Goal: Task Accomplishment & Management: Use online tool/utility

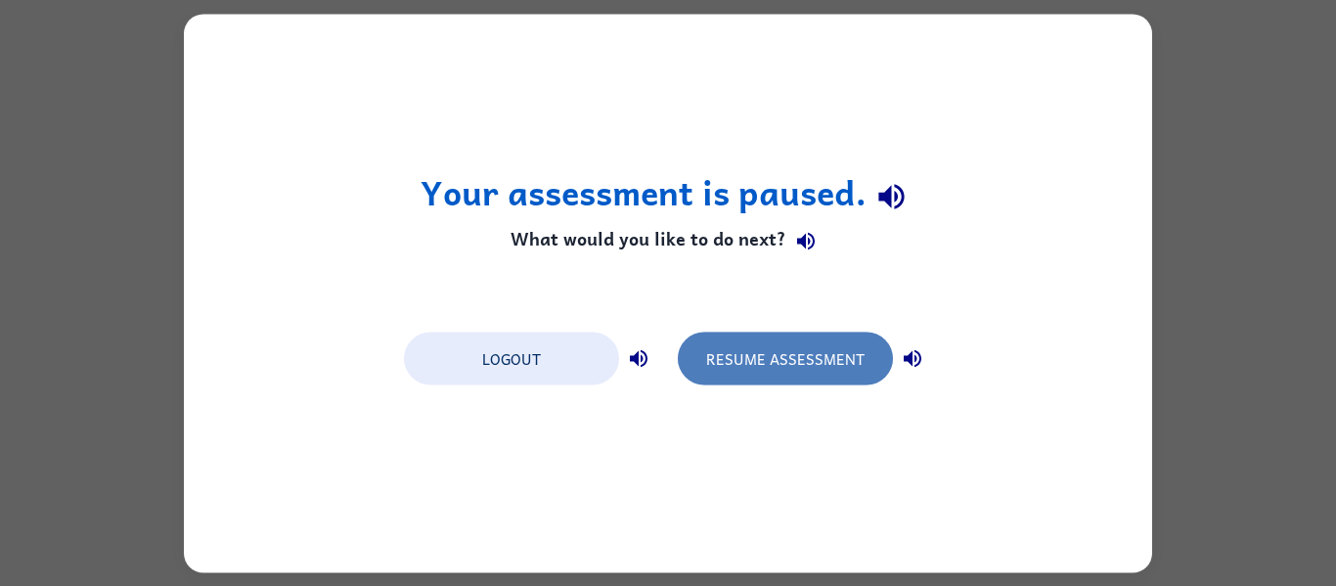
click at [710, 359] on button "Resume Assessment" at bounding box center [785, 358] width 215 height 53
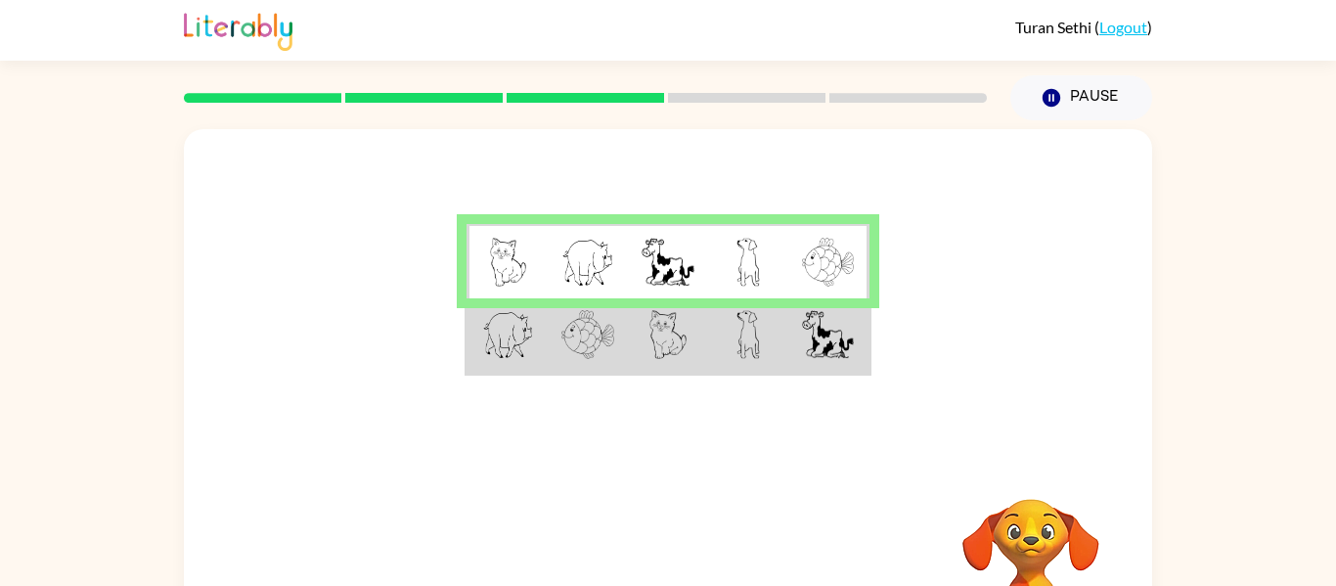
drag, startPoint x: 639, startPoint y: 247, endPoint x: 657, endPoint y: 266, distance: 27.0
click at [657, 266] on td at bounding box center [668, 261] width 80 height 75
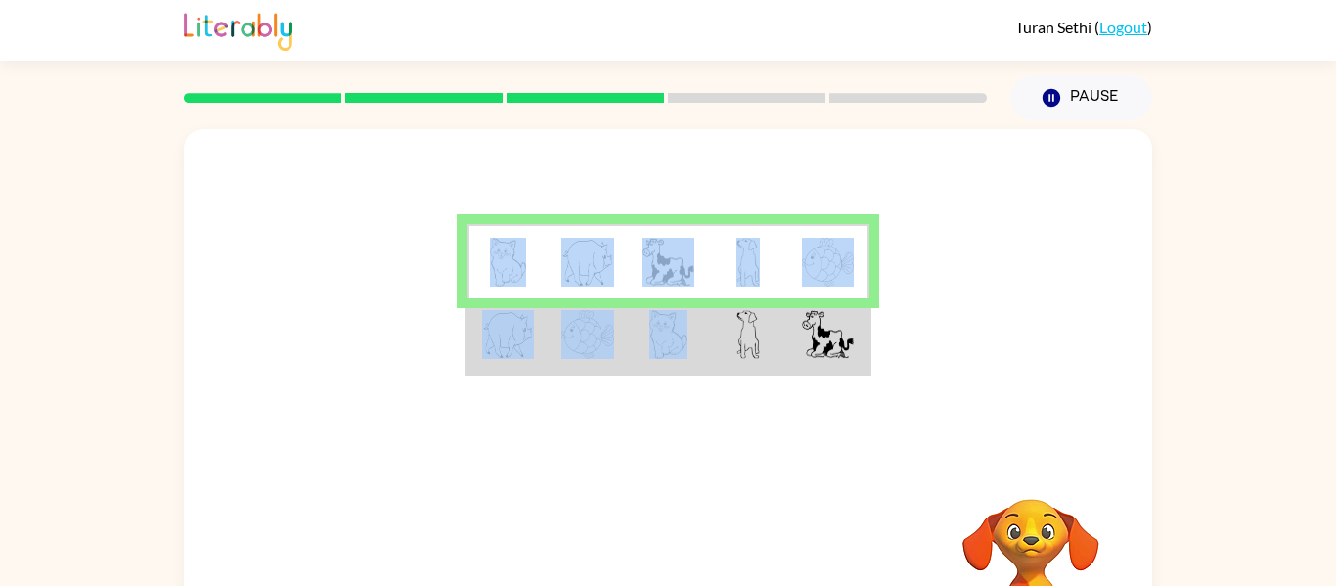
drag, startPoint x: 640, startPoint y: 323, endPoint x: 524, endPoint y: 280, distance: 123.2
click at [519, 278] on tbody at bounding box center [668, 299] width 403 height 150
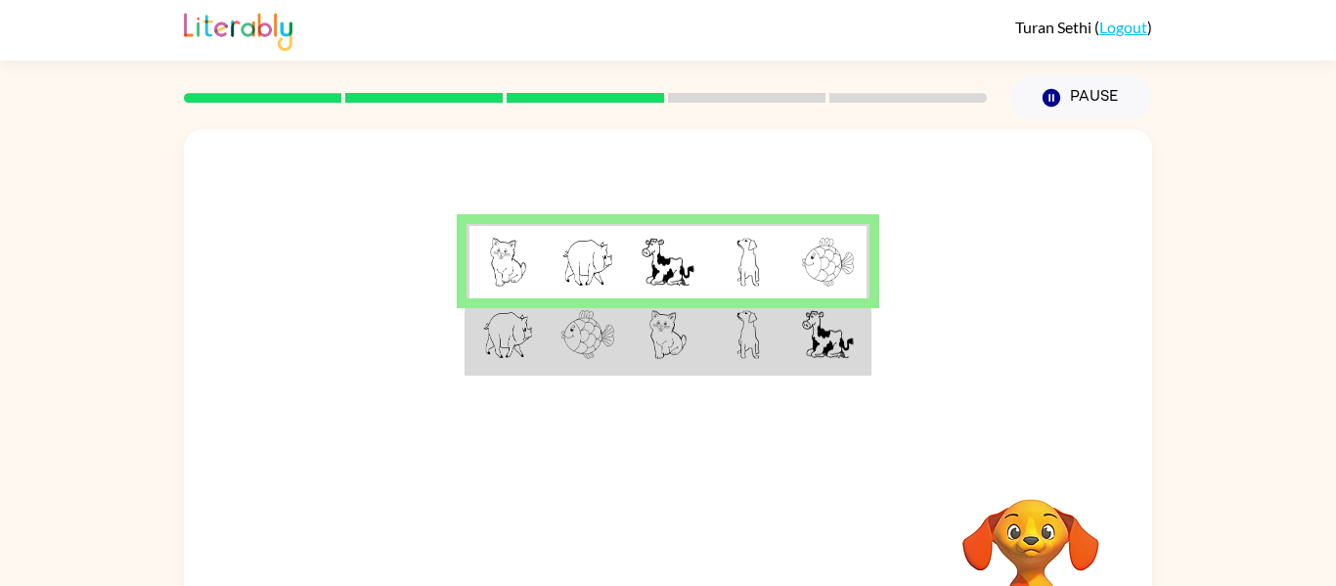
click at [617, 455] on div at bounding box center [668, 293] width 969 height 329
click at [652, 333] on img at bounding box center [668, 334] width 37 height 49
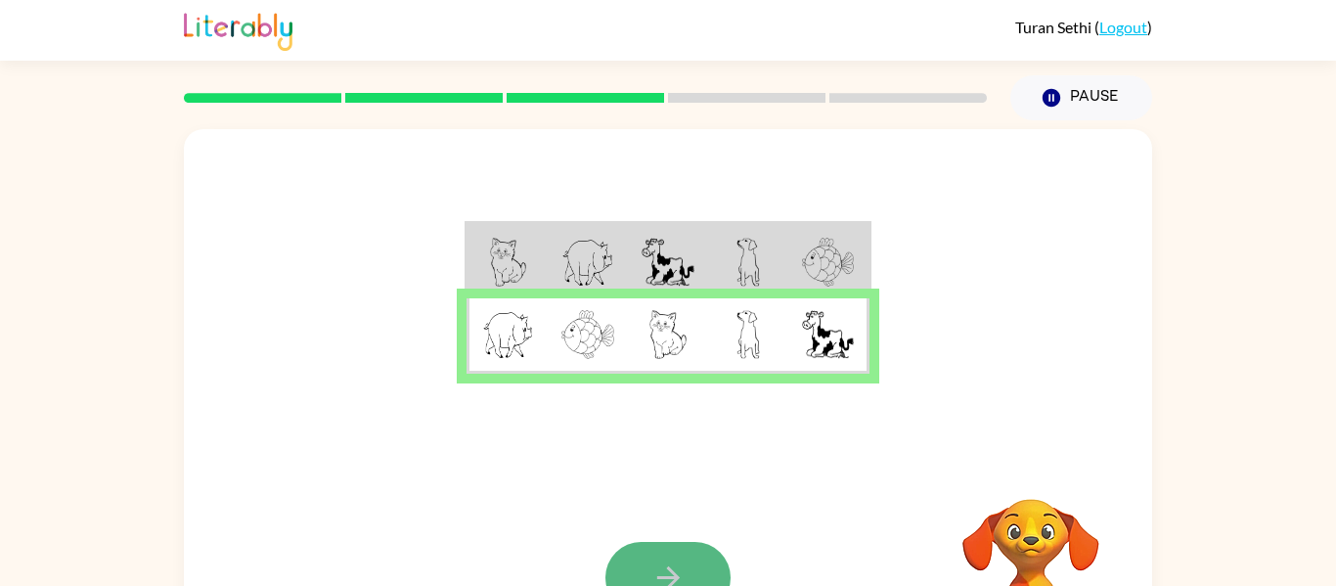
click at [658, 576] on icon "button" at bounding box center [669, 578] width 34 height 34
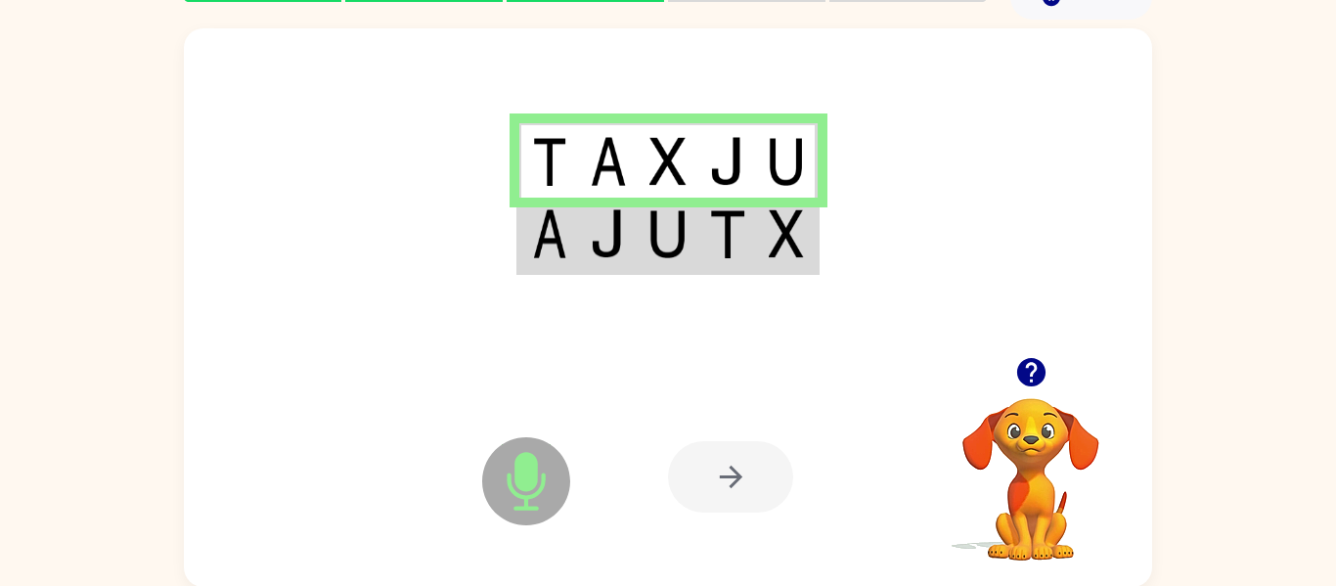
scroll to position [102, 0]
click at [650, 267] on td at bounding box center [669, 234] width 60 height 75
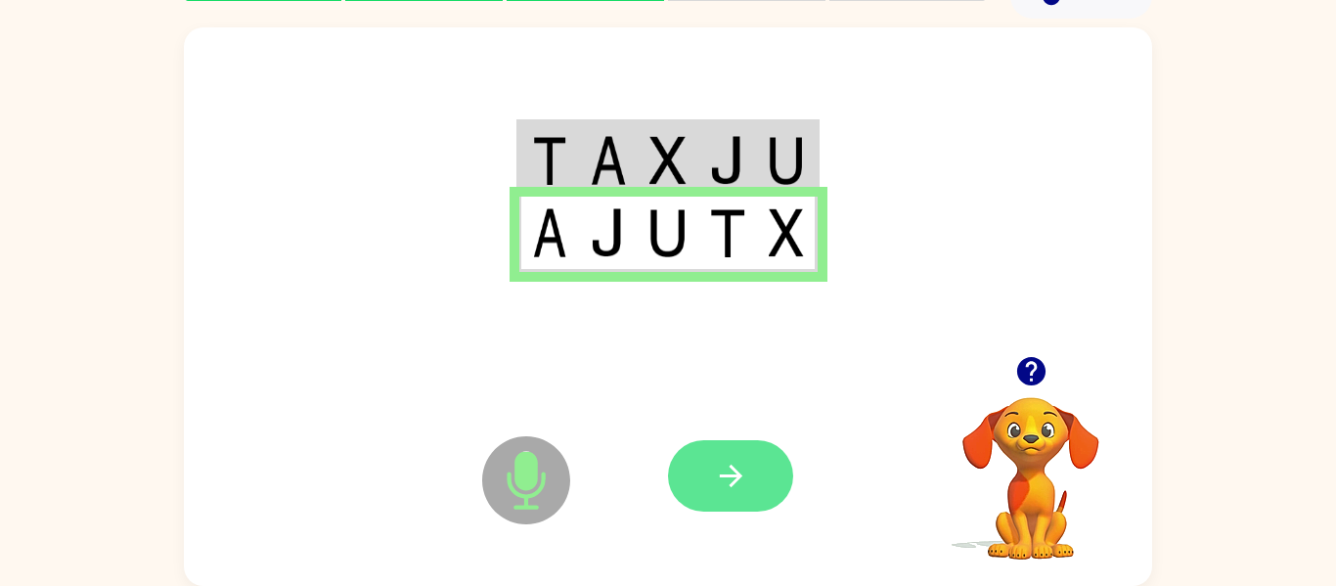
click at [723, 475] on icon "button" at bounding box center [731, 476] width 34 height 34
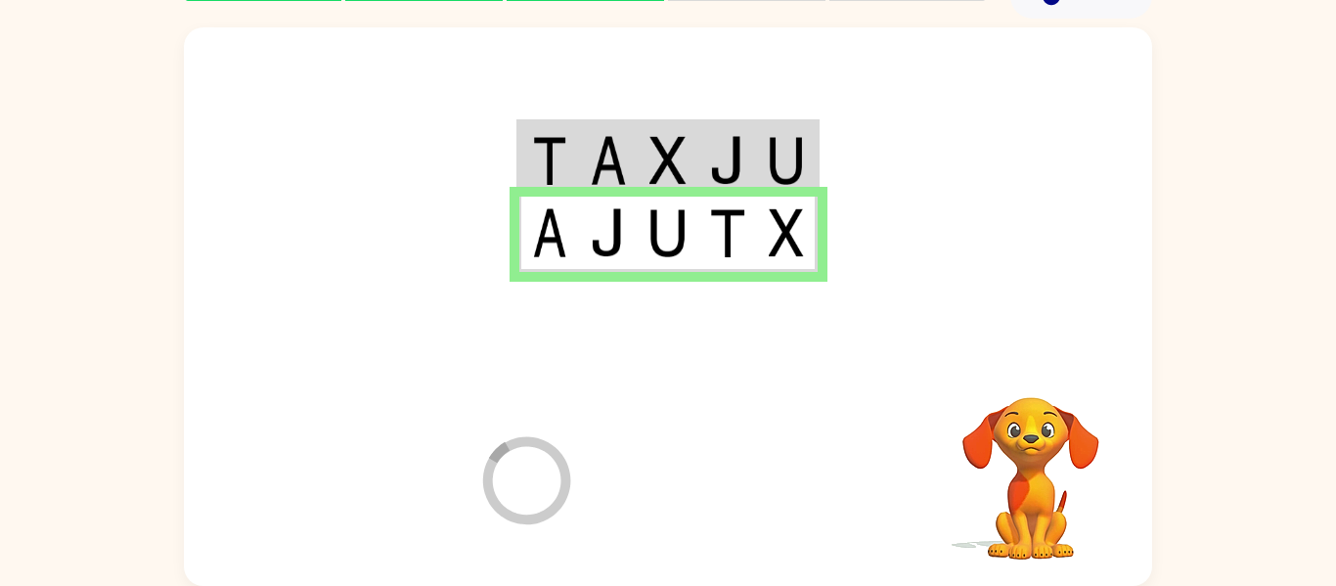
click at [1027, 438] on video "Your browser must support playing .mp4 files to use Literably. Please try using…" at bounding box center [1031, 465] width 196 height 196
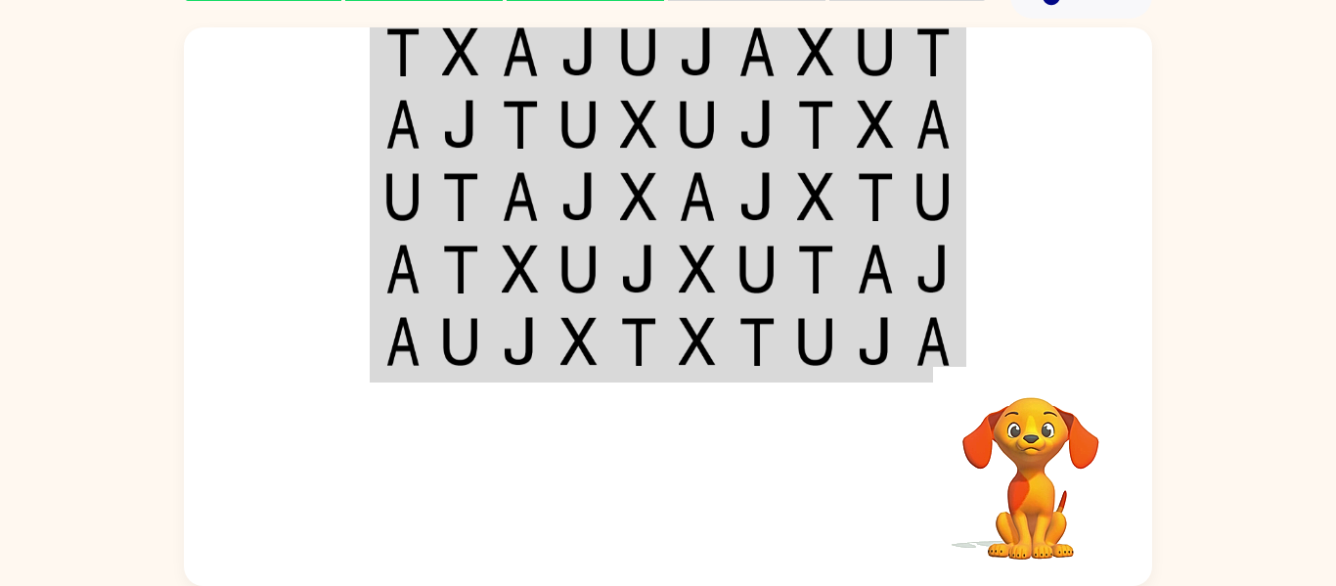
click at [1037, 486] on video "Your browser must support playing .mp4 files to use Literably. Please try using…" at bounding box center [1031, 465] width 196 height 196
click at [1043, 483] on video "Your browser must support playing .mp4 files to use Literably. Please try using…" at bounding box center [1031, 465] width 196 height 196
drag, startPoint x: 1108, startPoint y: 550, endPoint x: 1113, endPoint y: 520, distance: 30.9
click at [1115, 546] on video "Your browser must support playing .mp4 files to use Literably. Please try using…" at bounding box center [1031, 465] width 196 height 196
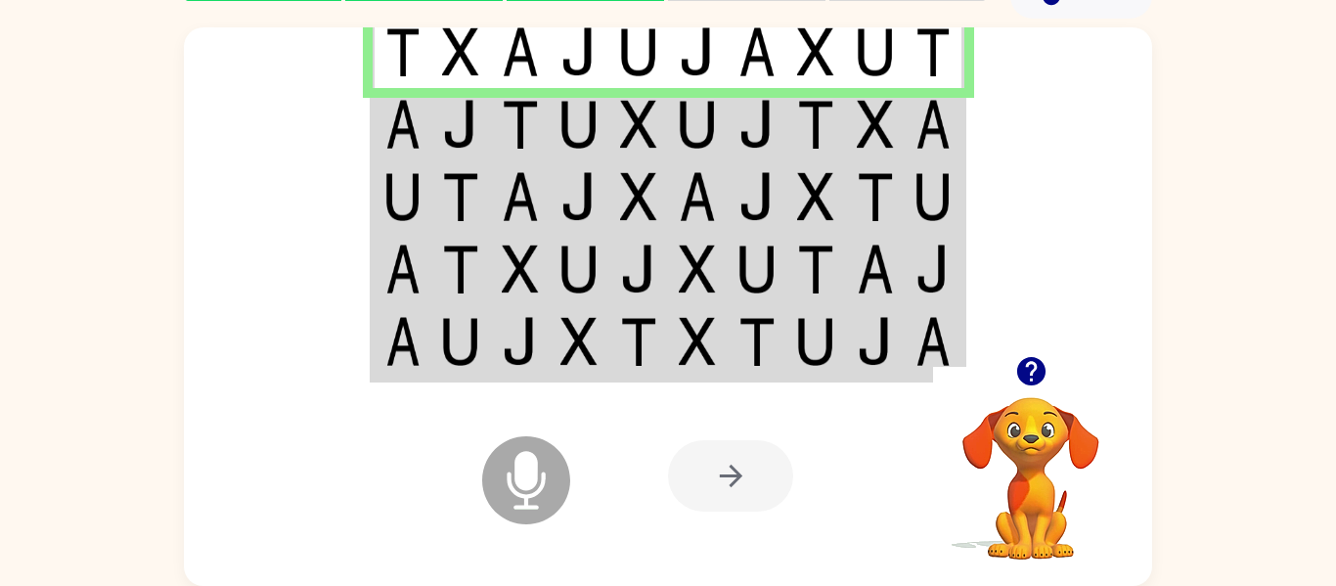
click at [537, 134] on td at bounding box center [521, 124] width 60 height 72
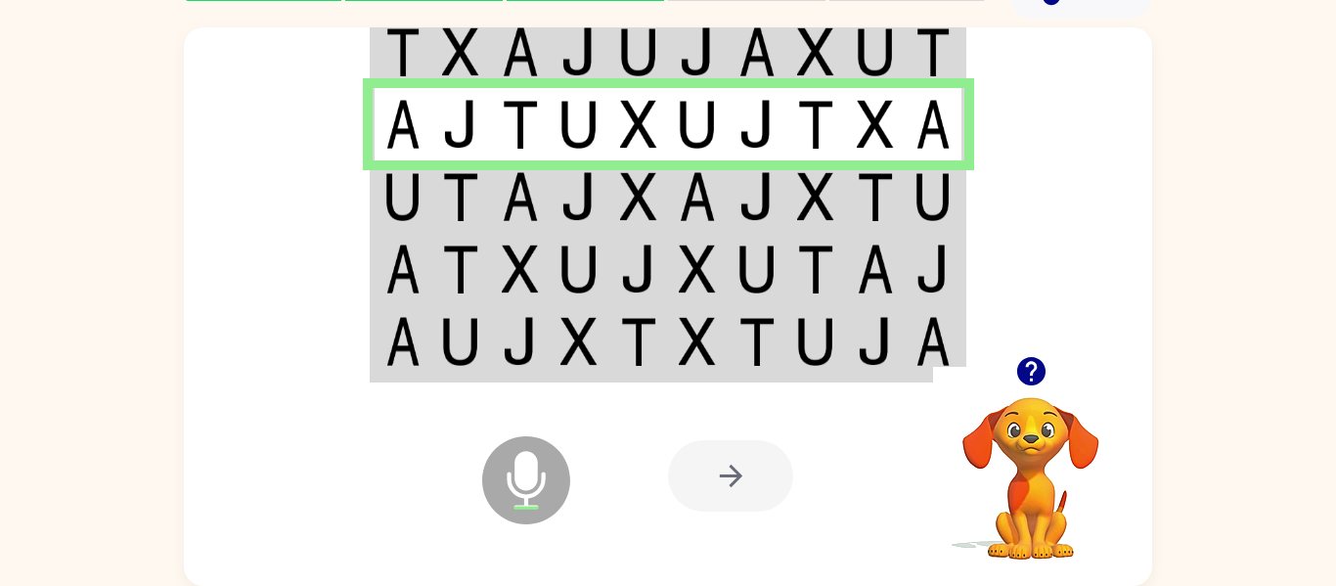
click at [600, 211] on td at bounding box center [580, 196] width 60 height 72
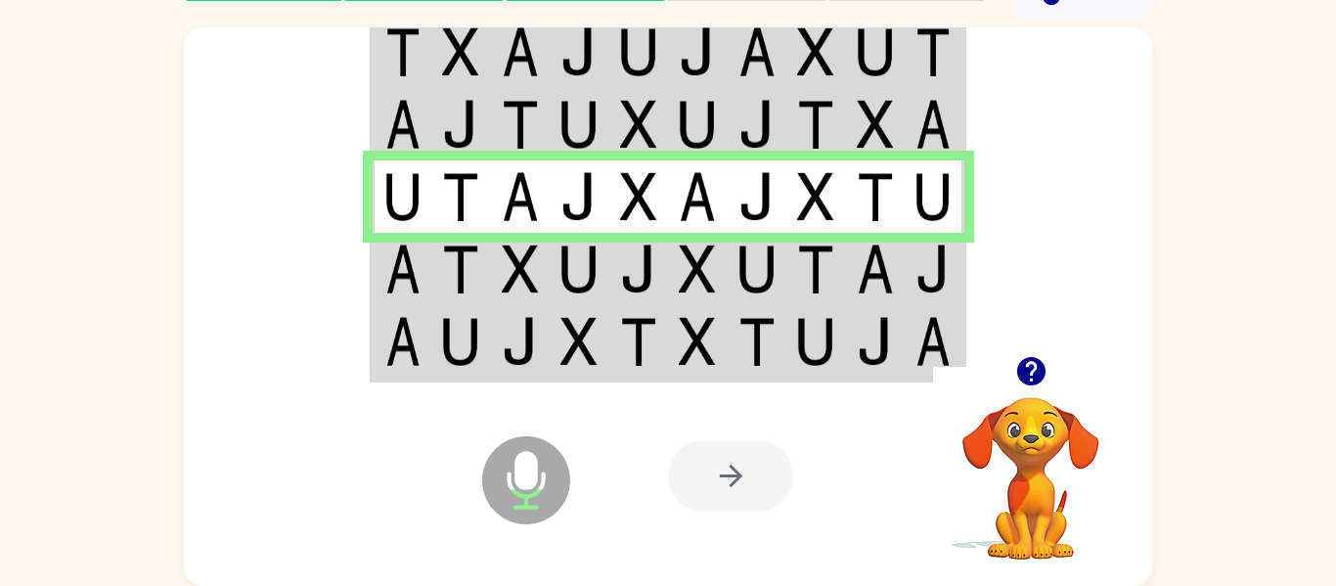
click at [836, 269] on td at bounding box center [817, 269] width 60 height 72
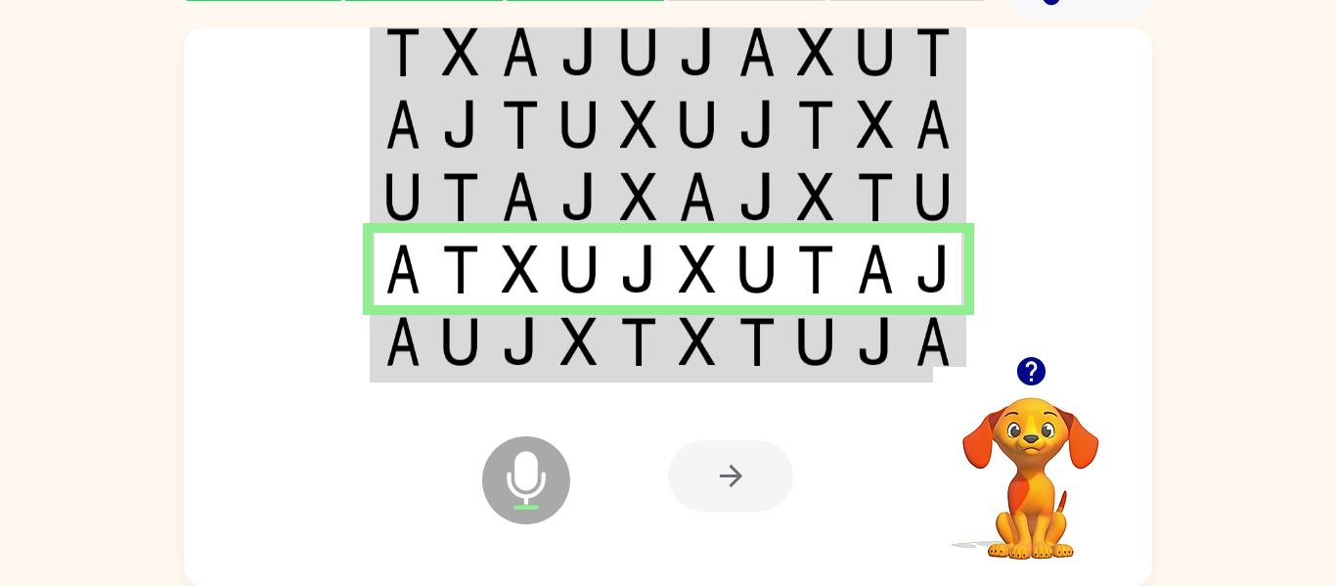
click at [673, 344] on td at bounding box center [698, 342] width 60 height 75
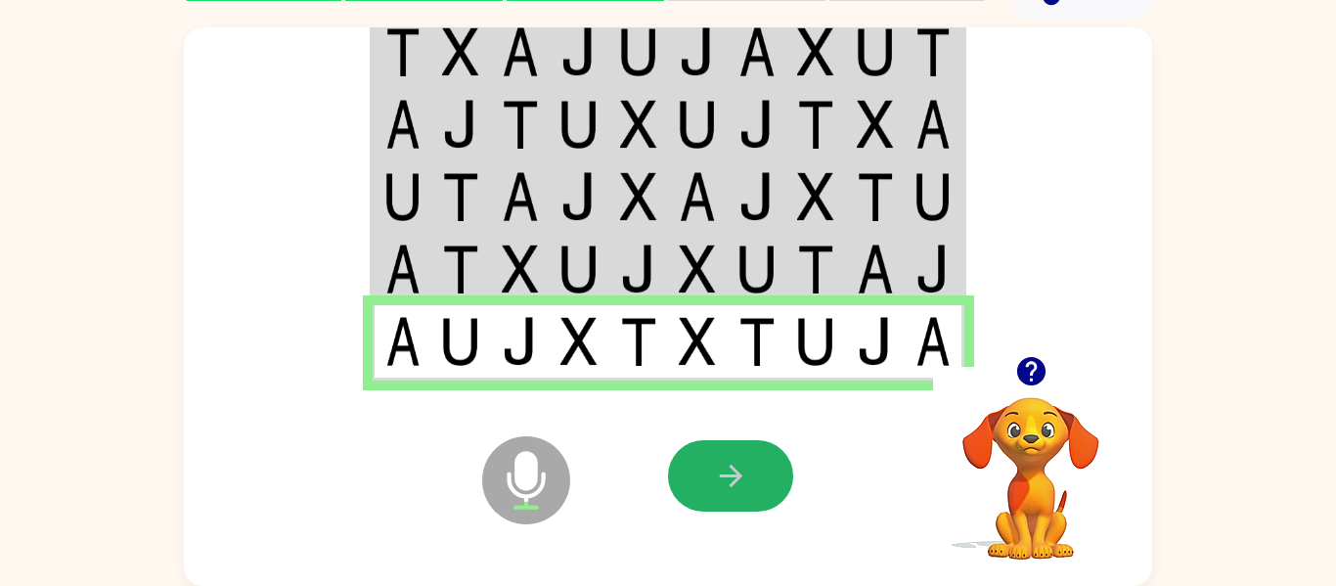
drag, startPoint x: 754, startPoint y: 465, endPoint x: 714, endPoint y: 453, distance: 41.8
click at [742, 468] on button "button" at bounding box center [730, 475] width 125 height 71
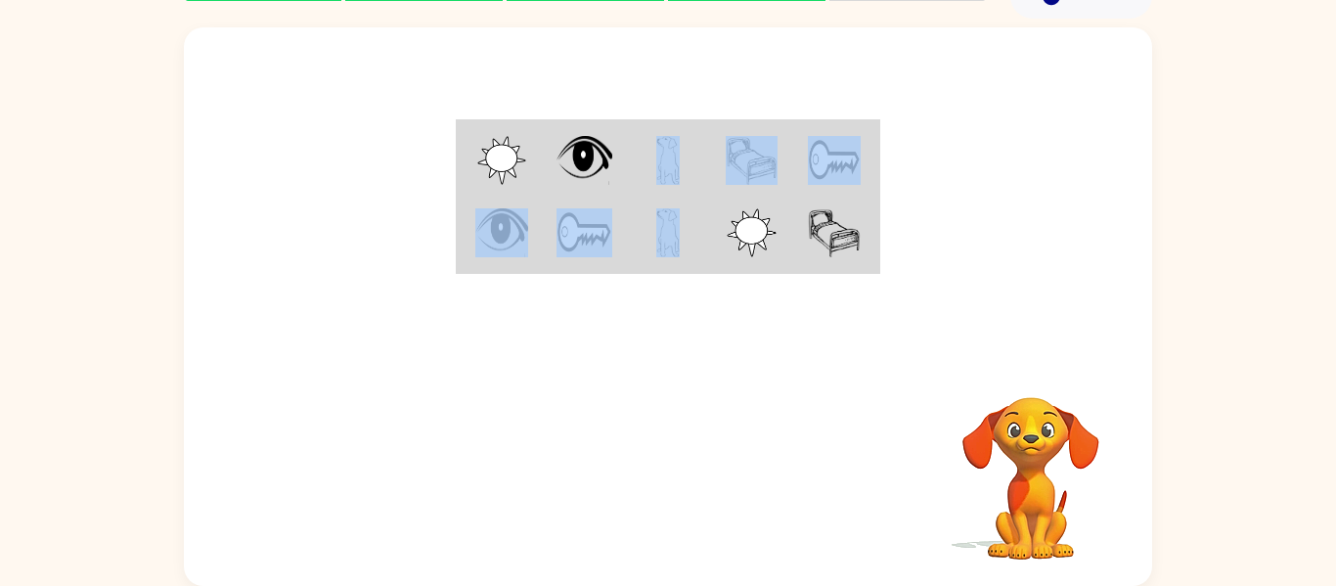
drag, startPoint x: 690, startPoint y: 191, endPoint x: 670, endPoint y: 218, distance: 33.7
click at [682, 205] on tbody at bounding box center [668, 197] width 419 height 150
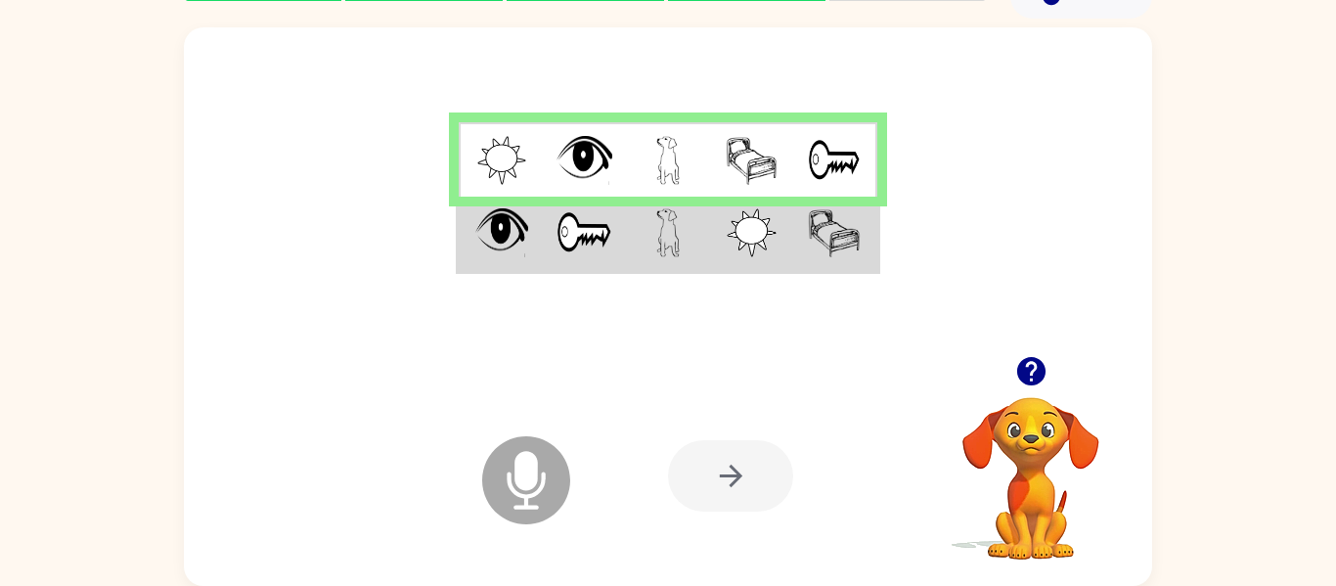
click at [730, 373] on div at bounding box center [812, 476] width 289 height 220
click at [806, 233] on td at bounding box center [835, 234] width 84 height 75
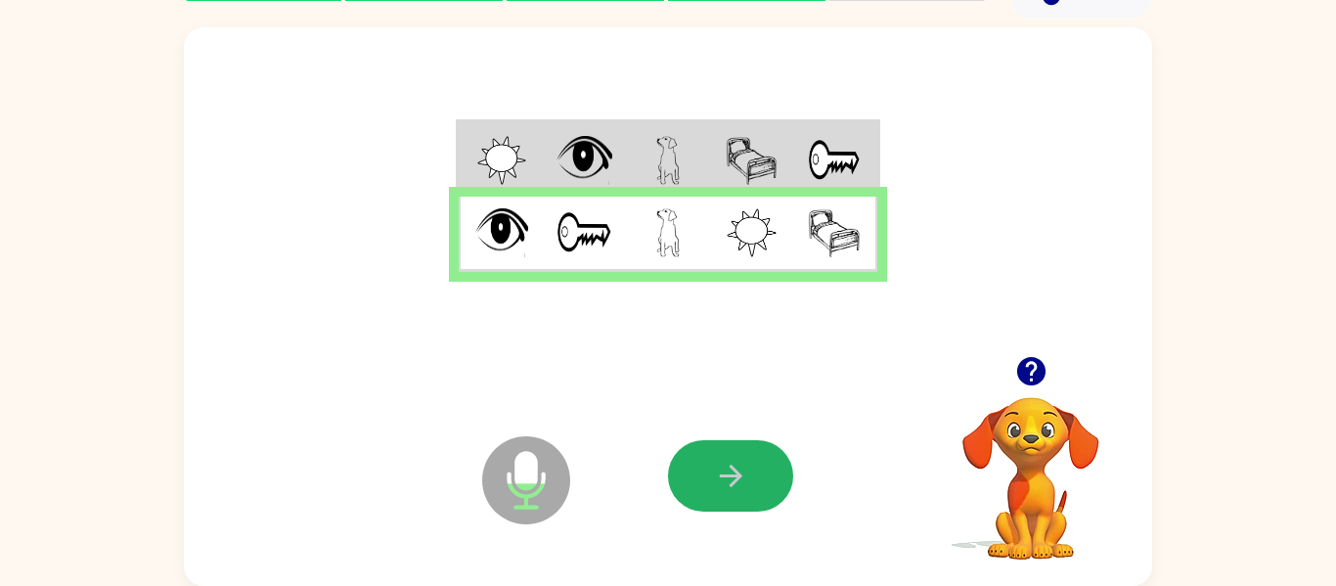
drag, startPoint x: 728, startPoint y: 464, endPoint x: 651, endPoint y: 310, distance: 172.0
click at [694, 375] on div at bounding box center [812, 476] width 289 height 220
drag, startPoint x: 721, startPoint y: 487, endPoint x: 698, endPoint y: 537, distance: 55.1
click at [716, 476] on icon "button" at bounding box center [731, 476] width 34 height 34
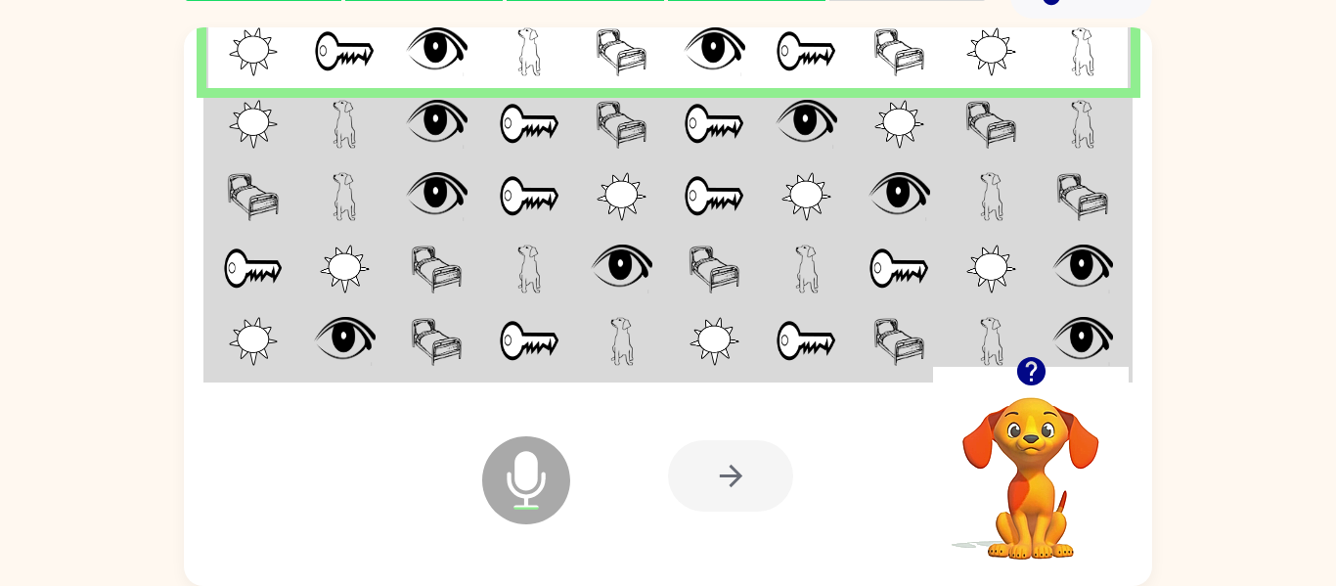
click at [415, 135] on img at bounding box center [437, 124] width 62 height 49
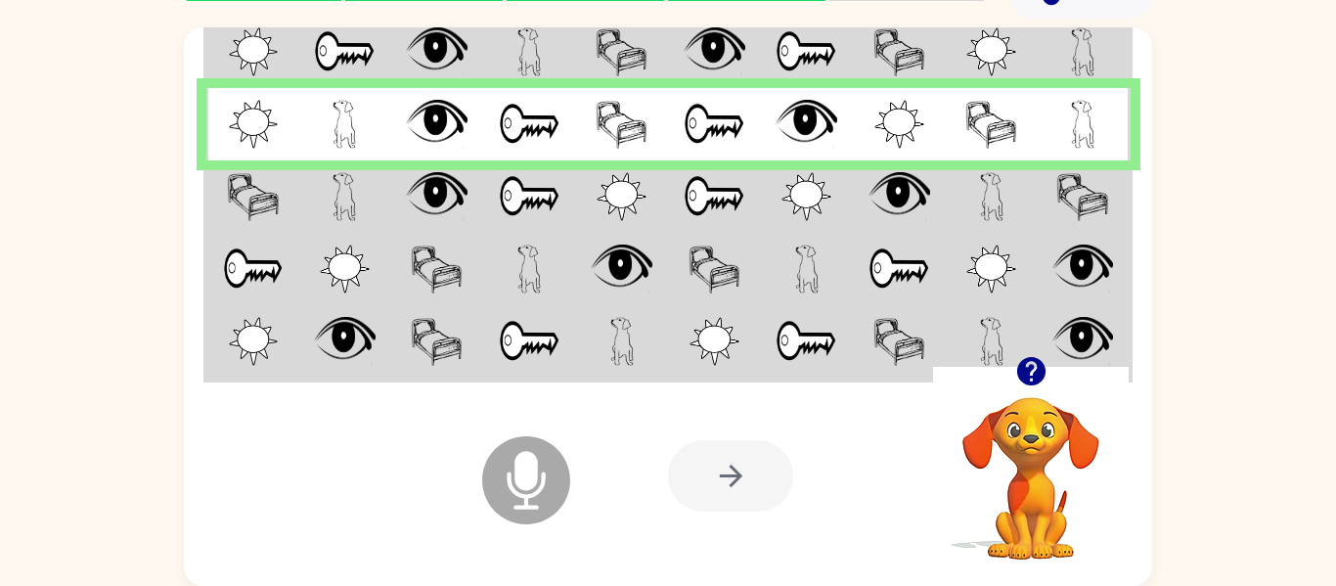
drag, startPoint x: 1012, startPoint y: 178, endPoint x: 1002, endPoint y: 184, distance: 11.4
click at [1008, 178] on td at bounding box center [992, 196] width 93 height 72
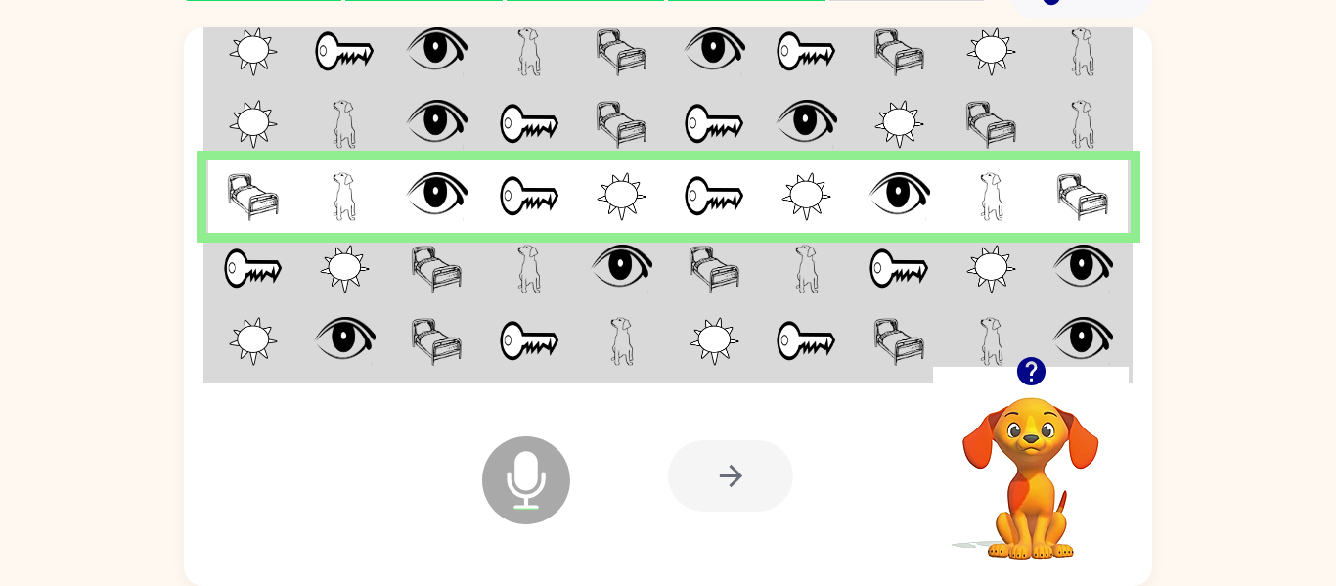
click at [481, 290] on tr at bounding box center [668, 269] width 925 height 72
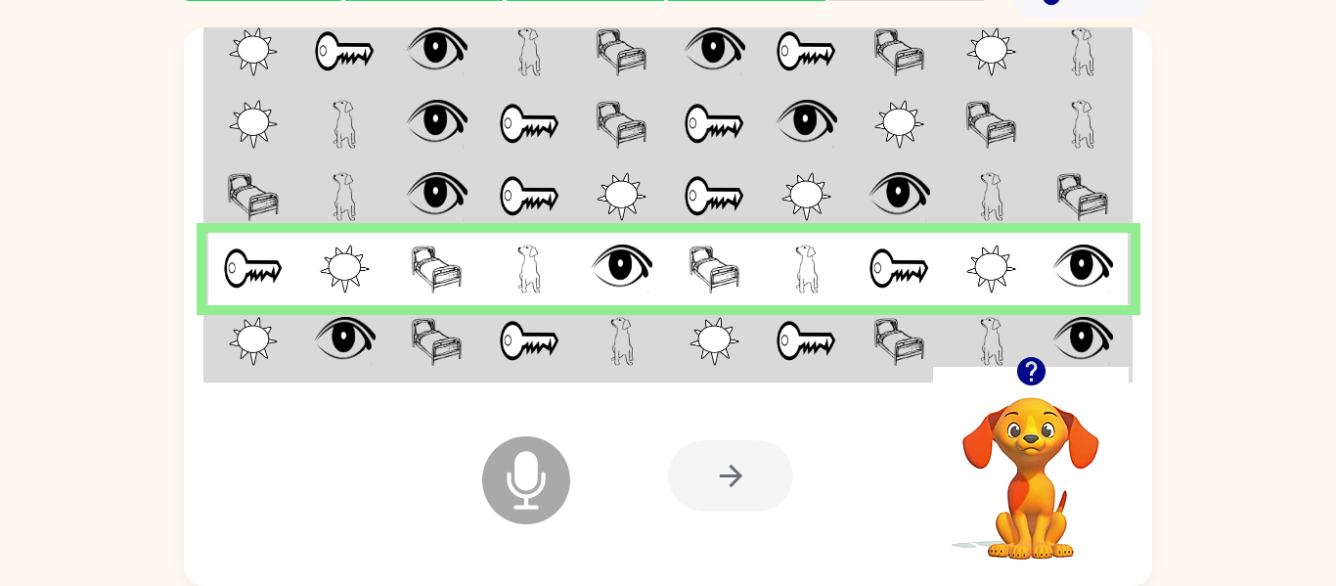
drag, startPoint x: 598, startPoint y: 373, endPoint x: 612, endPoint y: 380, distance: 16.2
click at [603, 384] on div "Microphone The Microphone is here when it is your turn to talk Your browser mus…" at bounding box center [668, 476] width 969 height 220
click at [594, 336] on td at bounding box center [622, 342] width 93 height 75
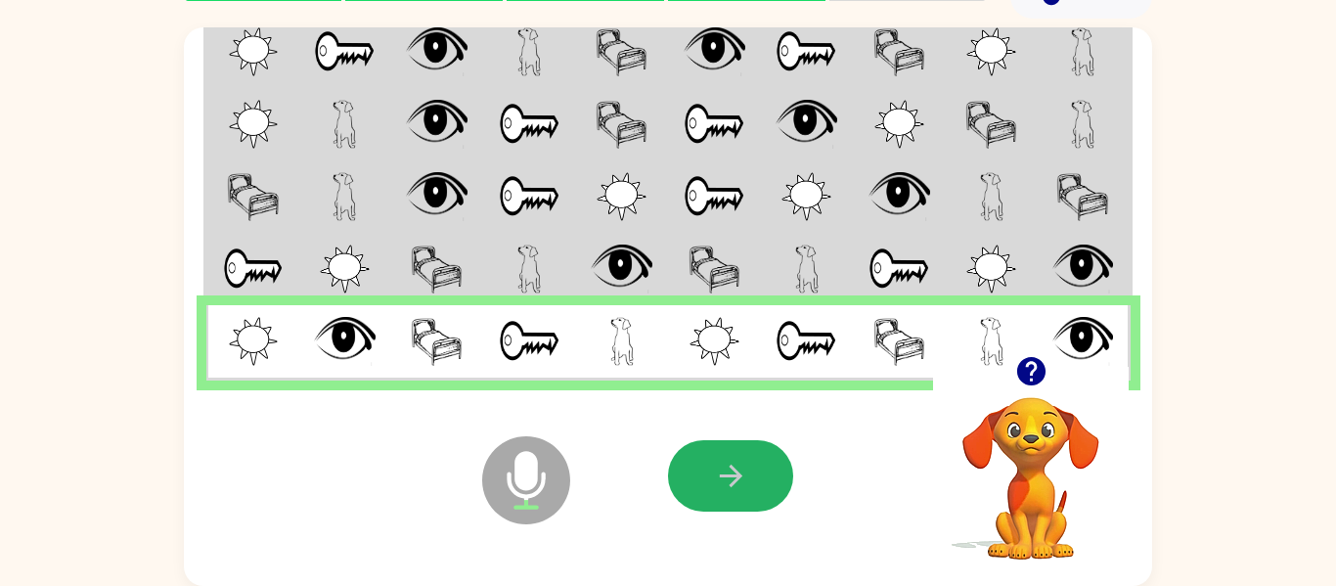
drag, startPoint x: 715, startPoint y: 476, endPoint x: 874, endPoint y: 333, distance: 214.0
click at [826, 394] on div at bounding box center [812, 476] width 289 height 220
drag, startPoint x: 1035, startPoint y: 471, endPoint x: 970, endPoint y: 345, distance: 141.4
click at [957, 512] on video "Your browser must support playing .mp4 files to use Literably. Please try using…" at bounding box center [1031, 465] width 196 height 196
drag, startPoint x: 772, startPoint y: 472, endPoint x: 943, endPoint y: 372, distance: 198.2
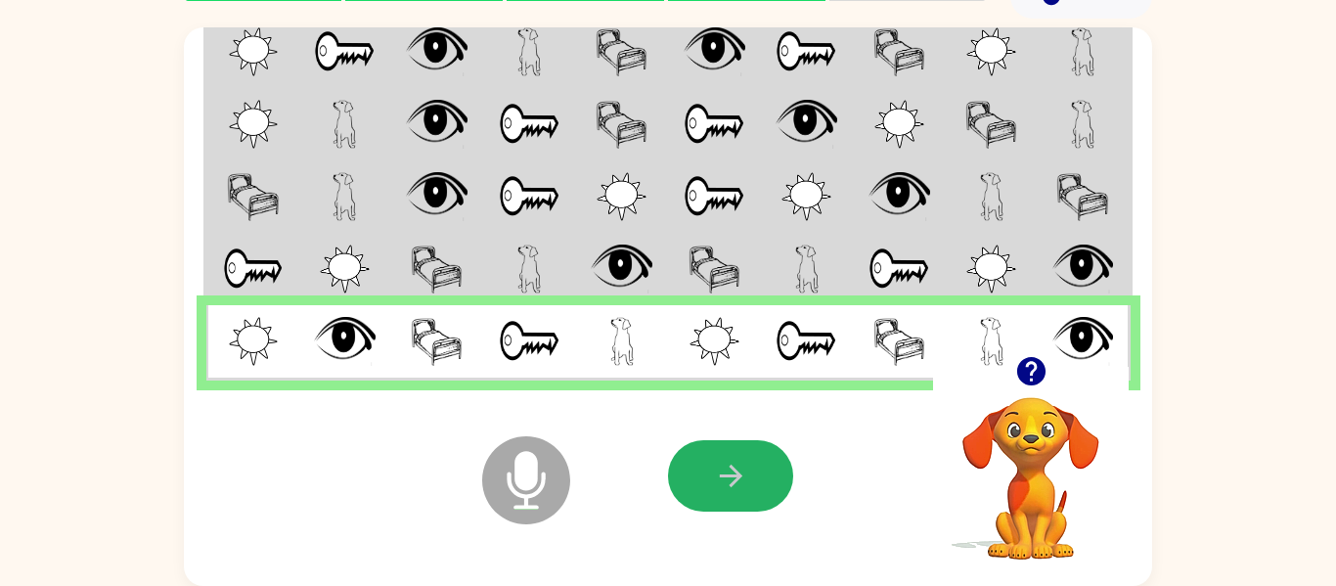
click at [934, 378] on div "Microphone The Microphone is here when it is your turn to talk Your browser mus…" at bounding box center [668, 476] width 969 height 220
click at [676, 464] on button "button" at bounding box center [730, 475] width 125 height 71
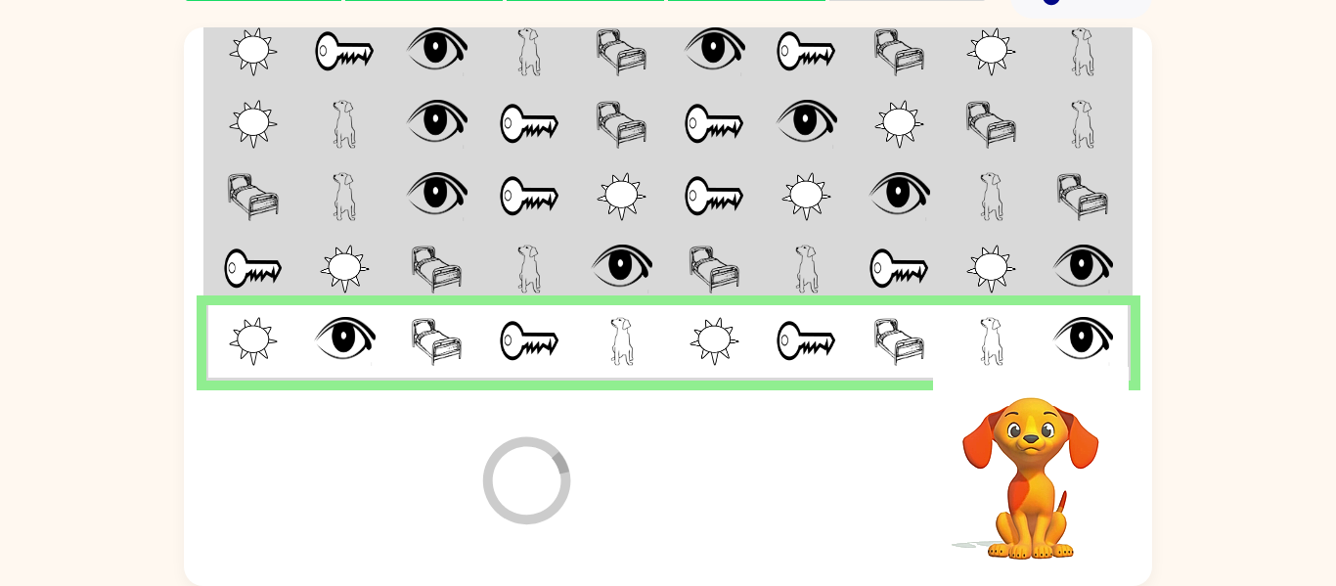
drag, startPoint x: 522, startPoint y: 423, endPoint x: 367, endPoint y: 370, distance: 164.3
click at [367, 370] on div "Loader Your response is being sent to our graders Your browser must support pla…" at bounding box center [668, 476] width 969 height 220
drag, startPoint x: 334, startPoint y: 377, endPoint x: 285, endPoint y: 397, distance: 53.1
click at [285, 397] on div "Loader Your response is being sent to our graders Your browser must support pla…" at bounding box center [668, 476] width 969 height 220
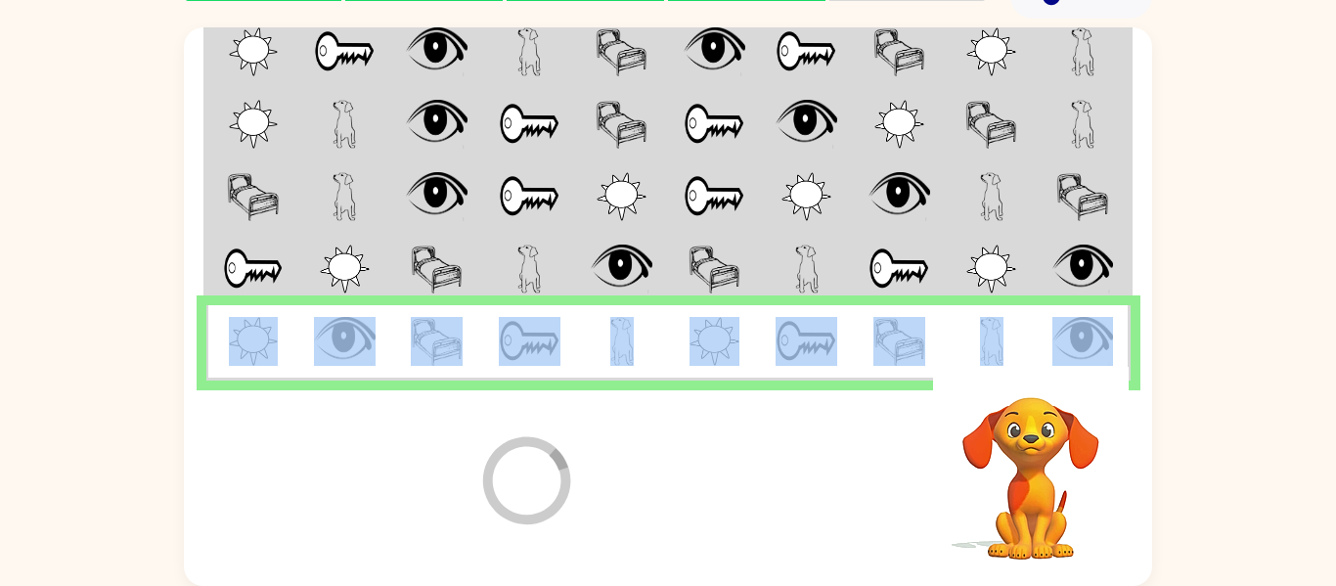
drag, startPoint x: 393, startPoint y: 406, endPoint x: 285, endPoint y: 350, distance: 122.1
click at [285, 350] on div "Loader Your response is being sent to our graders Your browser must support pla…" at bounding box center [668, 306] width 969 height 559
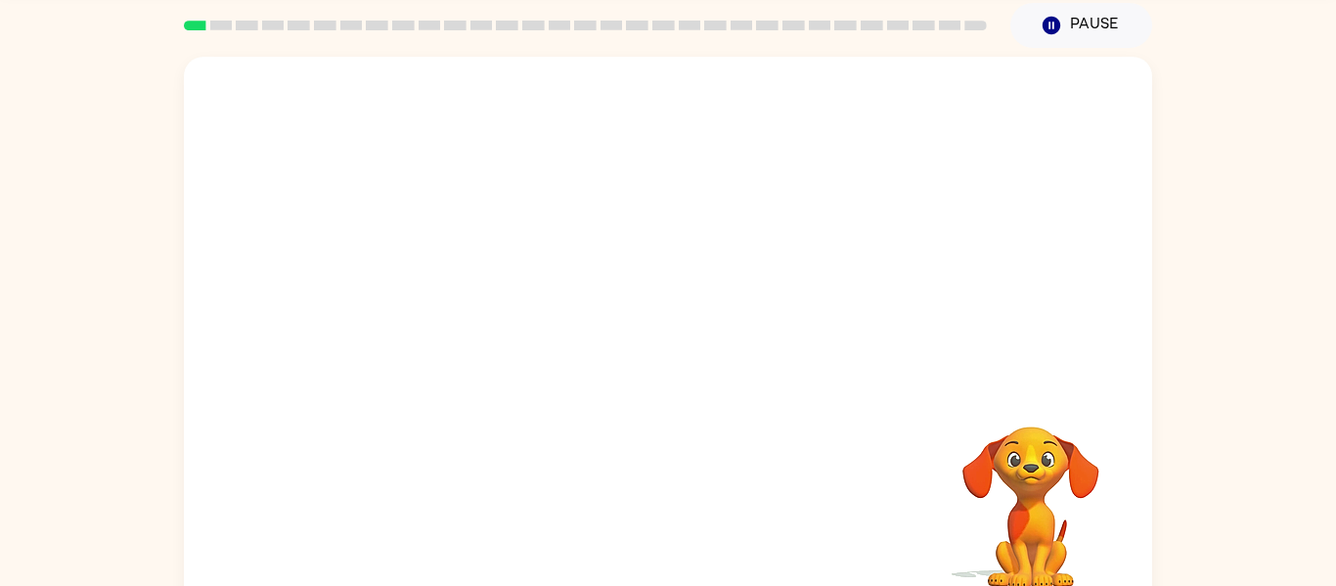
scroll to position [70, 0]
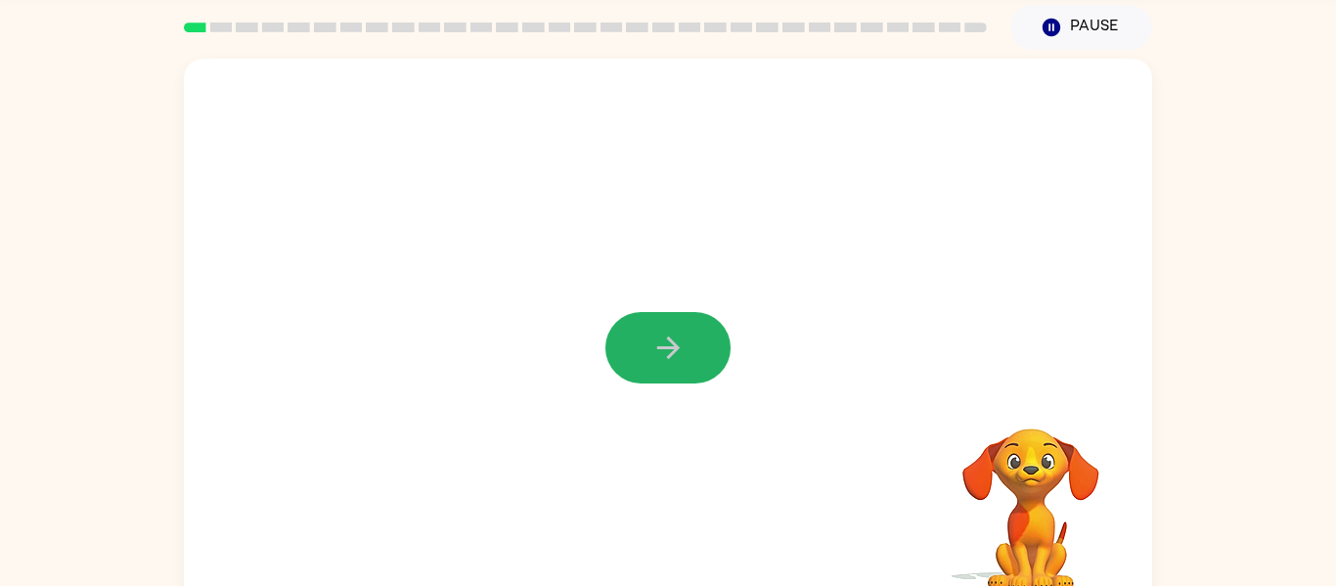
drag, startPoint x: 636, startPoint y: 347, endPoint x: 628, endPoint y: 356, distance: 11.8
click at [630, 356] on button "button" at bounding box center [668, 347] width 125 height 71
click at [832, 382] on div at bounding box center [668, 223] width 969 height 329
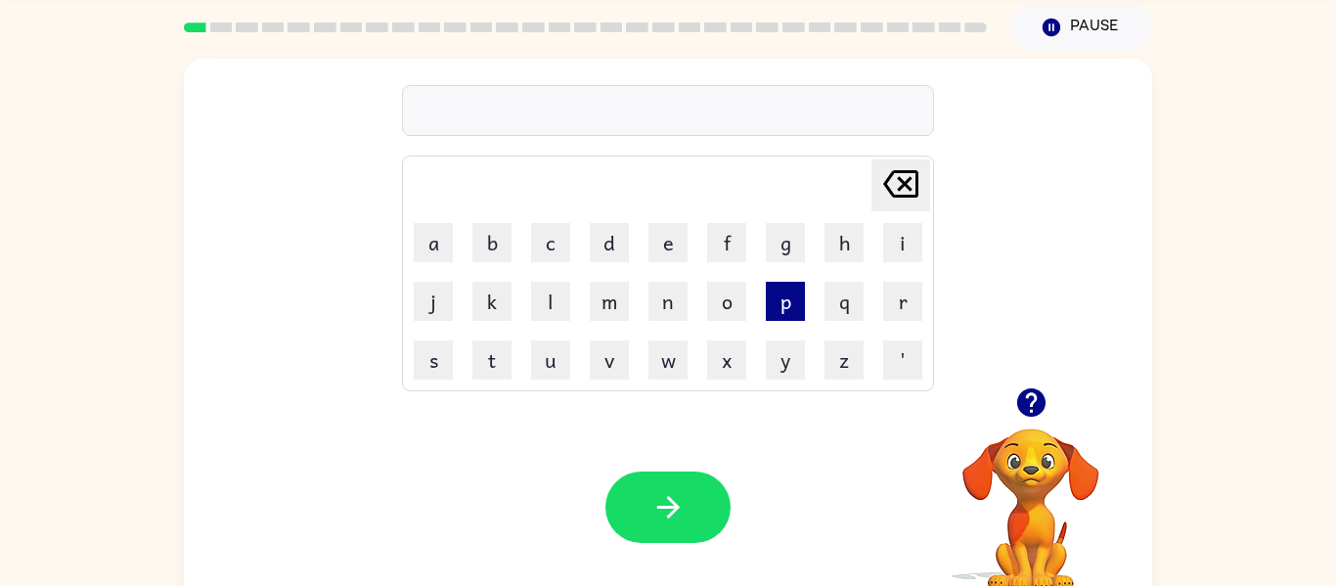
click at [784, 296] on button "p" at bounding box center [785, 301] width 39 height 39
click at [423, 249] on button "a" at bounding box center [433, 242] width 39 height 39
click at [610, 249] on button "d" at bounding box center [609, 242] width 39 height 39
drag, startPoint x: 680, startPoint y: 486, endPoint x: 663, endPoint y: 471, distance: 22.8
click at [673, 483] on button "button" at bounding box center [668, 507] width 125 height 71
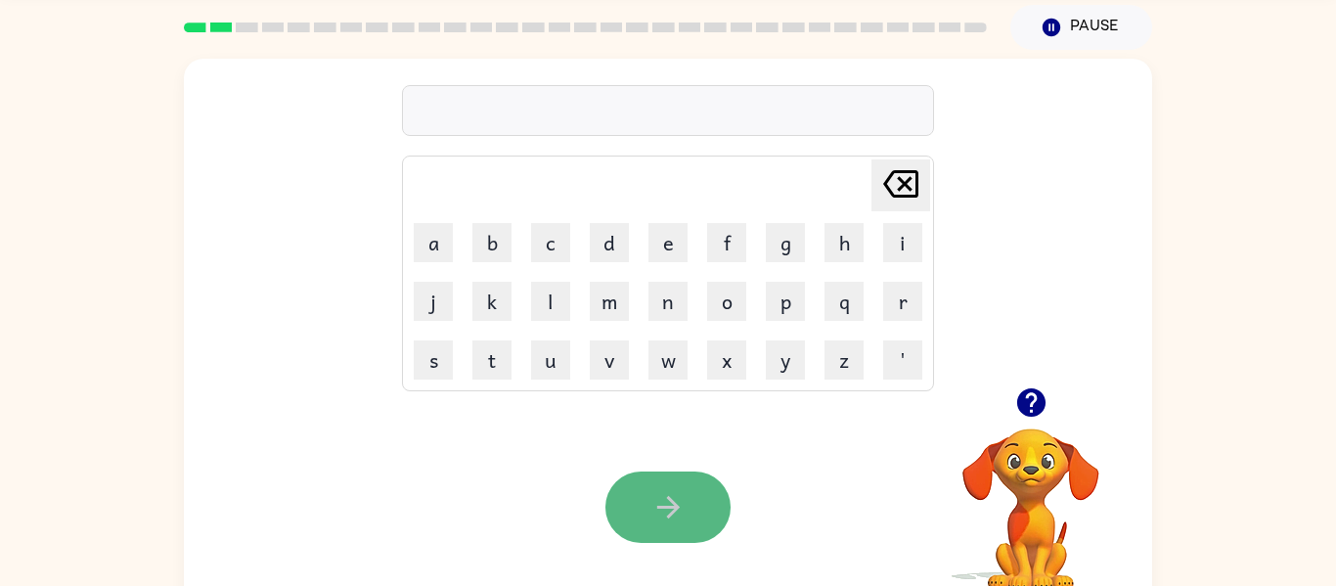
click at [687, 497] on button "button" at bounding box center [668, 507] width 125 height 71
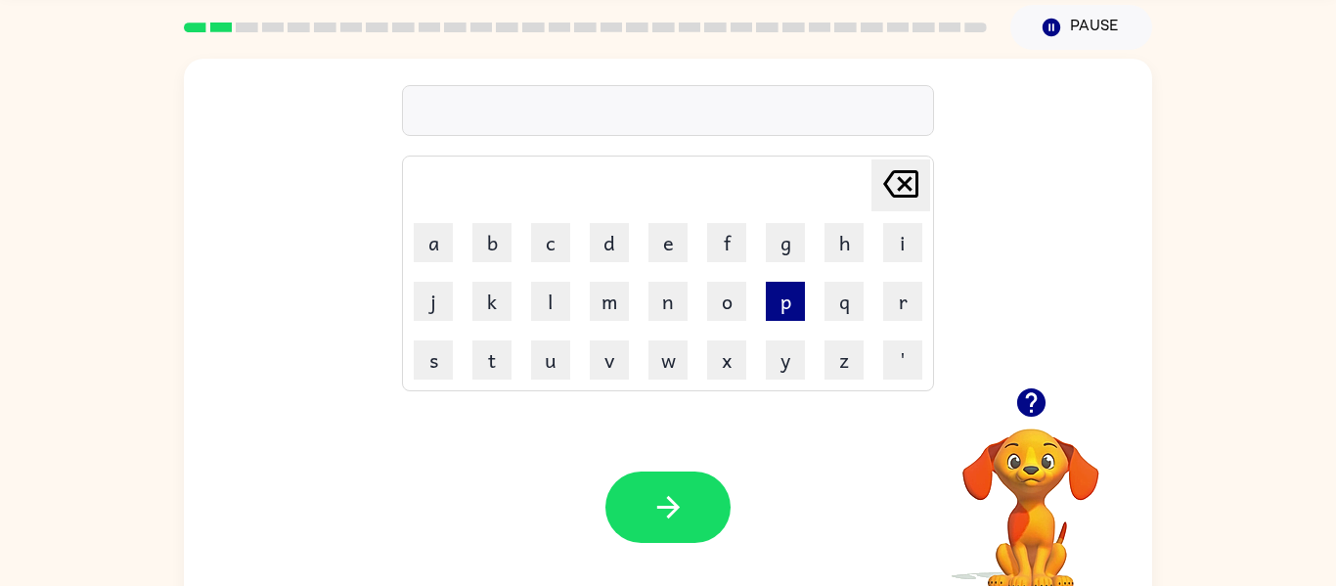
click at [778, 307] on button "p" at bounding box center [785, 301] width 39 height 39
click at [726, 298] on button "o" at bounding box center [726, 301] width 39 height 39
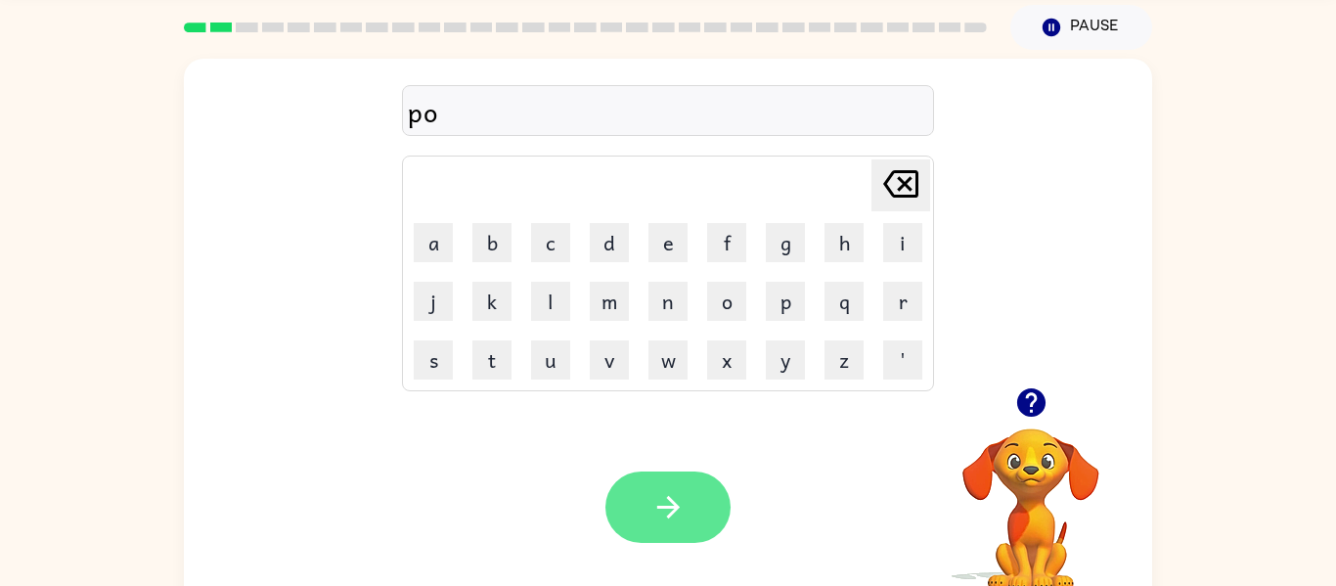
click at [685, 501] on button "button" at bounding box center [668, 507] width 125 height 71
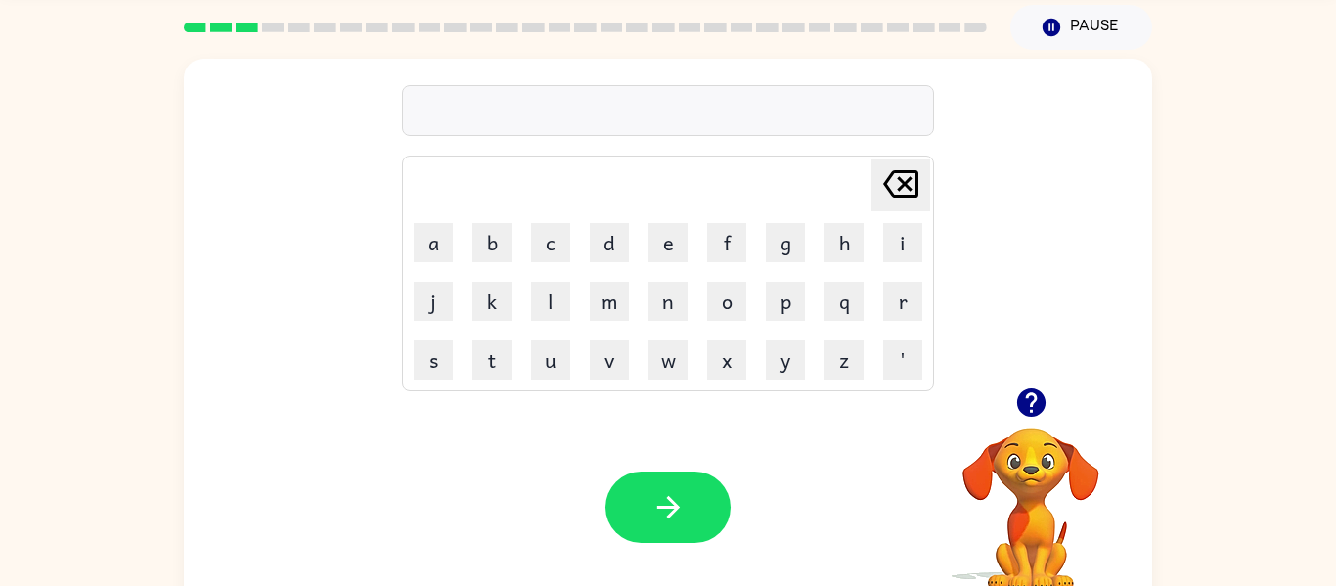
click at [665, 322] on td "n" at bounding box center [668, 301] width 57 height 57
click at [673, 290] on button "n" at bounding box center [668, 301] width 39 height 39
click at [720, 306] on button "o" at bounding box center [726, 301] width 39 height 39
drag, startPoint x: 514, startPoint y: 357, endPoint x: 497, endPoint y: 348, distance: 18.8
click at [497, 348] on td "t" at bounding box center [492, 360] width 57 height 57
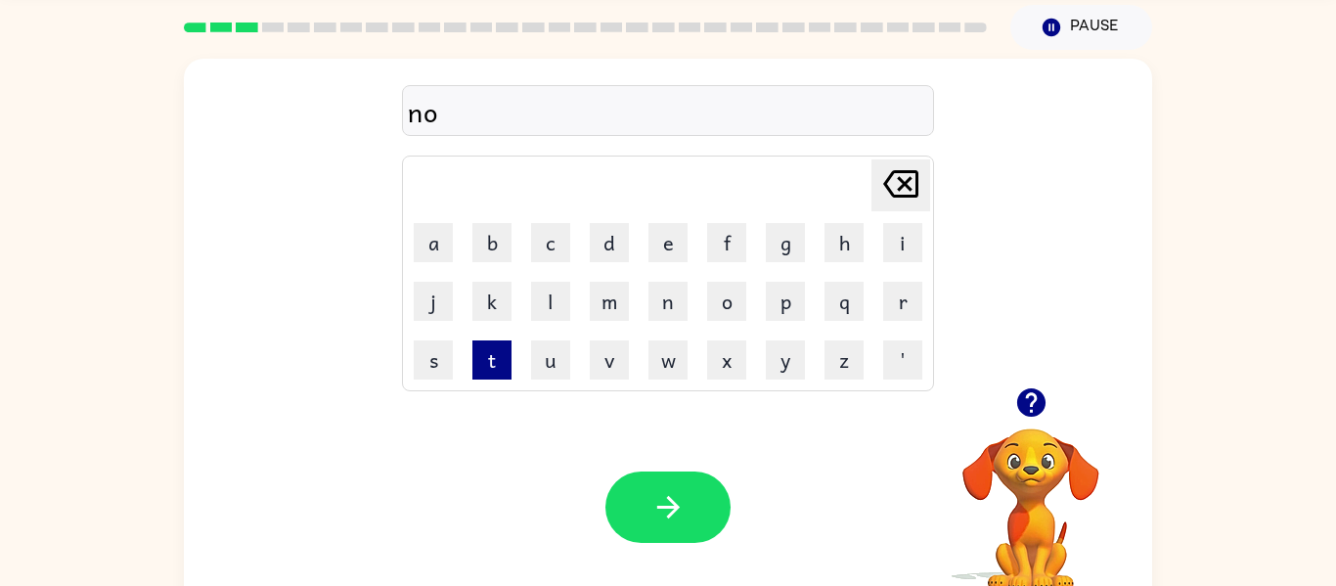
drag, startPoint x: 493, startPoint y: 350, endPoint x: 498, endPoint y: 339, distance: 11.8
click at [493, 346] on button "t" at bounding box center [492, 359] width 39 height 39
click at [856, 244] on button "h" at bounding box center [844, 242] width 39 height 39
drag, startPoint x: 886, startPoint y: 168, endPoint x: 879, endPoint y: 175, distance: 10.4
click at [879, 175] on icon "[PERSON_NAME] last character input" at bounding box center [901, 183] width 47 height 47
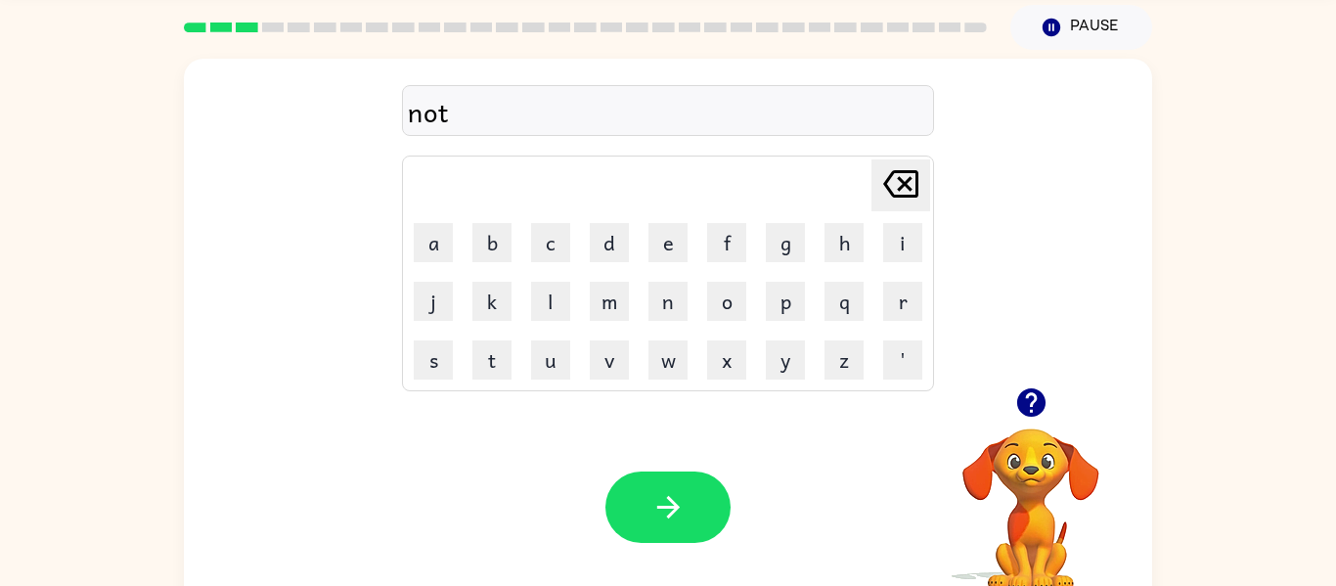
click at [878, 172] on icon "[PERSON_NAME] last character input" at bounding box center [901, 183] width 47 height 47
drag, startPoint x: 893, startPoint y: 311, endPoint x: 905, endPoint y: 304, distance: 13.6
click at [904, 305] on button "r" at bounding box center [902, 301] width 39 height 39
click at [475, 348] on button "t" at bounding box center [492, 359] width 39 height 39
click at [840, 245] on button "h" at bounding box center [844, 242] width 39 height 39
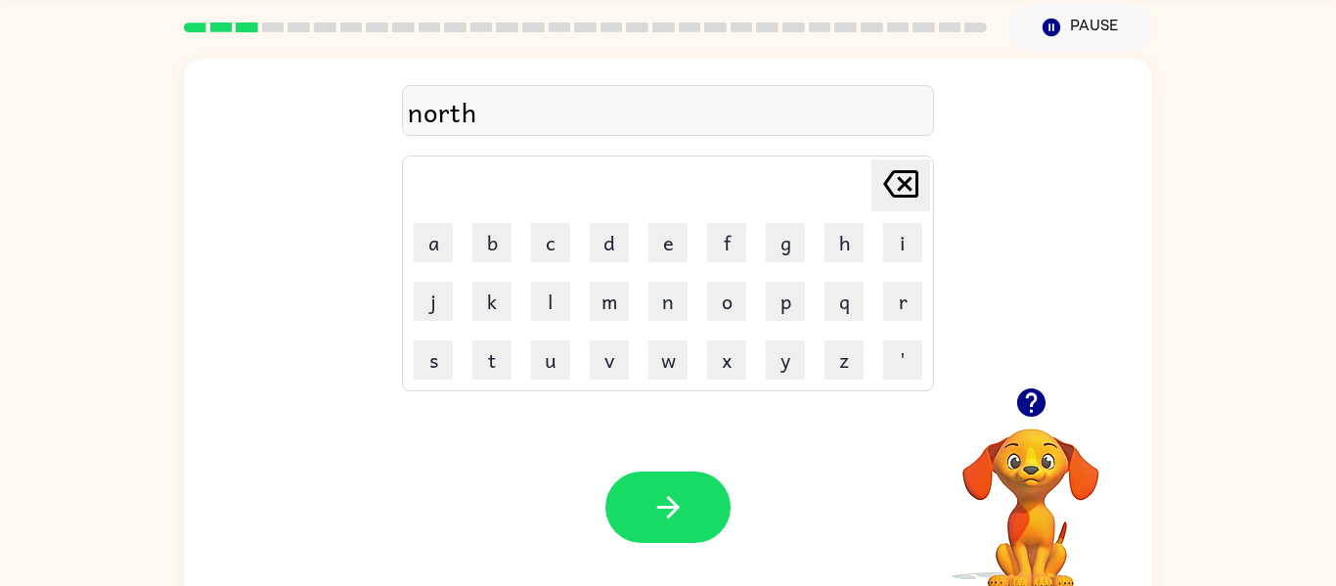
click at [682, 466] on div "Your browser must support playing .mp4 files to use Literably. Please try using…" at bounding box center [668, 507] width 969 height 220
drag, startPoint x: 649, startPoint y: 504, endPoint x: 673, endPoint y: 380, distance: 126.6
click at [656, 494] on button "button" at bounding box center [668, 507] width 125 height 71
drag, startPoint x: 436, startPoint y: 354, endPoint x: 460, endPoint y: 380, distance: 34.6
click at [443, 369] on button "s" at bounding box center [433, 359] width 39 height 39
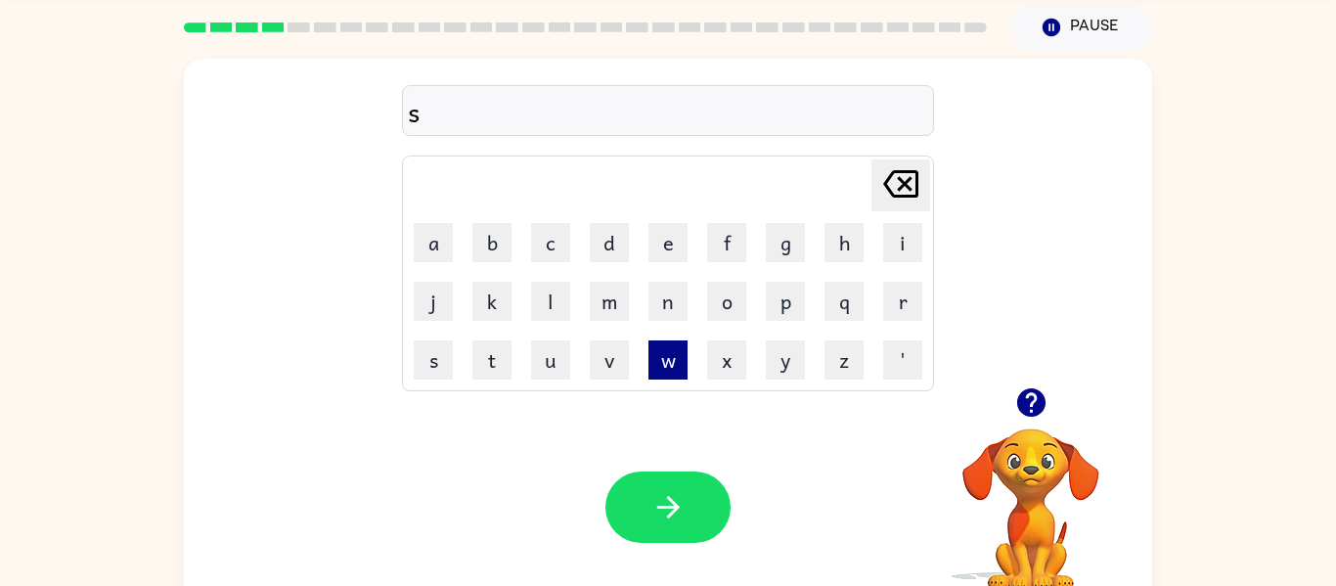
click at [684, 363] on button "w" at bounding box center [668, 359] width 39 height 39
drag, startPoint x: 921, startPoint y: 247, endPoint x: 805, endPoint y: 294, distance: 125.0
click at [918, 247] on button "i" at bounding box center [902, 242] width 39 height 39
click at [642, 292] on tr "j k l m n o p q r" at bounding box center [668, 301] width 526 height 57
click at [611, 305] on button "m" at bounding box center [609, 301] width 39 height 39
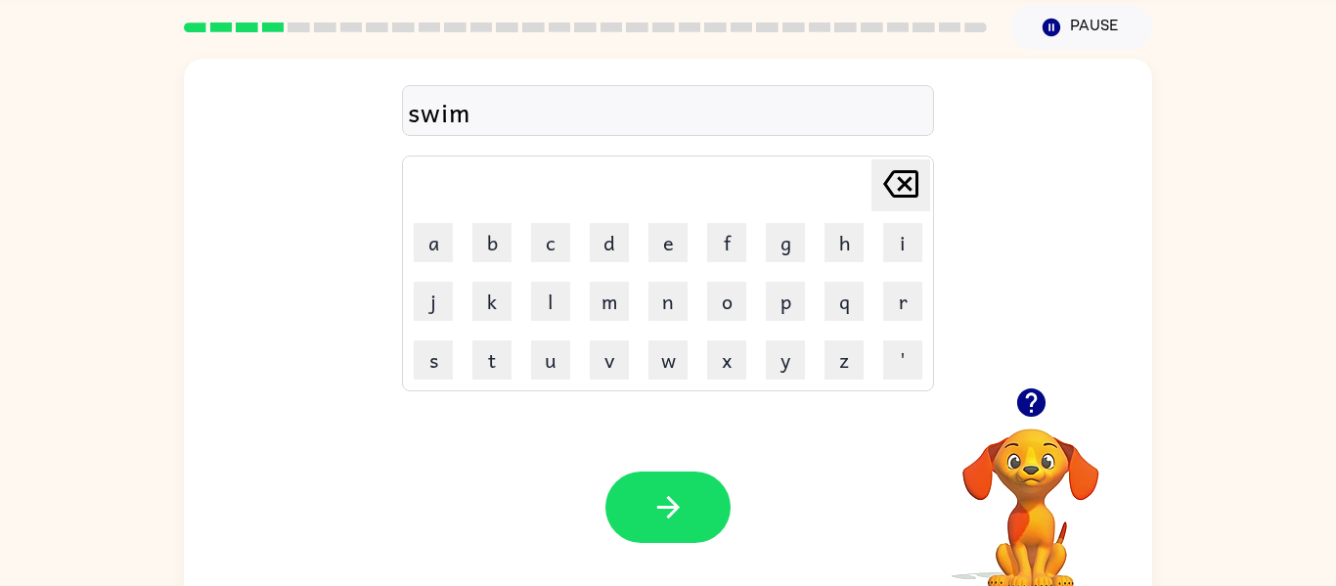
click at [650, 513] on button "button" at bounding box center [668, 507] width 125 height 71
click at [1023, 401] on icon "button" at bounding box center [1031, 402] width 28 height 28
click at [438, 375] on button "s" at bounding box center [433, 359] width 39 height 39
click at [523, 249] on td "c" at bounding box center [550, 242] width 57 height 57
click at [552, 248] on button "c" at bounding box center [550, 242] width 39 height 39
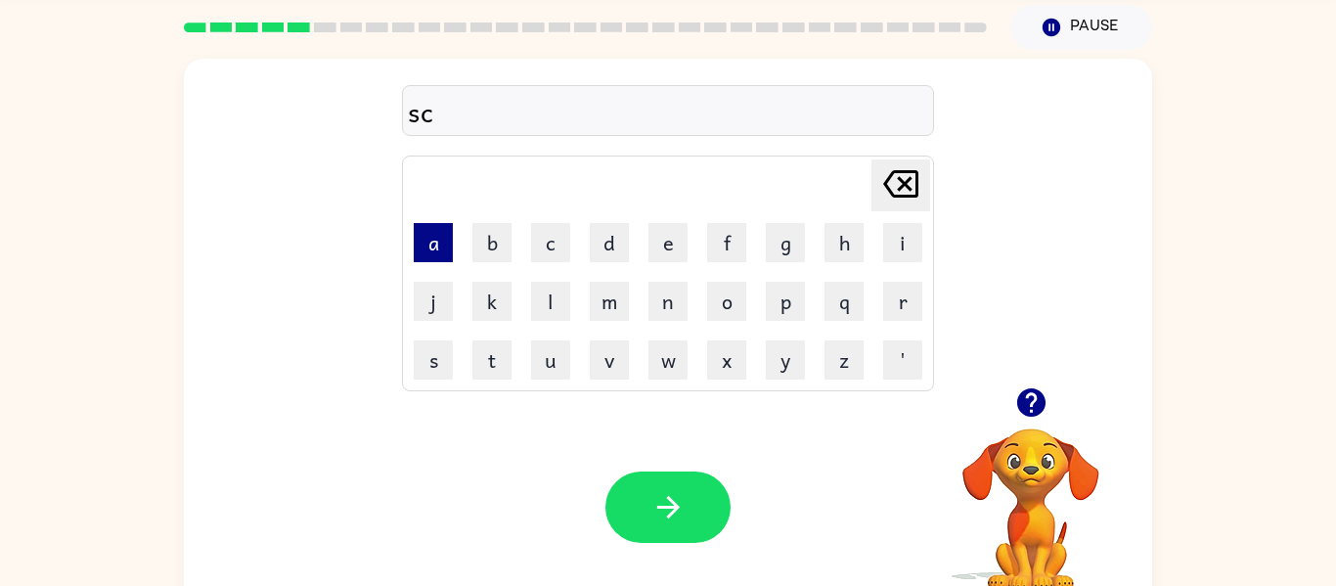
click at [443, 246] on button "a" at bounding box center [433, 242] width 39 height 39
click at [722, 294] on button "o" at bounding box center [726, 301] width 39 height 39
drag, startPoint x: 484, startPoint y: 357, endPoint x: 551, endPoint y: 577, distance: 230.0
click at [504, 467] on div "scao Delete Delete last character input a b c d e f g h i j k l m n o p q r s t…" at bounding box center [668, 338] width 969 height 559
drag, startPoint x: 472, startPoint y: 370, endPoint x: 515, endPoint y: 421, distance: 66.6
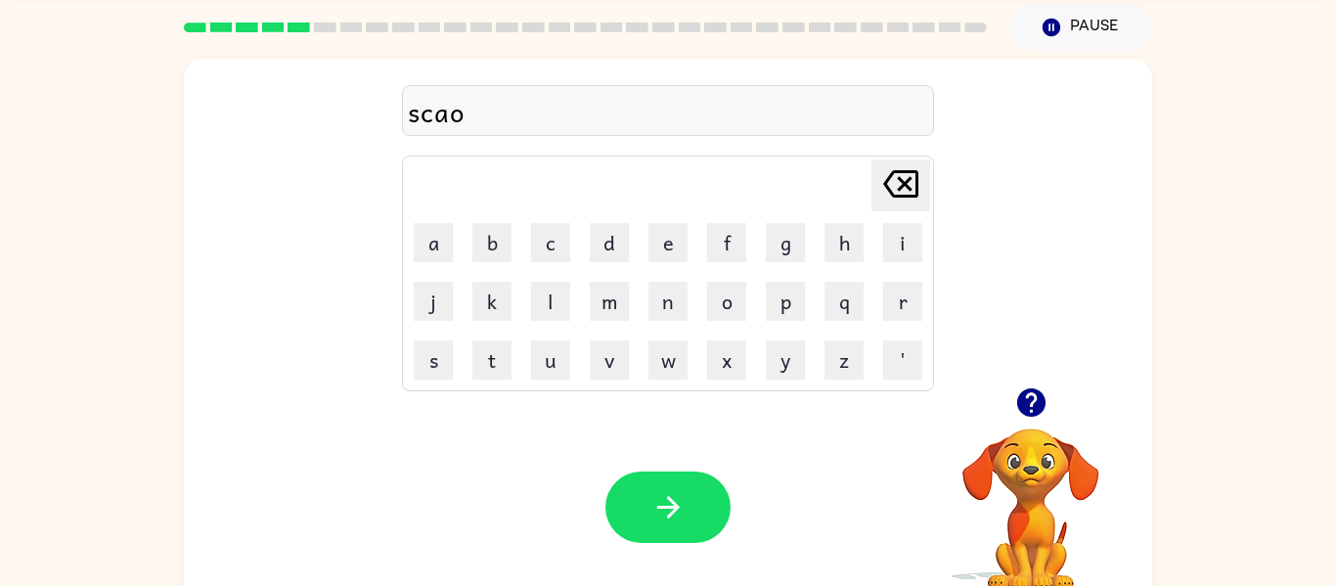
click at [476, 374] on button "t" at bounding box center [492, 359] width 39 height 39
drag, startPoint x: 656, startPoint y: 508, endPoint x: 660, endPoint y: 487, distance: 20.9
click at [657, 507] on icon "button" at bounding box center [667, 507] width 23 height 23
click at [436, 249] on button "a" at bounding box center [433, 242] width 39 height 39
click at [623, 300] on button "m" at bounding box center [609, 301] width 39 height 39
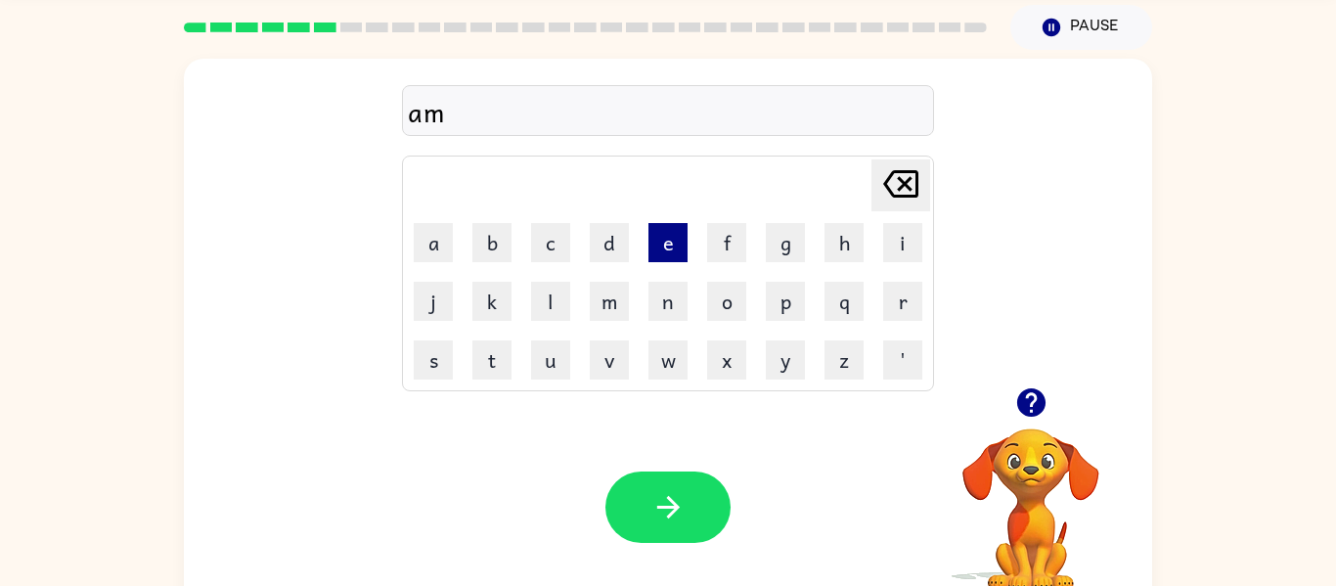
click at [680, 244] on button "e" at bounding box center [668, 242] width 39 height 39
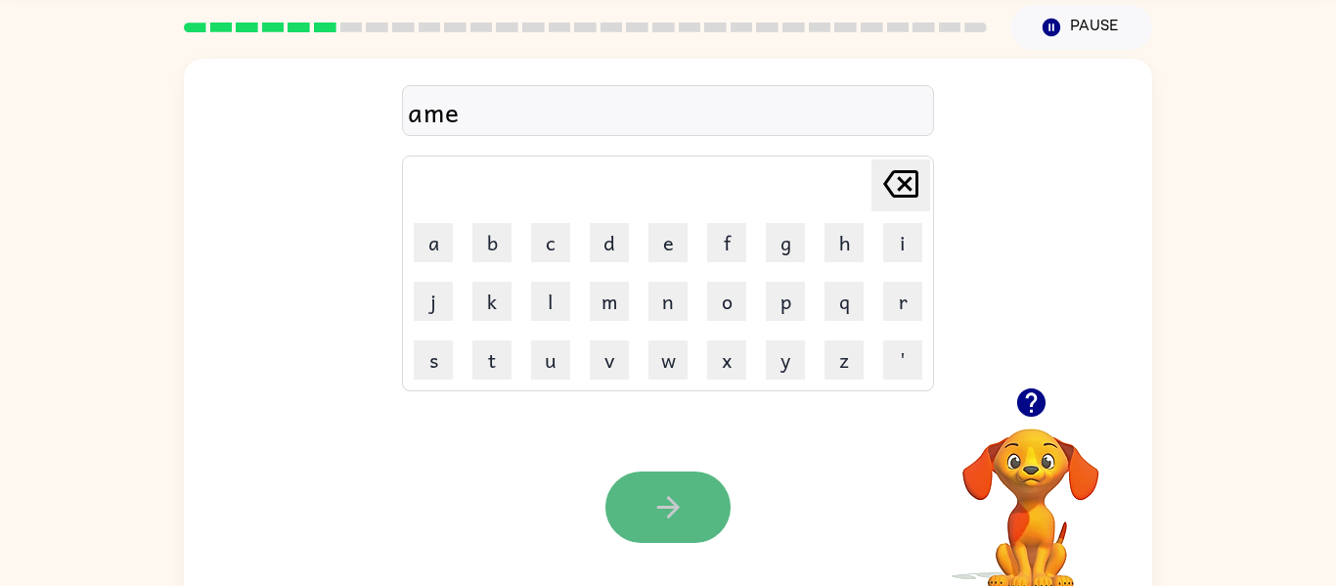
drag, startPoint x: 698, startPoint y: 505, endPoint x: 719, endPoint y: 499, distance: 22.3
click at [719, 499] on button "button" at bounding box center [668, 507] width 125 height 71
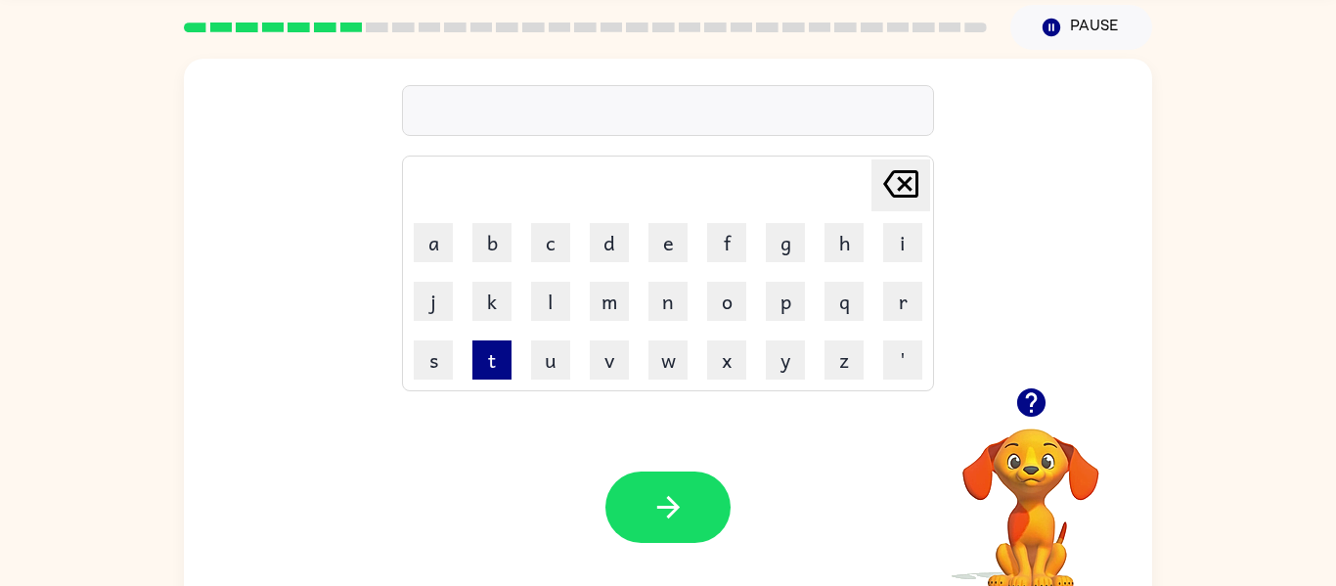
drag, startPoint x: 426, startPoint y: 343, endPoint x: 492, endPoint y: 354, distance: 67.4
click at [492, 354] on tr "s t u v w x y z '" at bounding box center [668, 360] width 526 height 57
click at [431, 350] on button "s" at bounding box center [433, 359] width 39 height 39
click at [553, 238] on button "c" at bounding box center [550, 242] width 39 height 39
click at [900, 292] on button "r" at bounding box center [902, 301] width 39 height 39
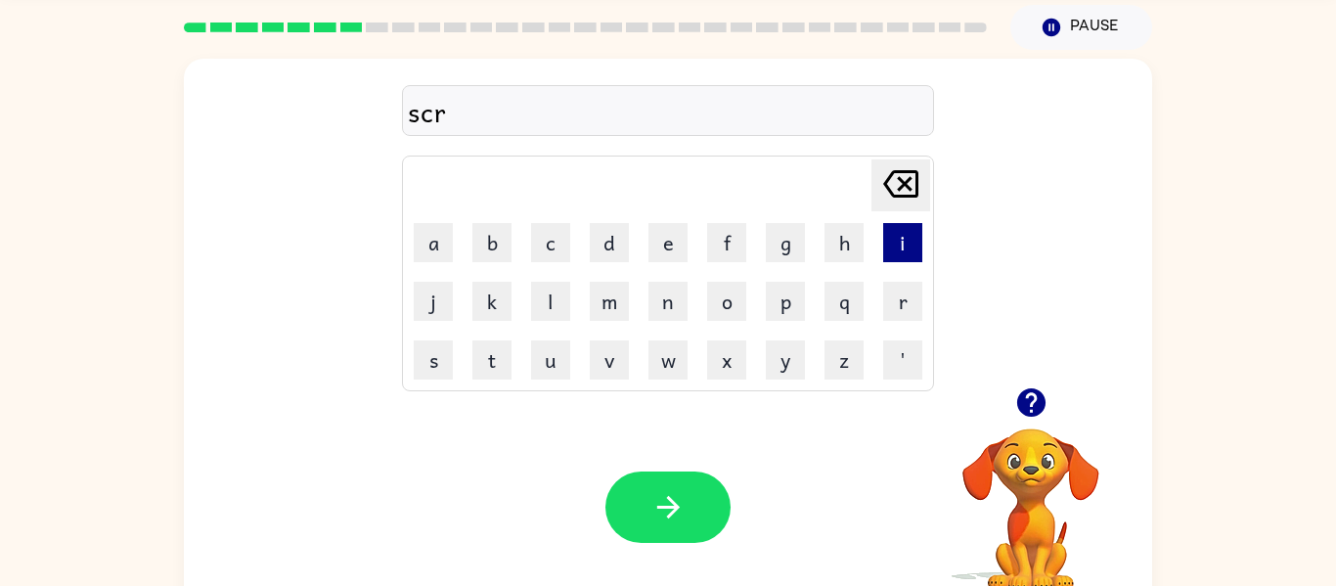
click at [889, 254] on button "i" at bounding box center [902, 242] width 39 height 39
click at [502, 249] on button "b" at bounding box center [492, 242] width 39 height 39
click at [676, 241] on button "e" at bounding box center [668, 242] width 39 height 39
drag, startPoint x: 555, startPoint y: 299, endPoint x: 556, endPoint y: 317, distance: 17.6
click at [555, 313] on button "l" at bounding box center [550, 301] width 39 height 39
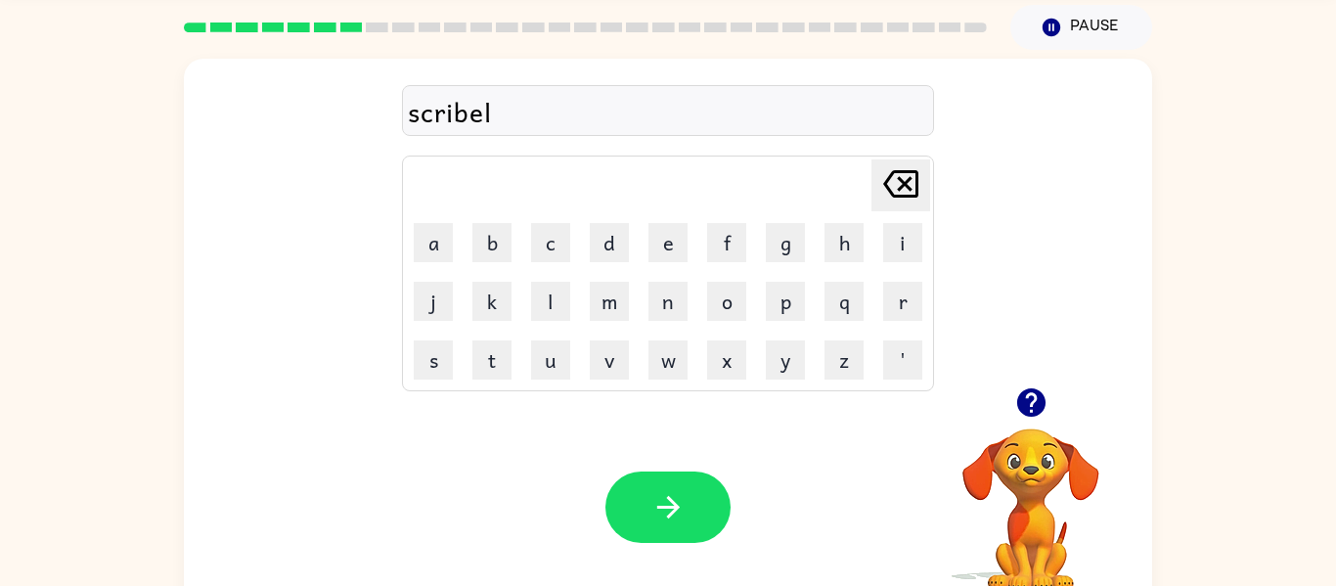
click at [649, 527] on button "button" at bounding box center [668, 507] width 125 height 71
click at [778, 236] on button "g" at bounding box center [785, 242] width 39 height 39
drag, startPoint x: 899, startPoint y: 306, endPoint x: 439, endPoint y: 292, distance: 460.1
click at [583, 318] on tr "j k l m n o p q r" at bounding box center [668, 301] width 526 height 57
click at [425, 248] on button "a" at bounding box center [433, 242] width 39 height 39
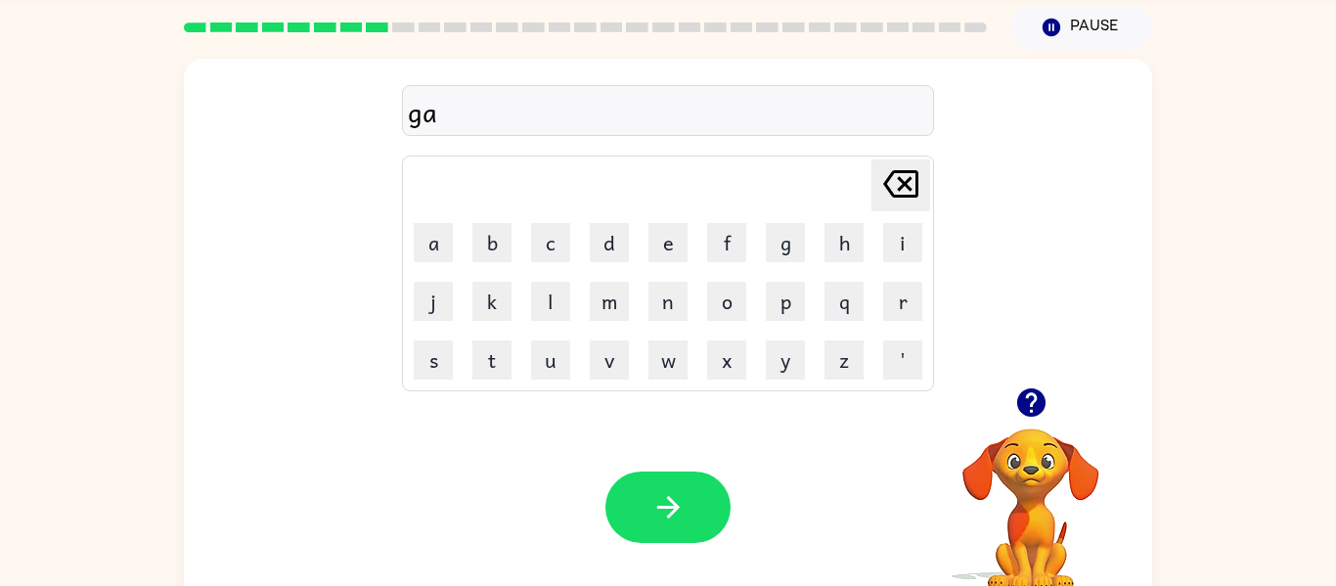
drag, startPoint x: 925, startPoint y: 182, endPoint x: 920, endPoint y: 172, distance: 10.9
click at [922, 172] on button "[PERSON_NAME] last character input" at bounding box center [901, 185] width 59 height 52
drag, startPoint x: 902, startPoint y: 302, endPoint x: 426, endPoint y: 445, distance: 497.4
click at [839, 338] on tbody "[PERSON_NAME] last character input a b c d e f g h i j k l m n o p q r s t u v …" at bounding box center [668, 273] width 526 height 230
drag, startPoint x: 438, startPoint y: 246, endPoint x: 421, endPoint y: 228, distance: 24.9
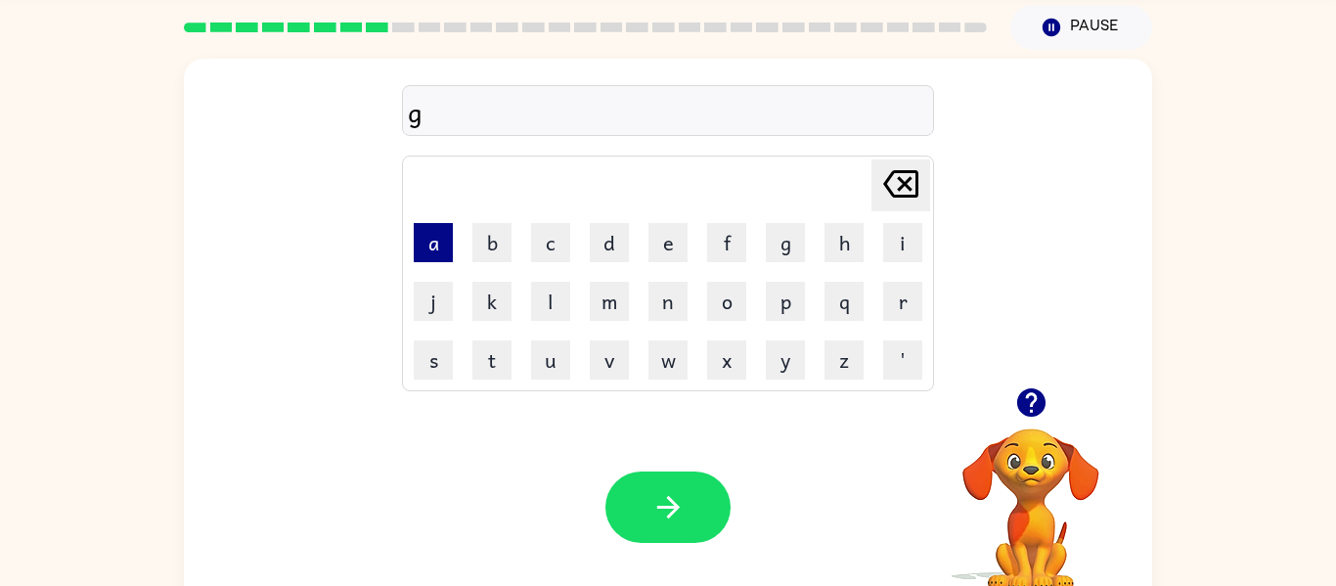
click at [418, 227] on button "a" at bounding box center [433, 242] width 39 height 39
click at [893, 173] on icon at bounding box center [900, 183] width 35 height 27
click at [900, 301] on button "r" at bounding box center [902, 301] width 39 height 39
click at [414, 229] on button "a" at bounding box center [433, 242] width 39 height 39
click at [699, 258] on td "f" at bounding box center [727, 242] width 57 height 57
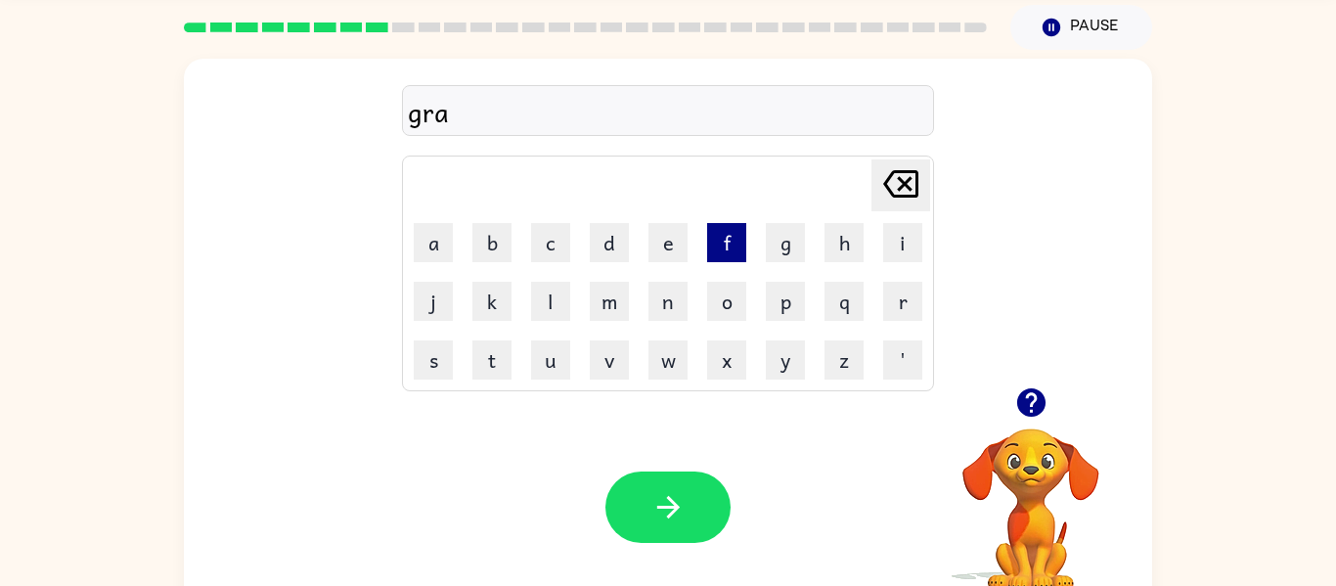
click at [708, 244] on button "f" at bounding box center [726, 242] width 39 height 39
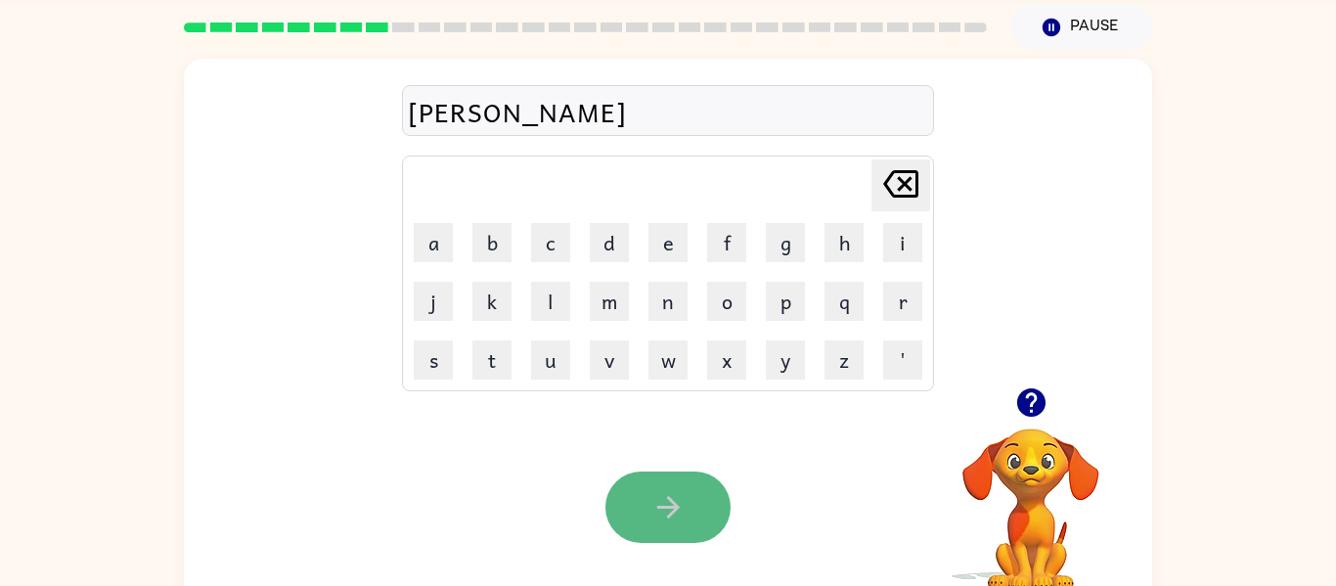
click at [617, 491] on button "button" at bounding box center [668, 507] width 125 height 71
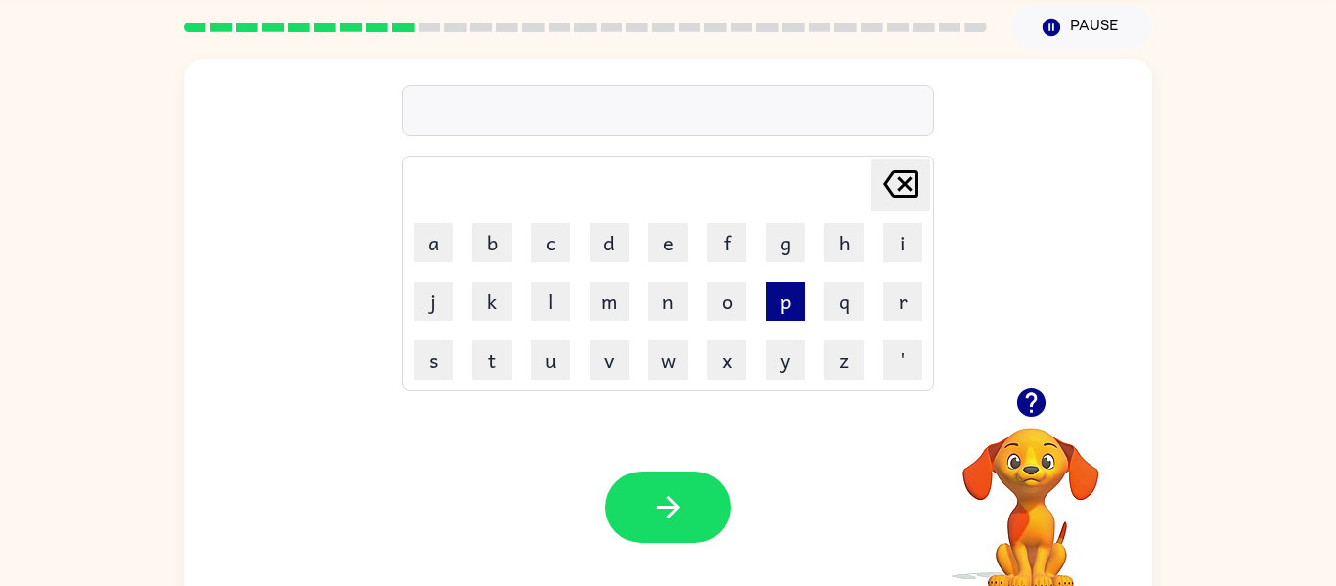
click at [774, 298] on button "p" at bounding box center [785, 301] width 39 height 39
click at [735, 289] on button "o" at bounding box center [726, 301] width 39 height 39
drag, startPoint x: 897, startPoint y: 225, endPoint x: 895, endPoint y: 255, distance: 30.4
click at [896, 254] on button "i" at bounding box center [902, 242] width 39 height 39
click at [655, 298] on button "n" at bounding box center [668, 301] width 39 height 39
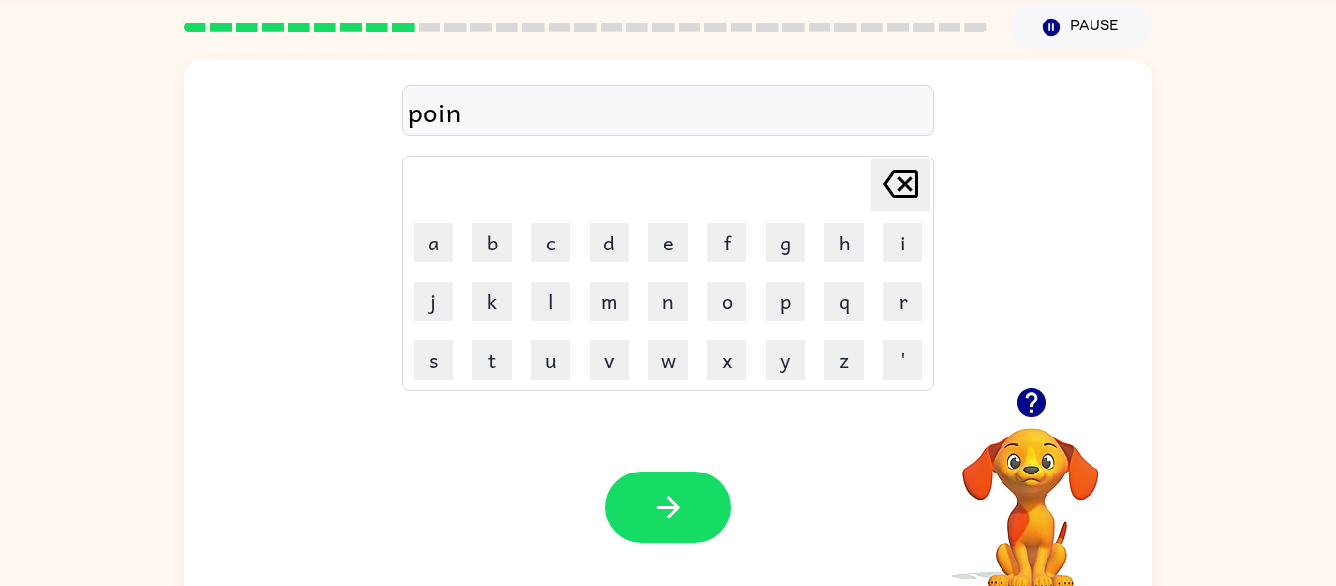
drag, startPoint x: 487, startPoint y: 369, endPoint x: 460, endPoint y: 335, distance: 43.9
click at [487, 357] on button "t" at bounding box center [492, 359] width 39 height 39
drag, startPoint x: 415, startPoint y: 364, endPoint x: 528, endPoint y: 440, distance: 136.8
click at [416, 372] on button "s" at bounding box center [433, 359] width 39 height 39
click at [634, 523] on button "button" at bounding box center [668, 507] width 125 height 71
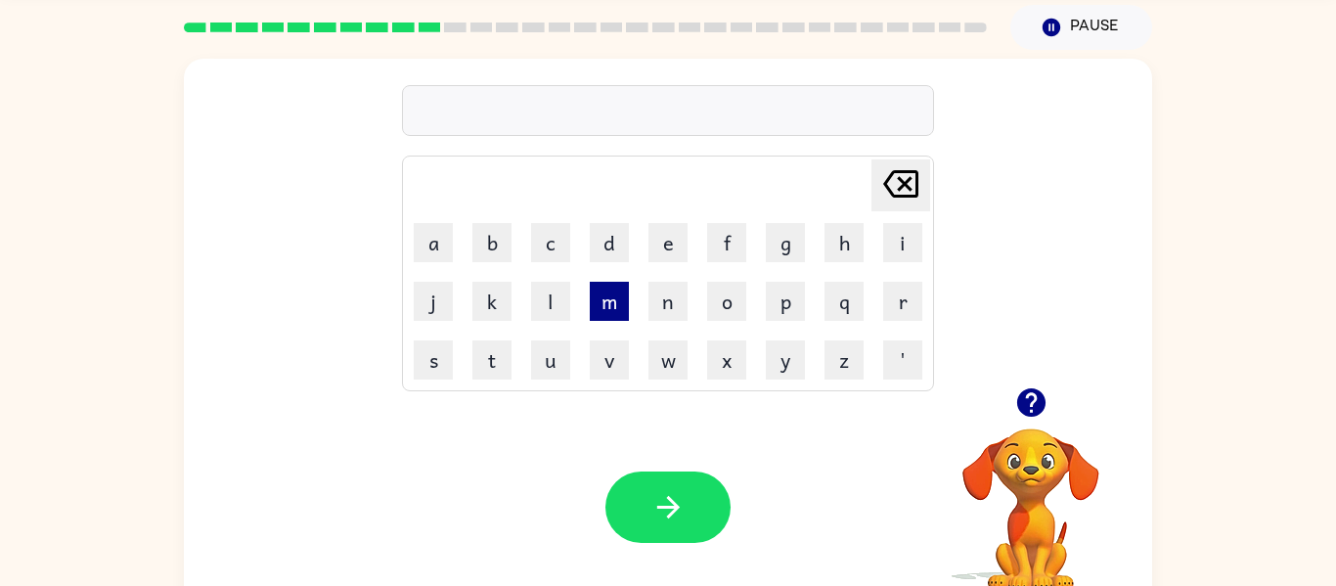
click at [602, 307] on button "m" at bounding box center [609, 301] width 39 height 39
drag, startPoint x: 925, startPoint y: 179, endPoint x: 925, endPoint y: 193, distance: 13.7
click at [925, 193] on button "[PERSON_NAME] last character input" at bounding box center [901, 185] width 59 height 52
click at [515, 360] on td "t" at bounding box center [492, 360] width 57 height 57
click at [560, 354] on button "u" at bounding box center [550, 359] width 39 height 39
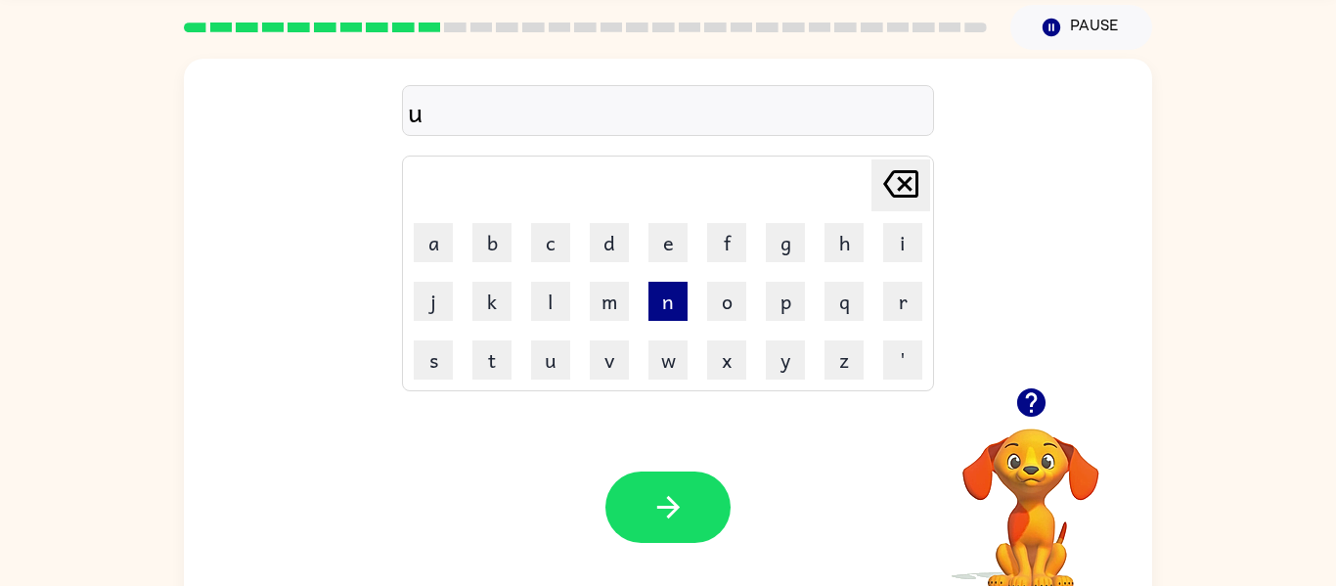
click at [652, 305] on button "n" at bounding box center [668, 301] width 39 height 39
click at [734, 257] on button "f" at bounding box center [726, 242] width 39 height 39
click at [709, 296] on button "o" at bounding box center [726, 301] width 39 height 39
click at [531, 290] on button "l" at bounding box center [550, 301] width 39 height 39
click at [609, 245] on button "d" at bounding box center [609, 242] width 39 height 39
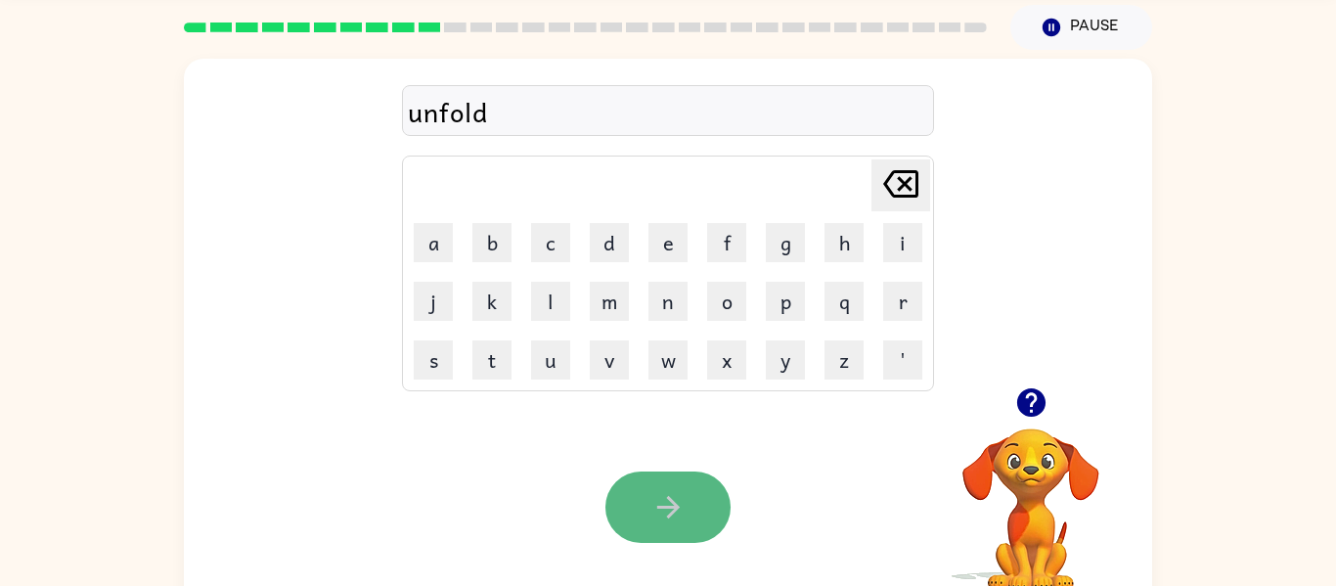
click at [649, 513] on button "button" at bounding box center [668, 507] width 125 height 71
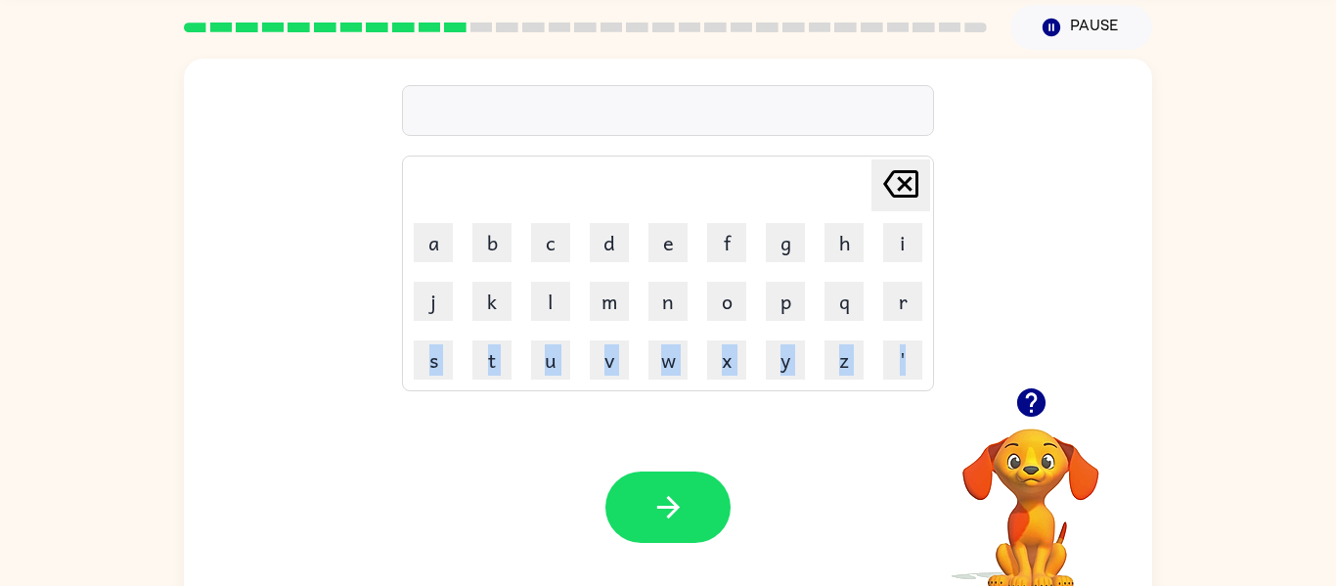
drag, startPoint x: 411, startPoint y: 369, endPoint x: 386, endPoint y: 393, distance: 34.6
click at [386, 393] on div "[PERSON_NAME] last character input a b c d e f g h i j k l m n o p q r s t u v …" at bounding box center [668, 338] width 969 height 559
drag, startPoint x: 509, startPoint y: 316, endPoint x: 431, endPoint y: 344, distance: 82.3
click at [431, 344] on tbody "[PERSON_NAME] last character input a b c d e f g h i j k l m n o p q r s t u v …" at bounding box center [668, 273] width 526 height 230
click at [508, 442] on div "Your browser must support playing .mp4 files to use Literably. Please try using…" at bounding box center [668, 507] width 969 height 220
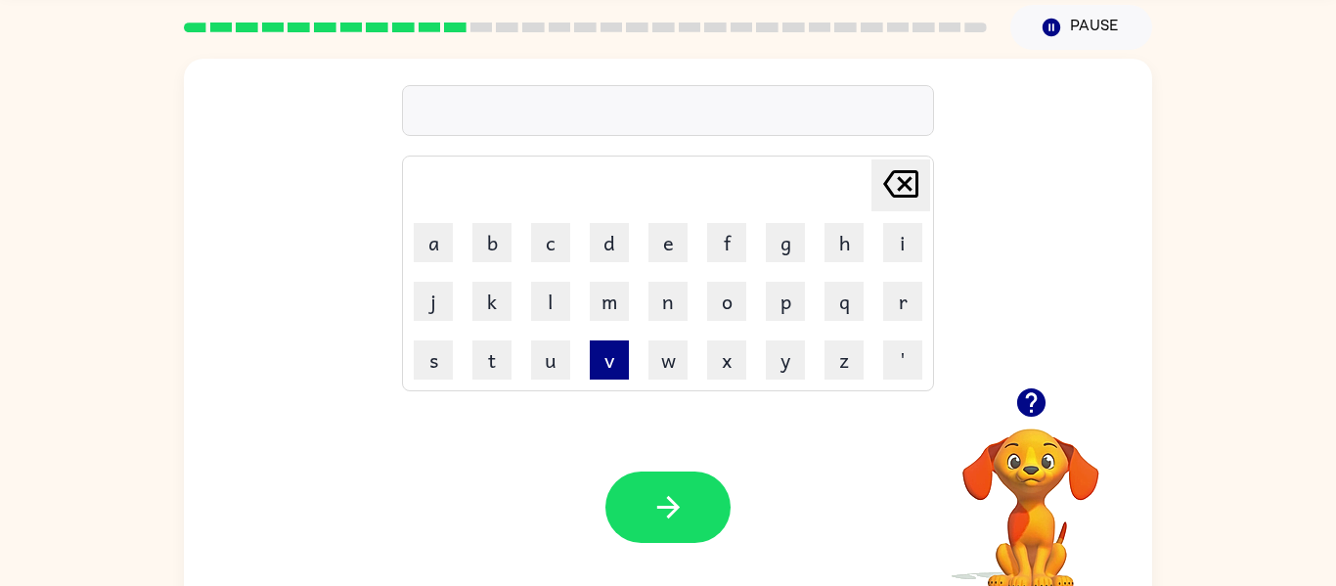
click at [594, 362] on button "v" at bounding box center [609, 359] width 39 height 39
click at [716, 300] on button "o" at bounding box center [726, 301] width 39 height 39
click at [499, 359] on button "t" at bounding box center [492, 359] width 39 height 39
click at [709, 233] on button "f" at bounding box center [726, 242] width 39 height 39
click at [904, 171] on icon at bounding box center [900, 183] width 35 height 27
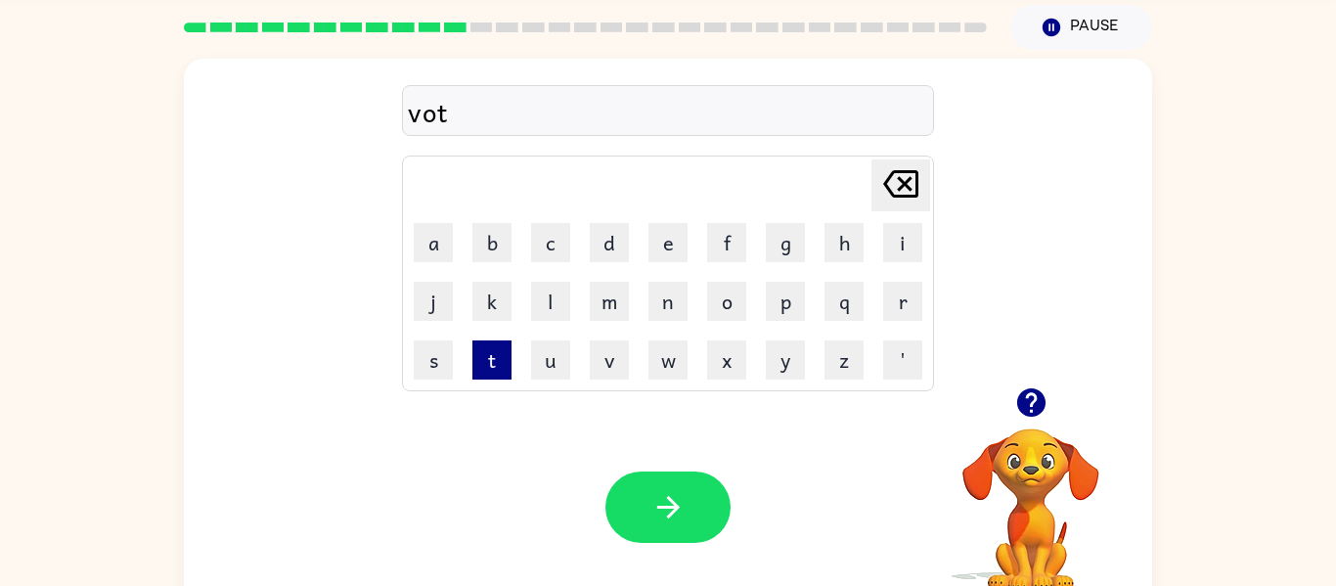
click at [495, 343] on button "t" at bounding box center [492, 359] width 39 height 39
click at [904, 176] on icon "[PERSON_NAME] last character input" at bounding box center [901, 183] width 47 height 47
click at [661, 227] on button "e" at bounding box center [668, 242] width 39 height 39
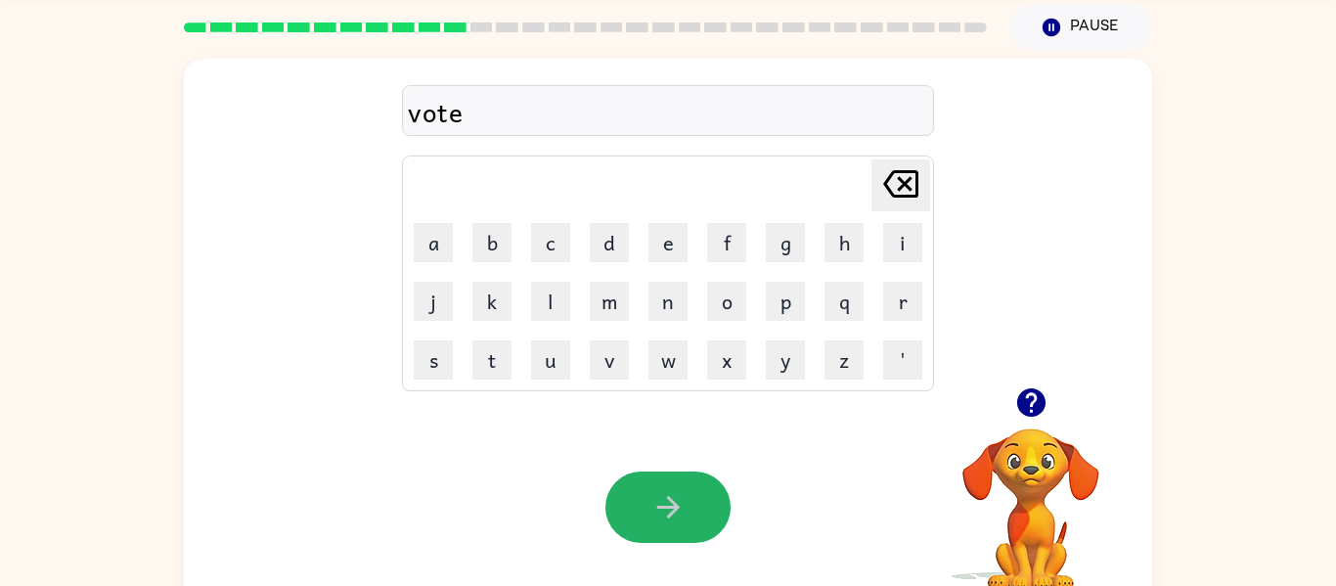
drag, startPoint x: 705, startPoint y: 483, endPoint x: 723, endPoint y: 476, distance: 18.9
click at [705, 482] on button "button" at bounding box center [668, 507] width 125 height 71
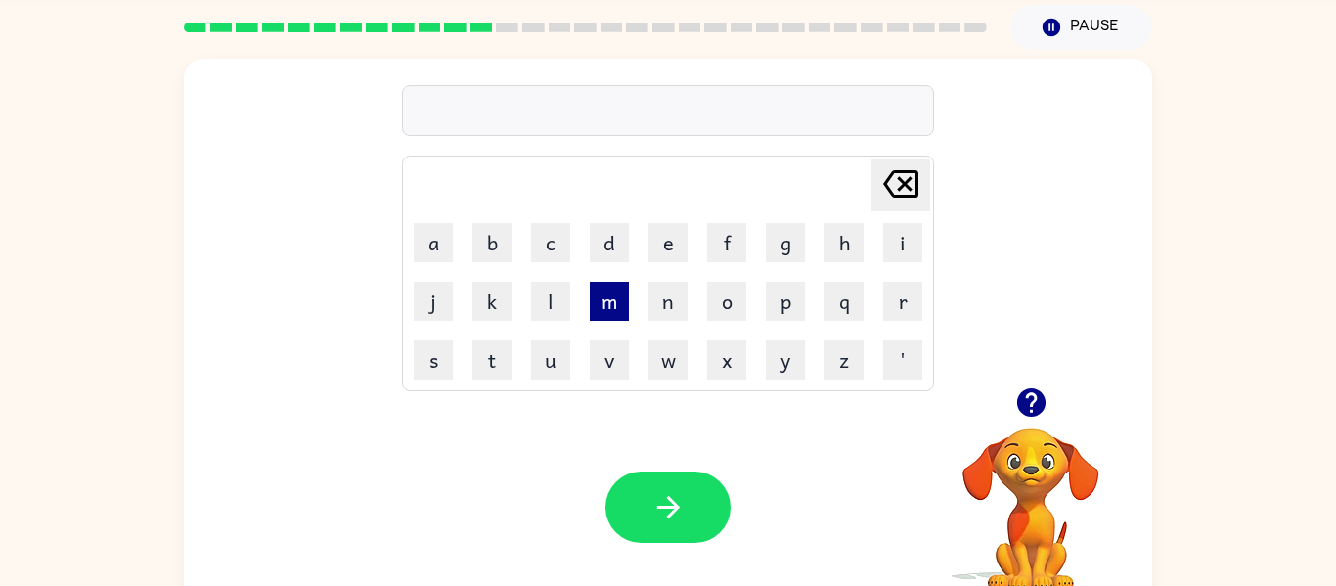
click at [597, 301] on button "m" at bounding box center [609, 301] width 39 height 39
drag, startPoint x: 921, startPoint y: 228, endPoint x: 939, endPoint y: 239, distance: 21.5
click at [944, 241] on div "m [PERSON_NAME] last character input a b c d e f g h i j k l m n o p q r s t u …" at bounding box center [668, 223] width 969 height 329
click at [913, 228] on button "i" at bounding box center [902, 242] width 39 height 39
drag, startPoint x: 424, startPoint y: 346, endPoint x: 536, endPoint y: 289, distance: 126.5
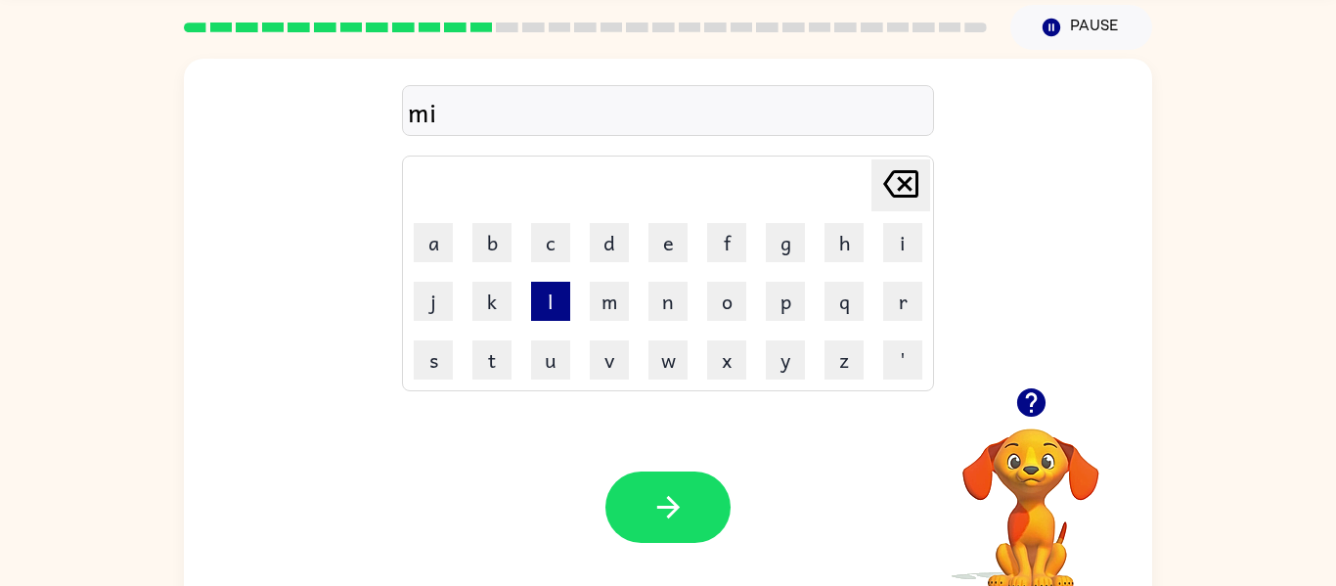
click at [522, 293] on tbody "[PERSON_NAME] last character input a b c d e f g h i j k l m n o p q r s t u v …" at bounding box center [668, 273] width 526 height 230
drag, startPoint x: 436, startPoint y: 366, endPoint x: 472, endPoint y: 374, distance: 36.1
click at [446, 369] on button "s" at bounding box center [433, 359] width 39 height 39
click at [485, 374] on button "t" at bounding box center [492, 359] width 39 height 39
click at [435, 233] on button "a" at bounding box center [433, 242] width 39 height 39
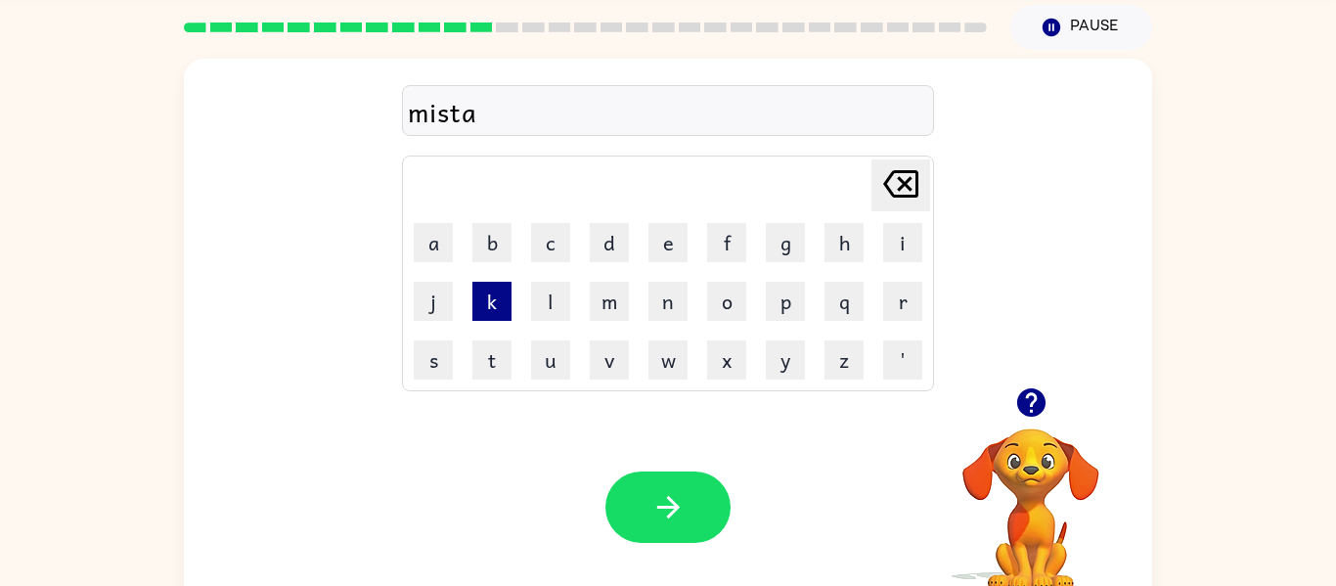
click at [491, 299] on button "k" at bounding box center [492, 301] width 39 height 39
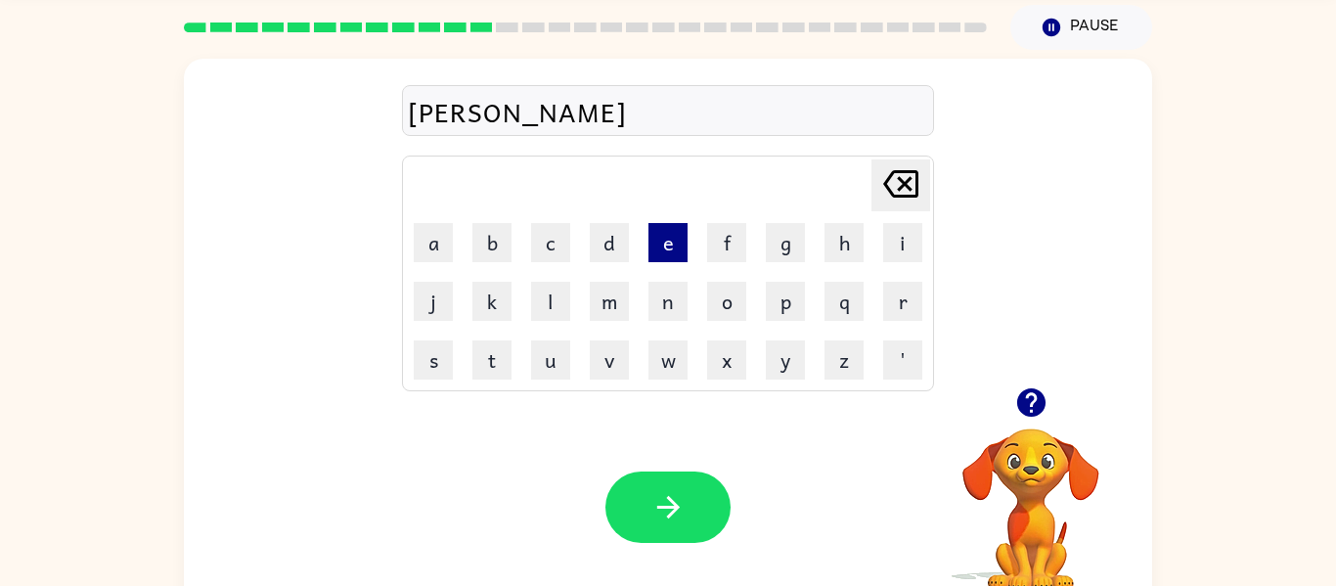
click at [679, 245] on button "e" at bounding box center [668, 242] width 39 height 39
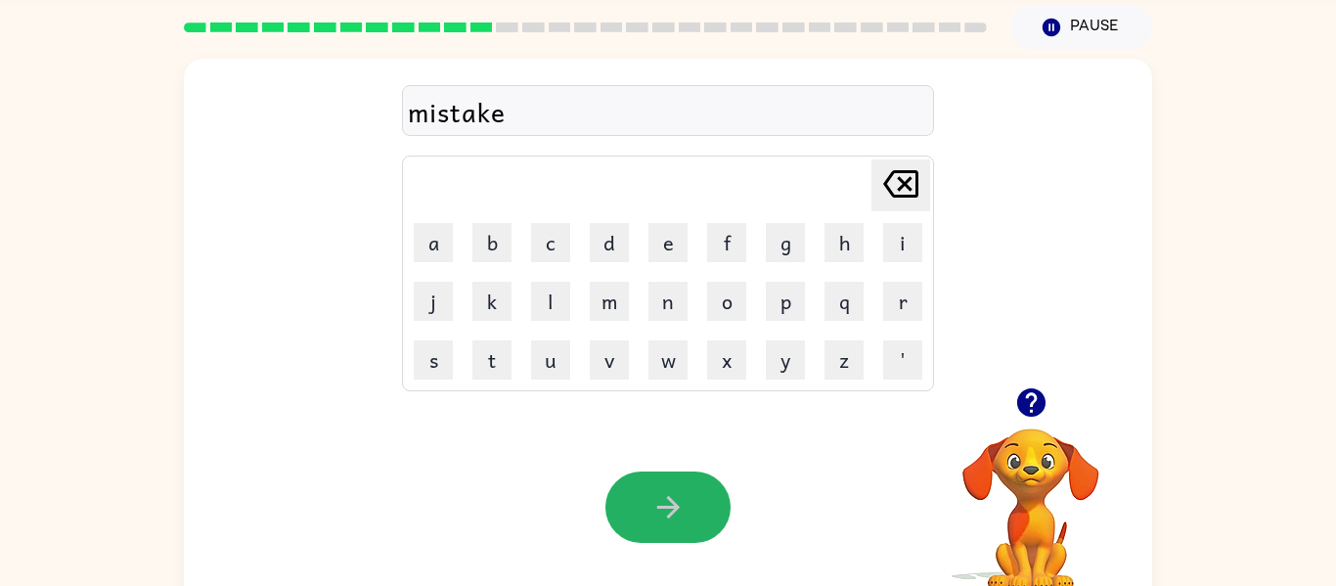
drag, startPoint x: 627, startPoint y: 492, endPoint x: 619, endPoint y: 480, distance: 14.1
click at [614, 494] on button "button" at bounding box center [668, 507] width 125 height 71
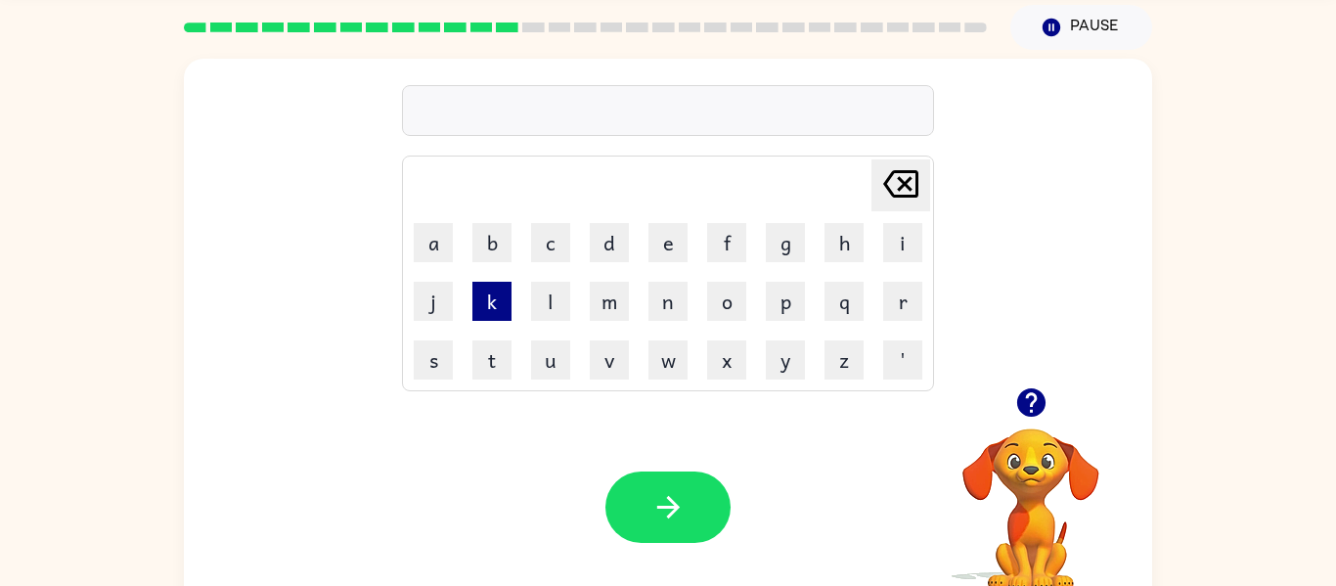
click at [498, 304] on button "k" at bounding box center [492, 301] width 39 height 39
click at [901, 254] on button "i" at bounding box center [902, 242] width 39 height 39
click at [672, 290] on button "n" at bounding box center [668, 301] width 39 height 39
click at [608, 236] on button "d" at bounding box center [609, 242] width 39 height 39
click at [538, 303] on button "l" at bounding box center [550, 301] width 39 height 39
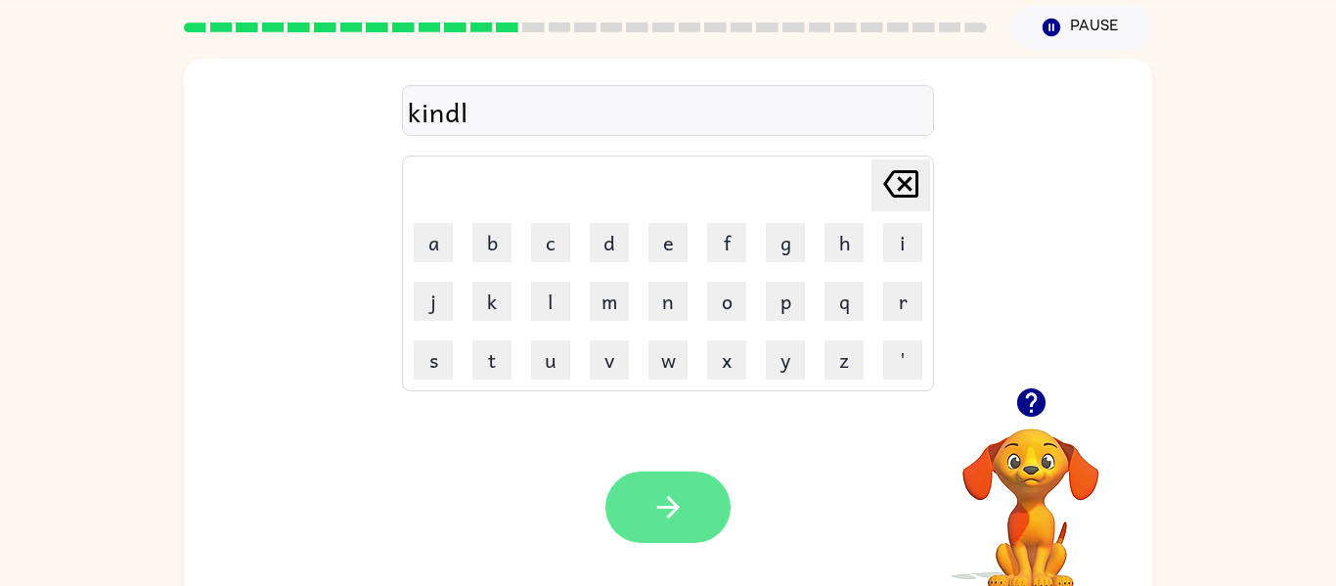
drag, startPoint x: 786, startPoint y: 348, endPoint x: 672, endPoint y: 475, distance: 170.5
click at [778, 361] on button "y" at bounding box center [785, 359] width 39 height 39
click at [652, 497] on icon "button" at bounding box center [669, 507] width 34 height 34
drag, startPoint x: 1029, startPoint y: 538, endPoint x: 711, endPoint y: 518, distance: 318.6
click at [728, 524] on div "Your browser must support playing .mp4 files to use Literably. Please try using…" at bounding box center [668, 507] width 969 height 220
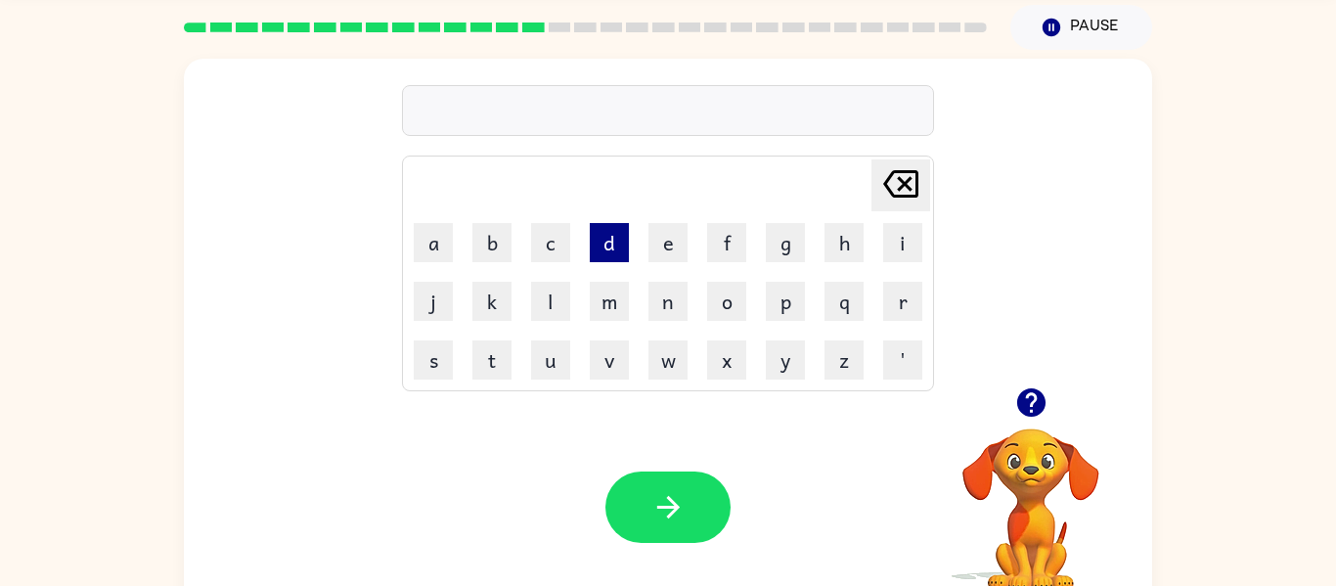
click at [610, 228] on button "d" at bounding box center [609, 242] width 39 height 39
click at [906, 244] on button "i" at bounding box center [902, 242] width 39 height 39
click at [545, 288] on button "l" at bounding box center [550, 301] width 39 height 39
click at [444, 259] on button "a" at bounding box center [433, 242] width 39 height 39
drag, startPoint x: 774, startPoint y: 367, endPoint x: 766, endPoint y: 378, distance: 13.3
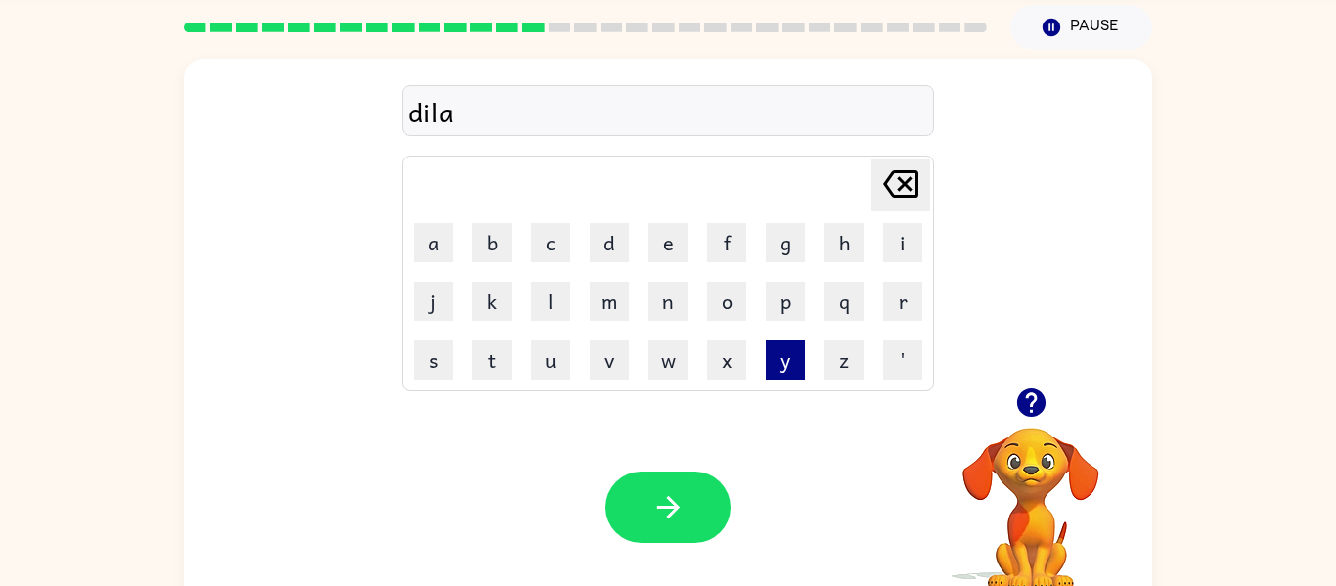
click at [770, 373] on button "y" at bounding box center [785, 359] width 39 height 39
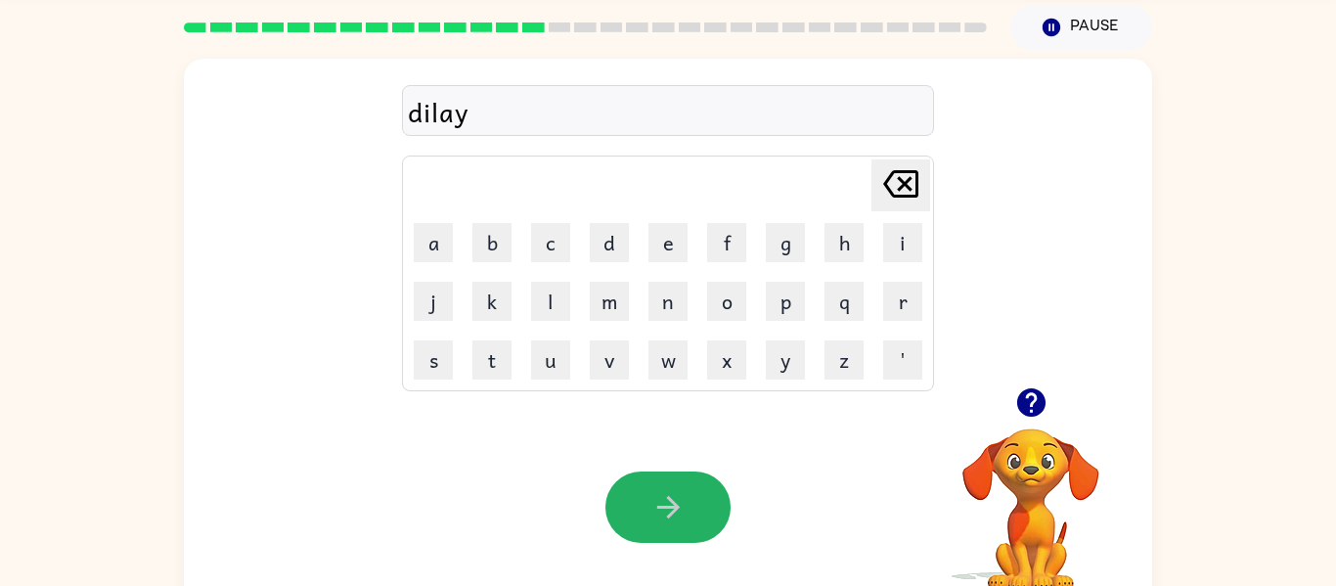
drag, startPoint x: 690, startPoint y: 489, endPoint x: 739, endPoint y: 496, distance: 49.4
click at [725, 512] on button "button" at bounding box center [668, 507] width 125 height 71
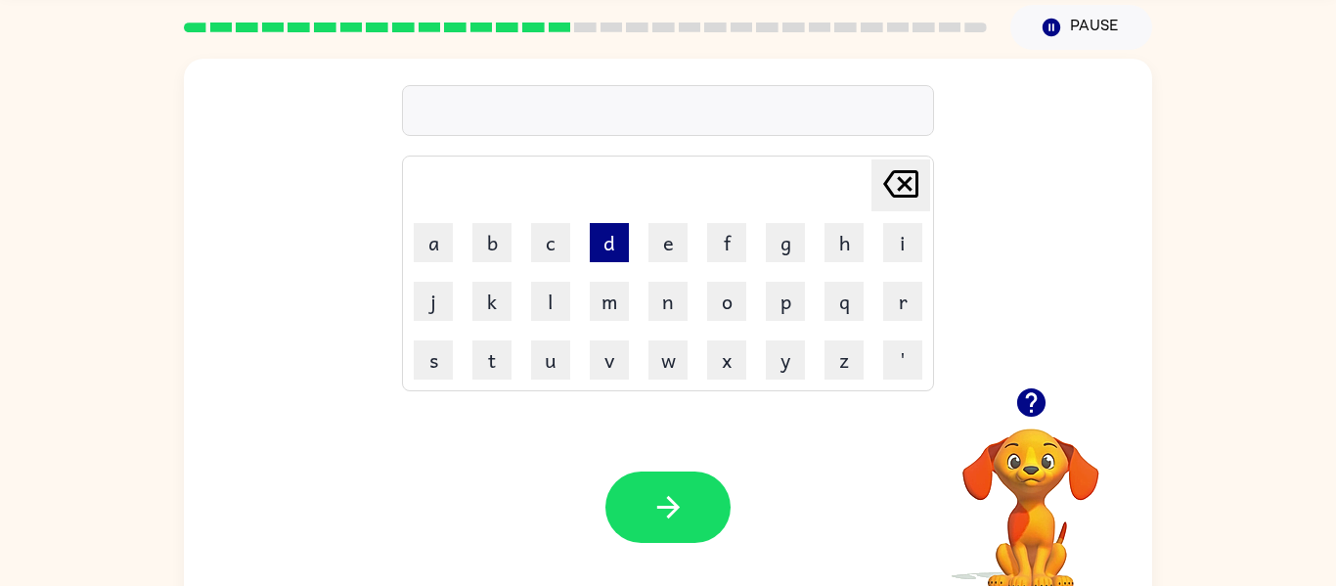
drag, startPoint x: 566, startPoint y: 237, endPoint x: 599, endPoint y: 249, distance: 35.3
click at [573, 236] on td "c" at bounding box center [550, 242] width 57 height 57
click at [540, 233] on button "c" at bounding box center [550, 242] width 39 height 39
drag, startPoint x: 728, startPoint y: 288, endPoint x: 682, endPoint y: 285, distance: 46.1
click at [727, 288] on button "o" at bounding box center [726, 301] width 39 height 39
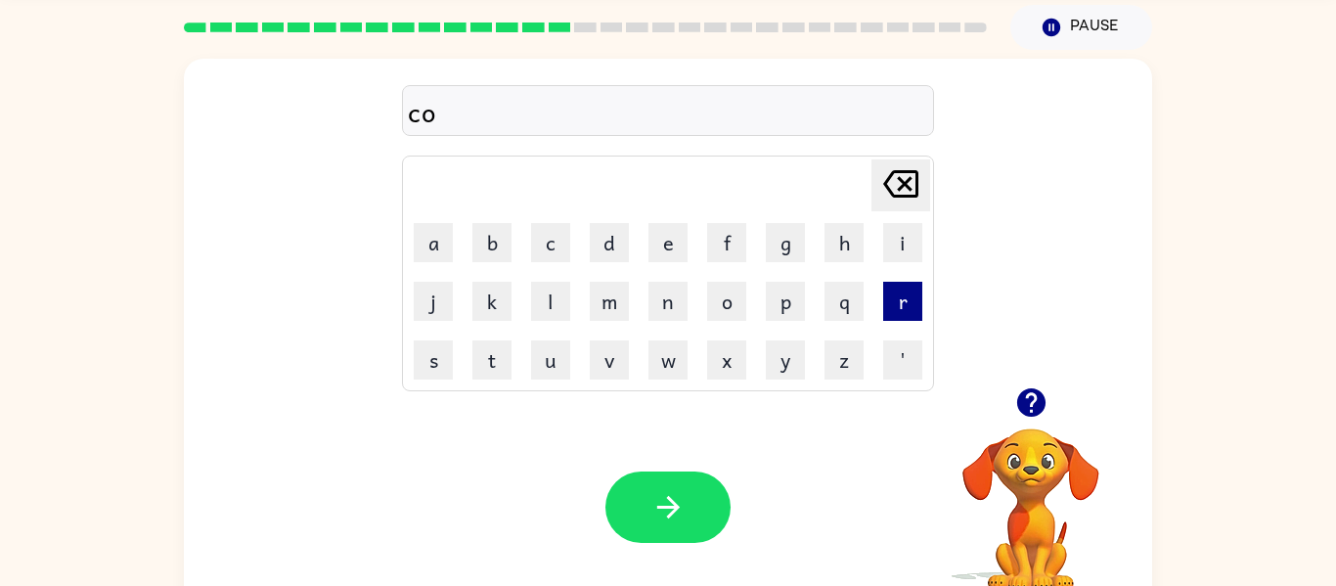
click at [910, 310] on button "r" at bounding box center [902, 301] width 39 height 39
click at [500, 347] on button "t" at bounding box center [492, 359] width 39 height 39
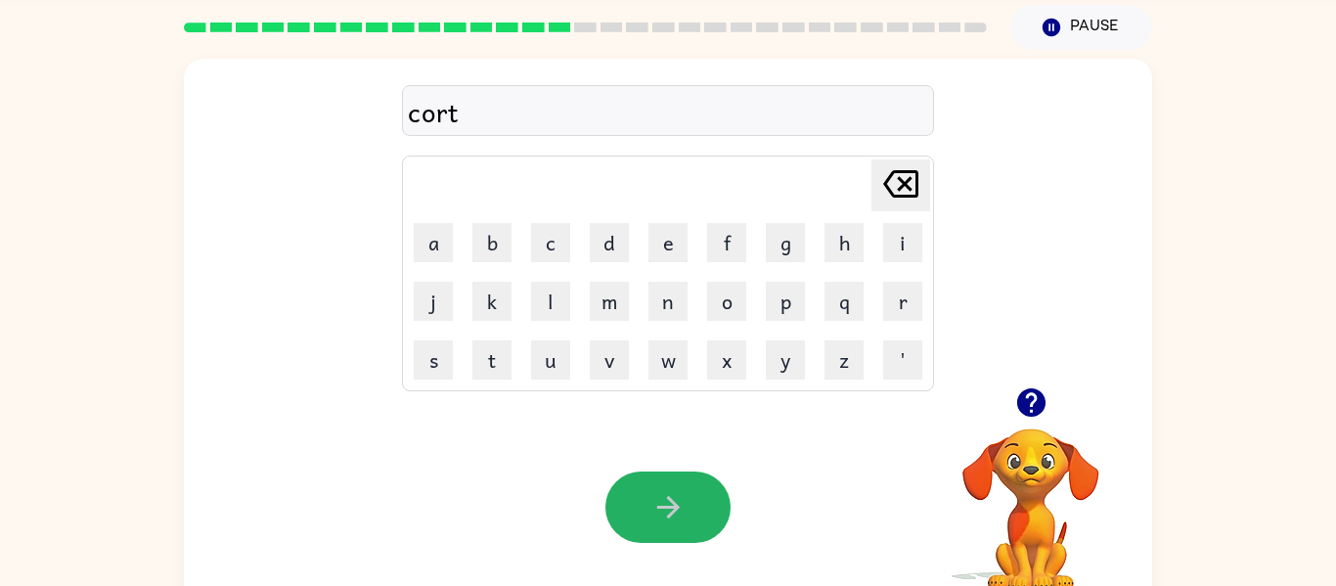
click at [656, 483] on button "button" at bounding box center [668, 507] width 125 height 71
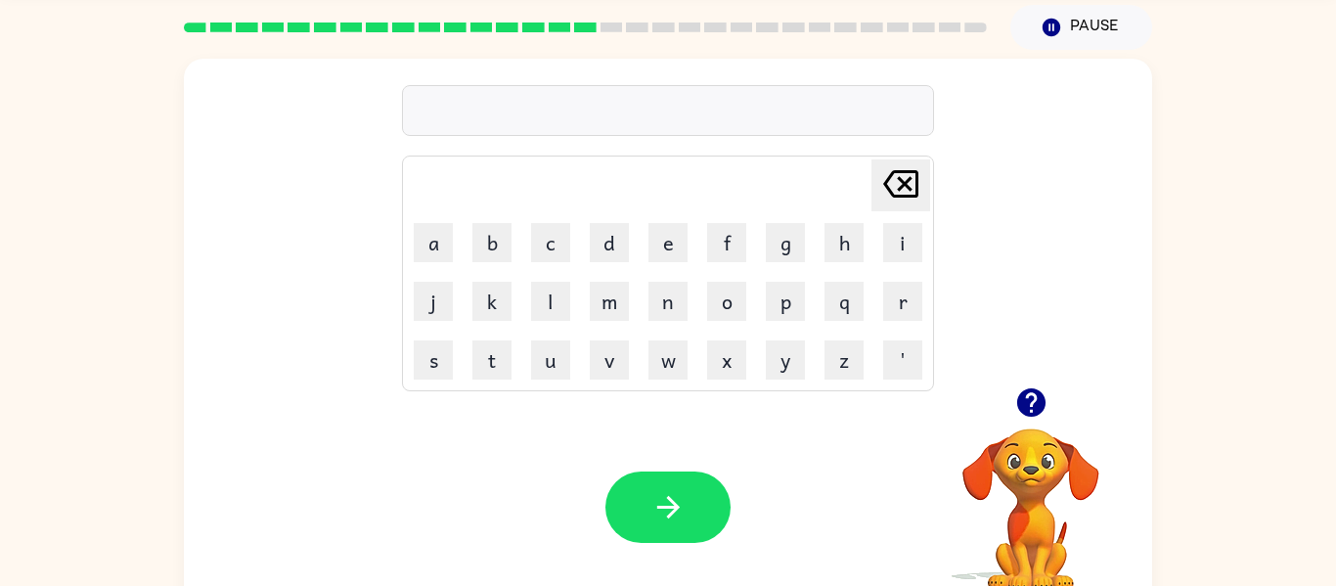
drag, startPoint x: 846, startPoint y: 370, endPoint x: 629, endPoint y: 217, distance: 265.5
click at [828, 353] on button "z" at bounding box center [844, 359] width 39 height 39
click at [887, 258] on button "i" at bounding box center [902, 242] width 39 height 39
drag, startPoint x: 782, startPoint y: 276, endPoint x: 775, endPoint y: 287, distance: 12.8
click at [775, 287] on td "p" at bounding box center [785, 301] width 57 height 57
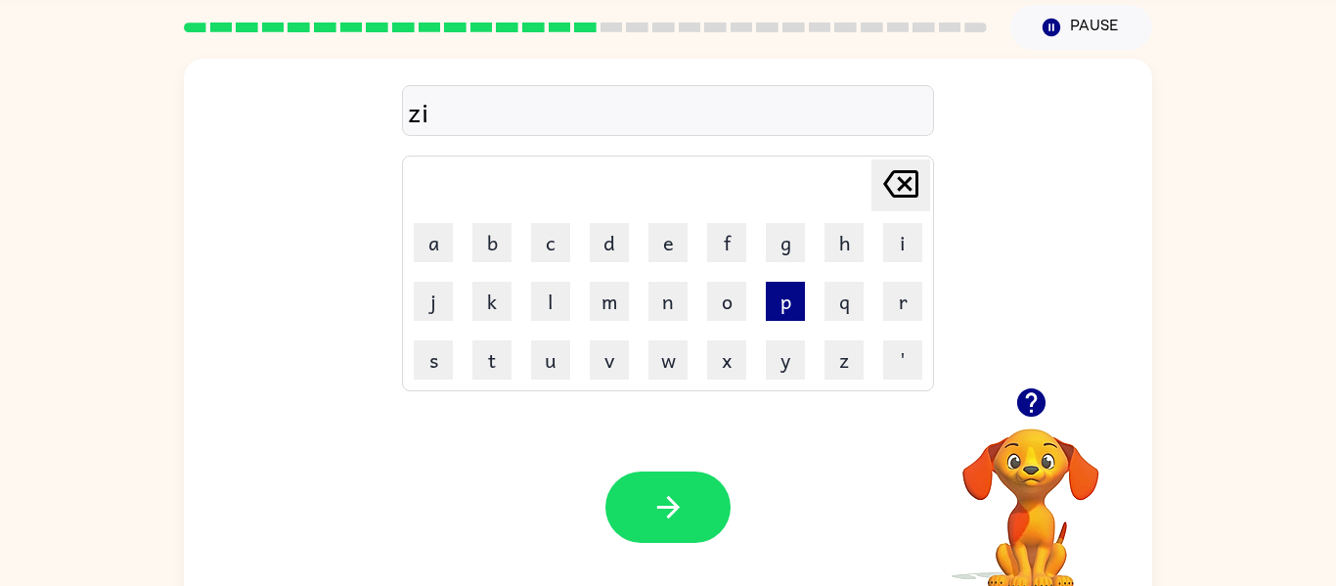
click at [793, 307] on button "p" at bounding box center [785, 301] width 39 height 39
drag, startPoint x: 273, startPoint y: 199, endPoint x: 367, endPoint y: 236, distance: 101.0
click at [369, 247] on div "zip Delete Delete last character input a b c d e f g h i j k l m n o p q r s t …" at bounding box center [668, 223] width 969 height 329
drag, startPoint x: 377, startPoint y: 275, endPoint x: 490, endPoint y: 348, distance: 135.1
click at [420, 268] on div "zip Delete Delete last character input a b c d e f g h i j k l m n o p q r s t …" at bounding box center [668, 223] width 969 height 329
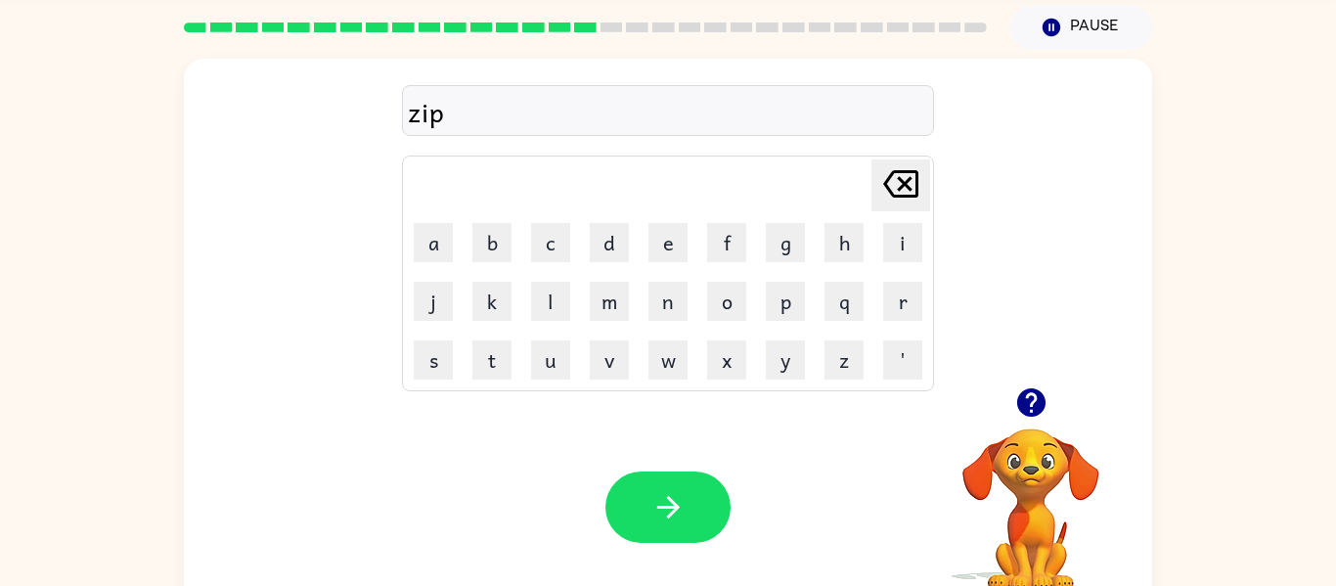
drag, startPoint x: 230, startPoint y: 437, endPoint x: 225, endPoint y: 455, distance: 18.3
click at [223, 454] on div "Your browser must support playing .mp4 files to use Literably. Please try using…" at bounding box center [668, 507] width 969 height 220
drag, startPoint x: 628, startPoint y: 497, endPoint x: 773, endPoint y: 500, distance: 144.8
click at [706, 497] on button "button" at bounding box center [668, 507] width 125 height 71
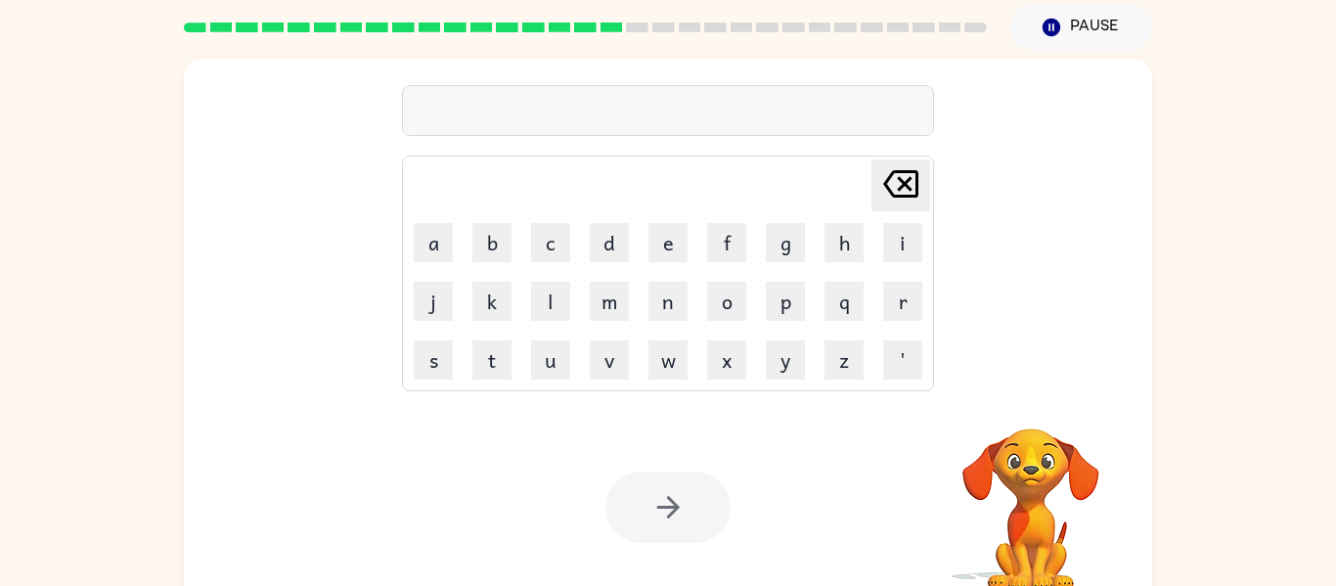
click at [730, 479] on div "Your browser must support playing .mp4 files to use Literably. Please try using…" at bounding box center [668, 507] width 969 height 220
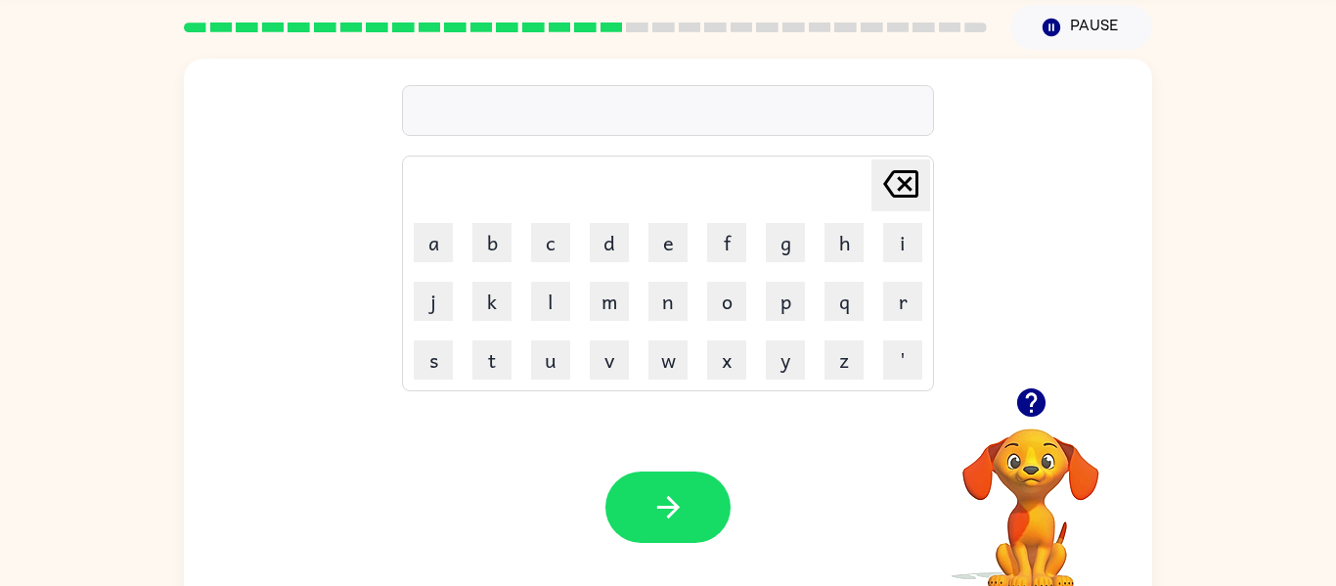
click at [645, 217] on td "e" at bounding box center [668, 242] width 57 height 57
drag, startPoint x: 633, startPoint y: 225, endPoint x: 611, endPoint y: 298, distance: 76.8
click at [634, 225] on td "d" at bounding box center [609, 242] width 57 height 57
click at [622, 230] on button "d" at bounding box center [609, 242] width 39 height 39
click at [911, 299] on button "r" at bounding box center [902, 301] width 39 height 39
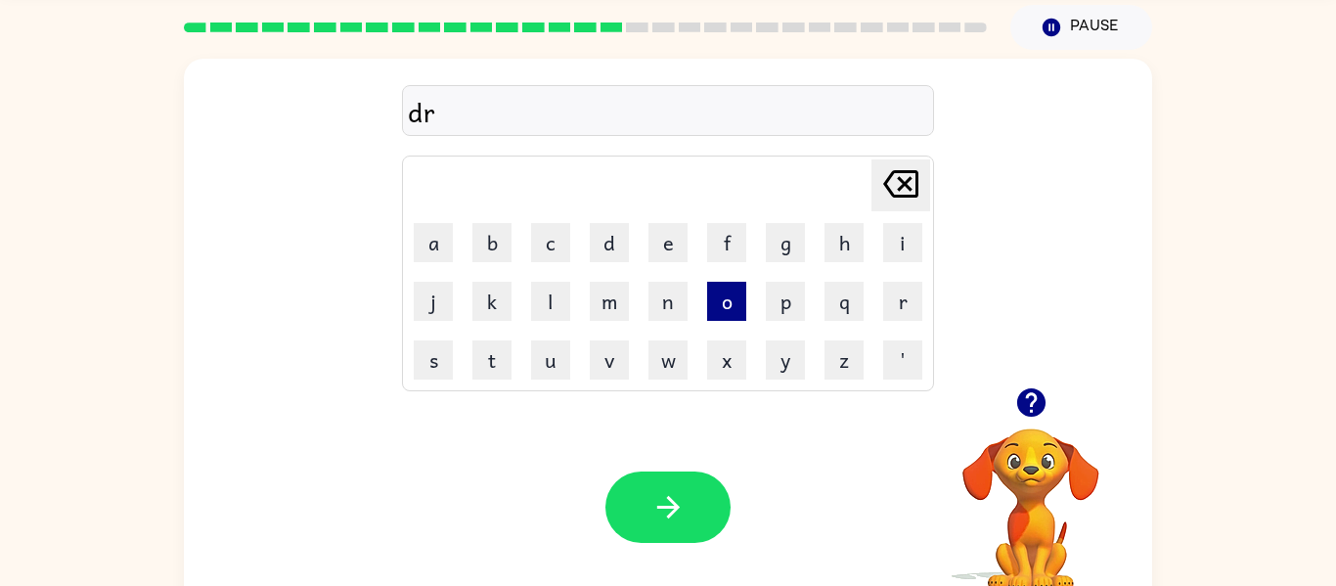
click at [731, 289] on button "o" at bounding box center [726, 301] width 39 height 39
click at [771, 294] on button "p" at bounding box center [785, 301] width 39 height 39
click at [910, 233] on button "i" at bounding box center [902, 242] width 39 height 39
click at [661, 306] on button "n" at bounding box center [668, 301] width 39 height 39
click at [786, 226] on button "g" at bounding box center [785, 242] width 39 height 39
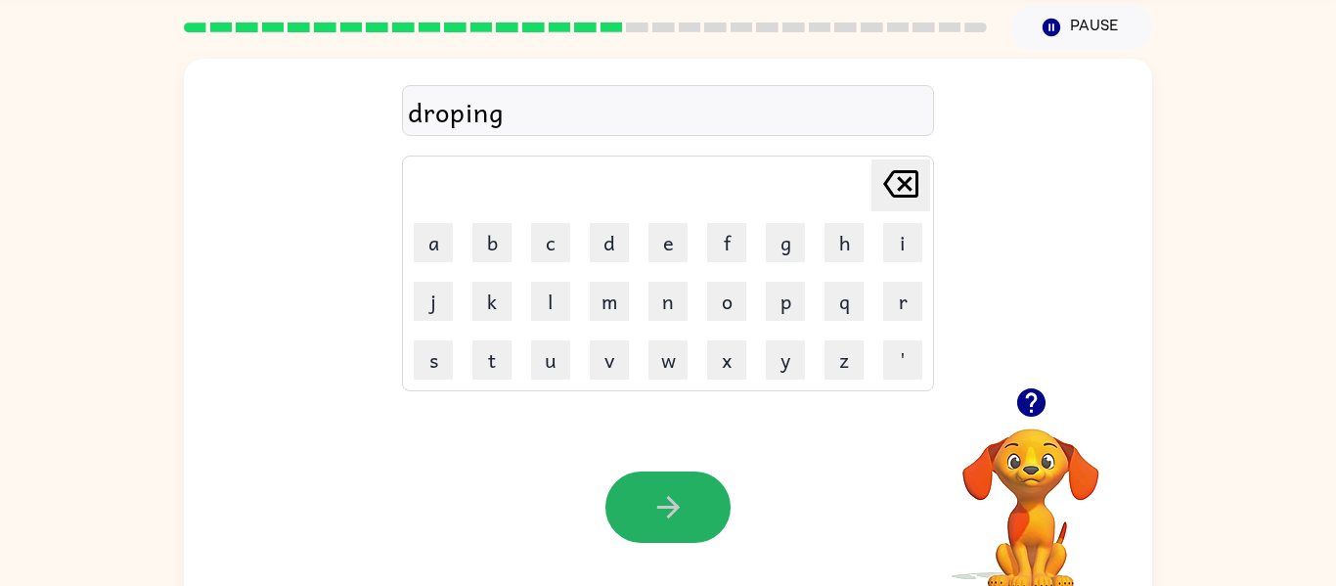
drag, startPoint x: 685, startPoint y: 492, endPoint x: 692, endPoint y: 472, distance: 21.7
click at [693, 481] on button "button" at bounding box center [668, 507] width 125 height 71
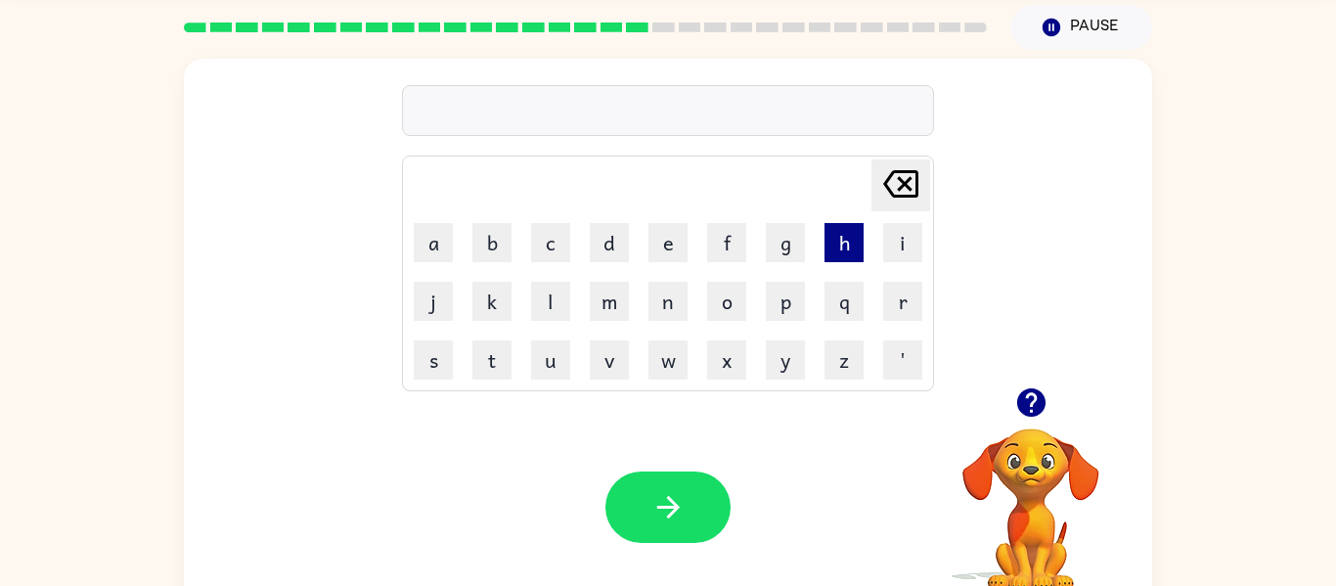
drag, startPoint x: 832, startPoint y: 244, endPoint x: 855, endPoint y: 229, distance: 27.7
click at [854, 230] on button "h" at bounding box center [844, 242] width 39 height 39
click at [685, 241] on button "e" at bounding box center [668, 242] width 39 height 39
click at [883, 294] on button "r" at bounding box center [902, 301] width 39 height 39
click at [682, 236] on button "e" at bounding box center [668, 242] width 39 height 39
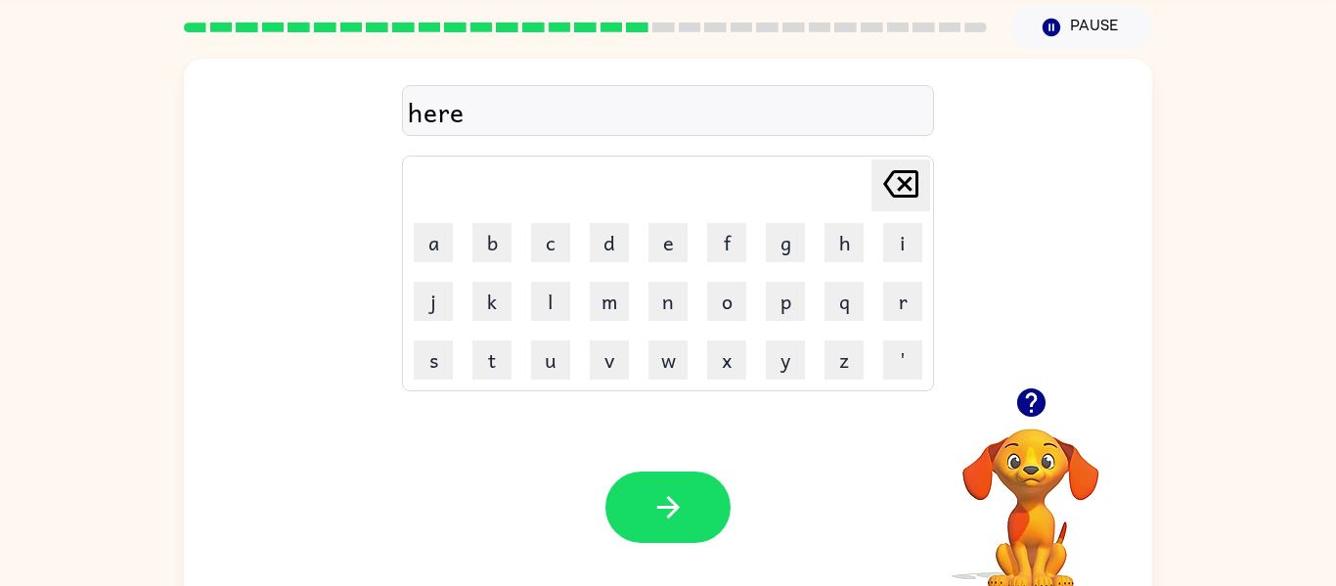
drag, startPoint x: 902, startPoint y: 159, endPoint x: 895, endPoint y: 195, distance: 35.9
click at [902, 168] on icon "[PERSON_NAME] last character input" at bounding box center [901, 183] width 47 height 47
drag, startPoint x: 679, startPoint y: 475, endPoint x: 672, endPoint y: 449, distance: 27.3
click at [675, 469] on div "Your browser must support playing .mp4 files to use Literably. Please try using…" at bounding box center [668, 507] width 969 height 220
click at [700, 474] on button "button" at bounding box center [668, 507] width 125 height 71
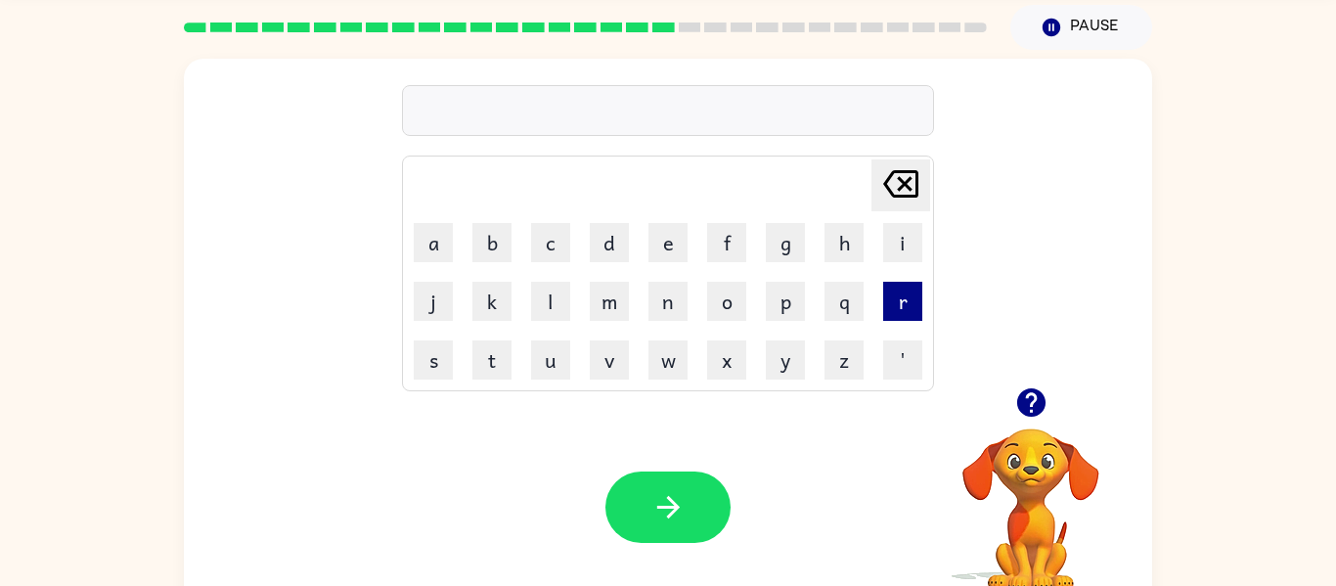
click at [893, 311] on button "r" at bounding box center [902, 301] width 39 height 39
click at [646, 241] on td "e" at bounding box center [668, 242] width 57 height 57
click at [656, 240] on button "e" at bounding box center [668, 242] width 39 height 39
click at [662, 236] on button "e" at bounding box center [668, 242] width 39 height 39
drag, startPoint x: 925, startPoint y: 190, endPoint x: 915, endPoint y: 182, distance: 12.5
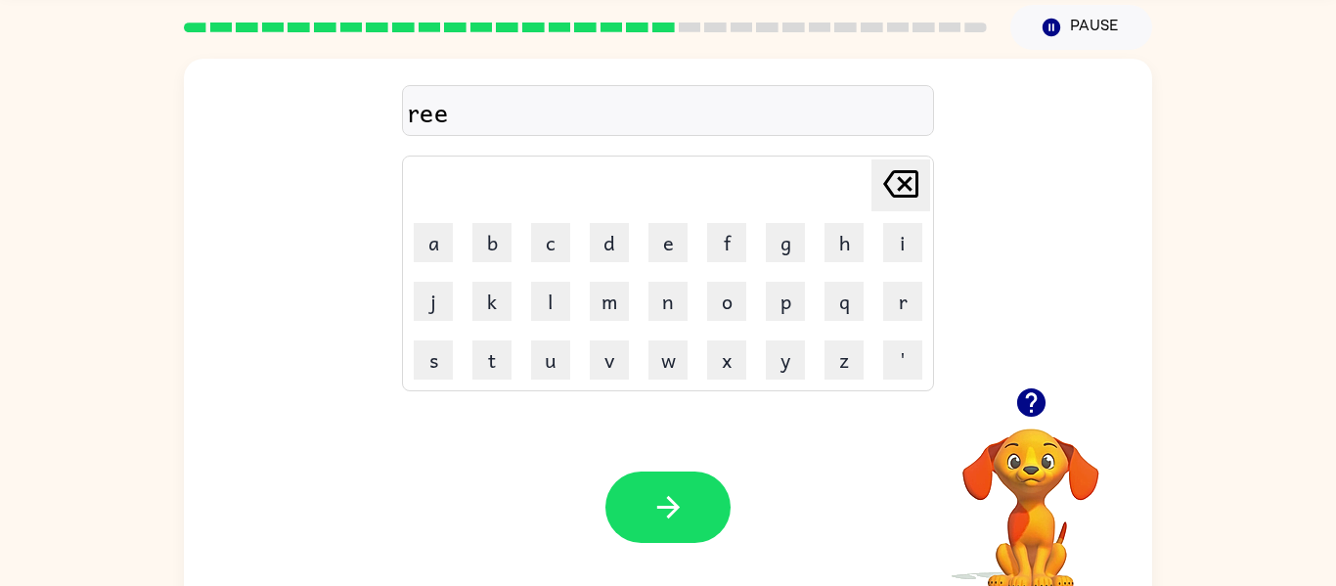
click at [915, 182] on button "[PERSON_NAME] last character input" at bounding box center [901, 185] width 59 height 52
click at [909, 177] on icon "[PERSON_NAME] last character input" at bounding box center [901, 183] width 47 height 47
click at [680, 256] on button "e" at bounding box center [668, 242] width 39 height 39
click at [678, 258] on button "e" at bounding box center [668, 242] width 39 height 39
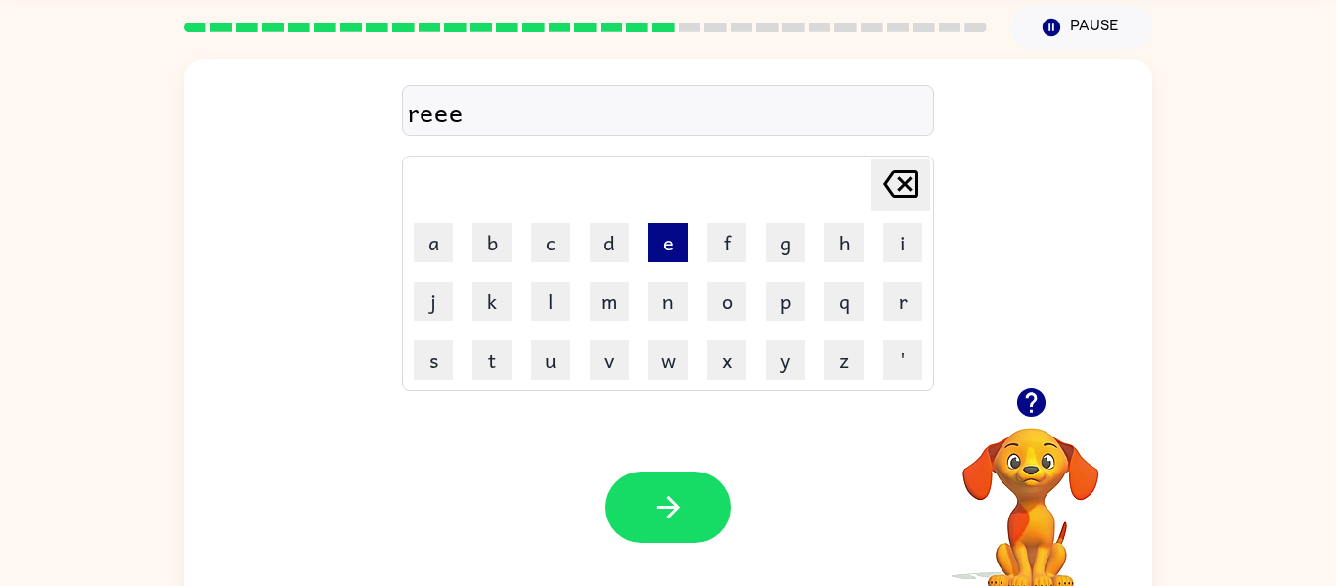
click at [678, 258] on button "e" at bounding box center [668, 242] width 39 height 39
click at [681, 261] on button "e" at bounding box center [668, 242] width 39 height 39
click at [907, 201] on icon "[PERSON_NAME] last character input" at bounding box center [901, 183] width 47 height 47
click at [909, 200] on icon "[PERSON_NAME] last character input" at bounding box center [901, 183] width 47 height 47
click at [913, 199] on icon "[PERSON_NAME] last character input" at bounding box center [901, 183] width 47 height 47
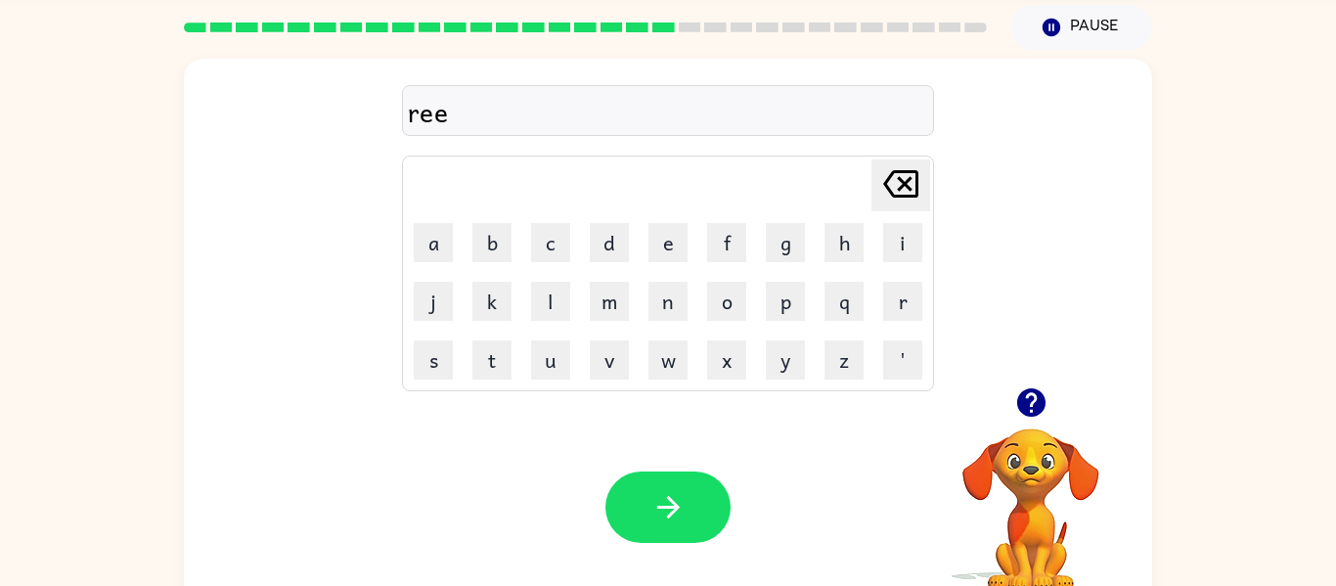
click at [909, 197] on icon "[PERSON_NAME] last character input" at bounding box center [901, 183] width 47 height 47
click at [667, 239] on button "e" at bounding box center [668, 242] width 39 height 39
click at [666, 242] on button "e" at bounding box center [668, 242] width 39 height 39
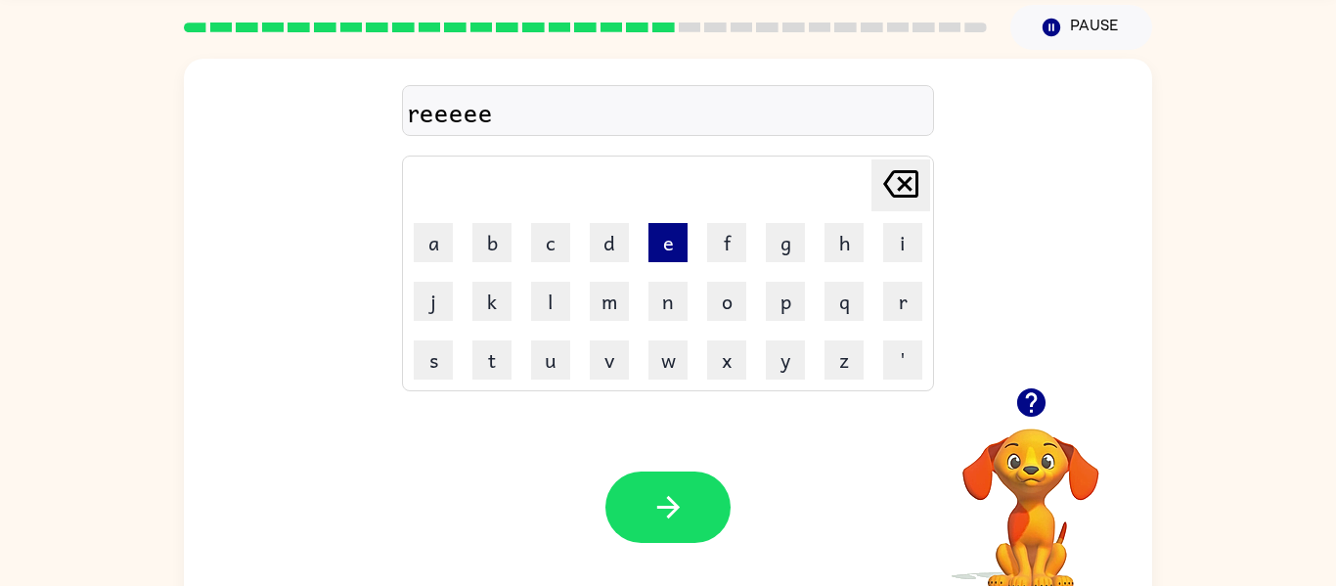
click at [664, 244] on button "e" at bounding box center [668, 242] width 39 height 39
click at [664, 245] on button "e" at bounding box center [668, 242] width 39 height 39
click at [905, 184] on icon at bounding box center [900, 183] width 35 height 27
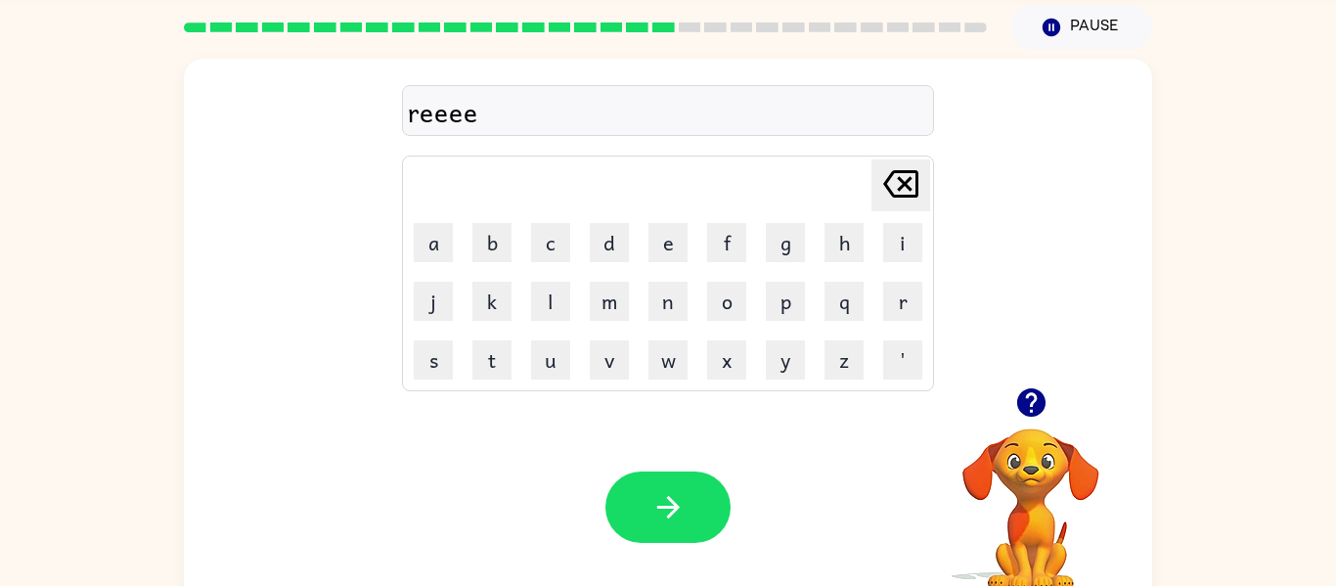
click at [905, 187] on icon "[PERSON_NAME] last character input" at bounding box center [901, 183] width 47 height 47
click at [905, 184] on icon at bounding box center [900, 183] width 35 height 27
click at [905, 179] on icon "[PERSON_NAME] last character input" at bounding box center [901, 183] width 47 height 47
click at [679, 249] on button "e" at bounding box center [668, 242] width 39 height 39
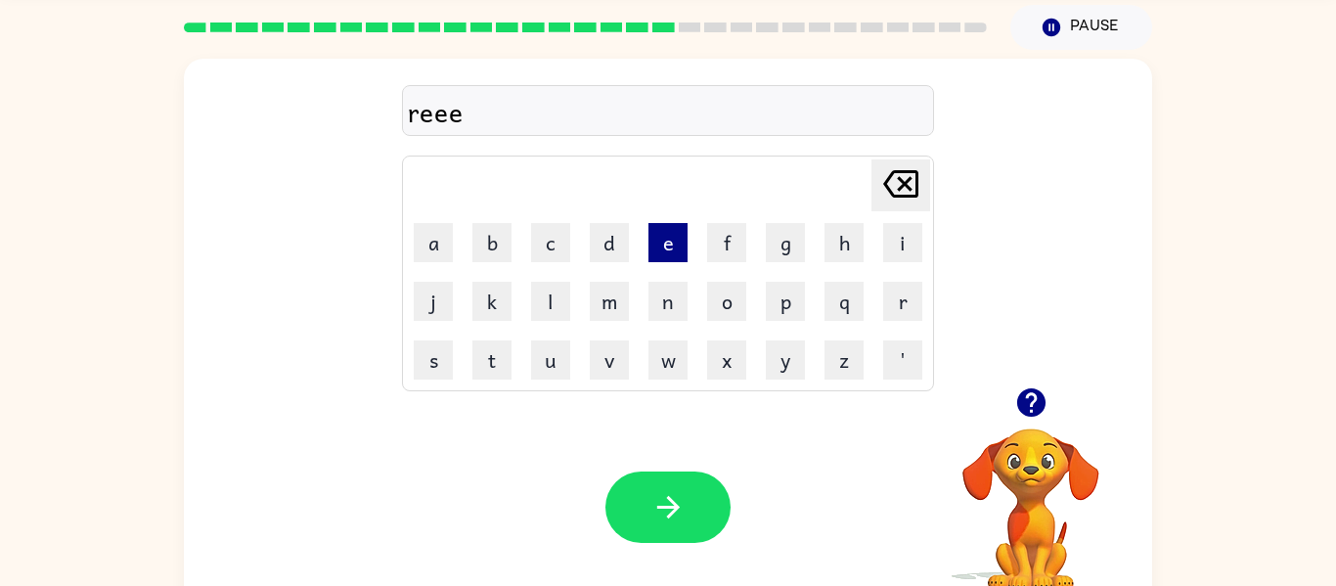
click at [679, 249] on button "e" at bounding box center [668, 242] width 39 height 39
click at [681, 249] on button "e" at bounding box center [668, 242] width 39 height 39
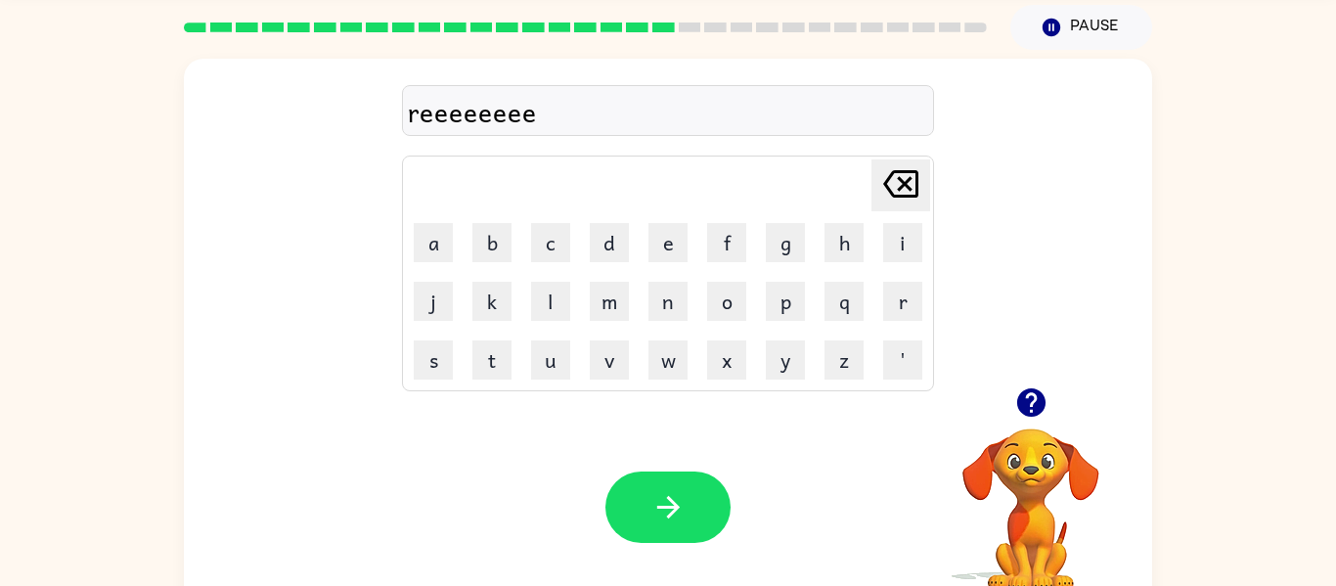
click at [923, 200] on icon "[PERSON_NAME] last character input" at bounding box center [901, 183] width 47 height 47
click at [922, 197] on icon "[PERSON_NAME] last character input" at bounding box center [901, 183] width 47 height 47
click at [924, 197] on icon "[PERSON_NAME] last character input" at bounding box center [901, 183] width 47 height 47
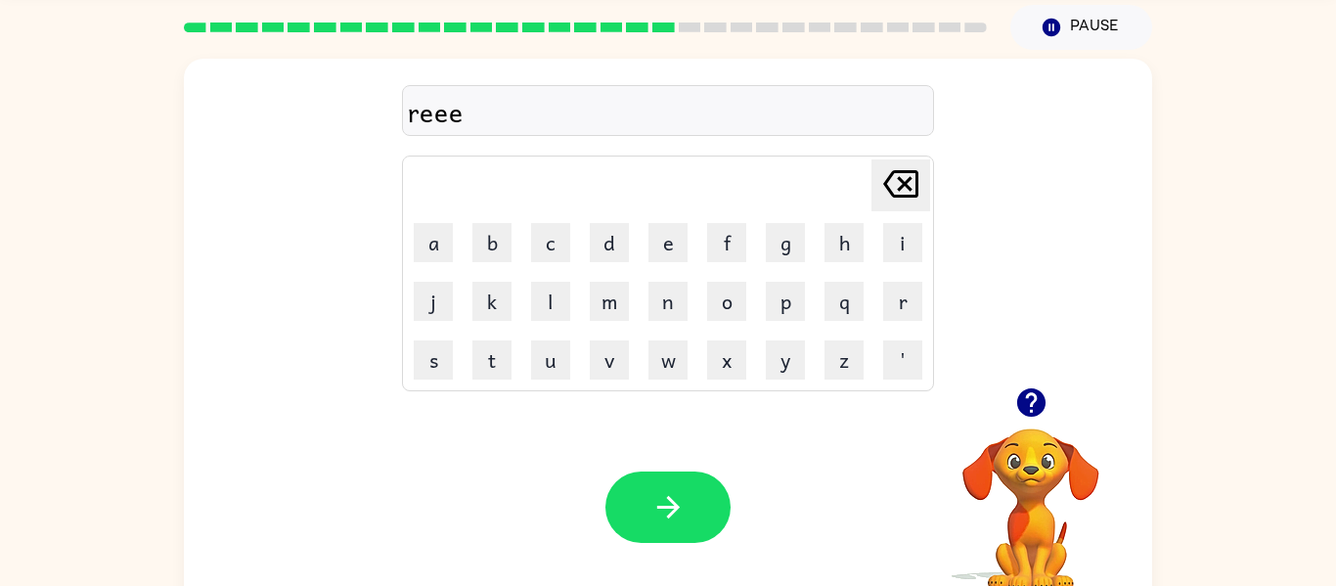
click at [928, 197] on button "[PERSON_NAME] last character input" at bounding box center [901, 185] width 59 height 52
drag, startPoint x: 560, startPoint y: 231, endPoint x: 603, endPoint y: 283, distance: 67.4
click at [559, 234] on button "c" at bounding box center [550, 242] width 39 height 39
drag, startPoint x: 834, startPoint y: 258, endPoint x: 759, endPoint y: 305, distance: 87.9
click at [832, 266] on td "h" at bounding box center [844, 242] width 57 height 57
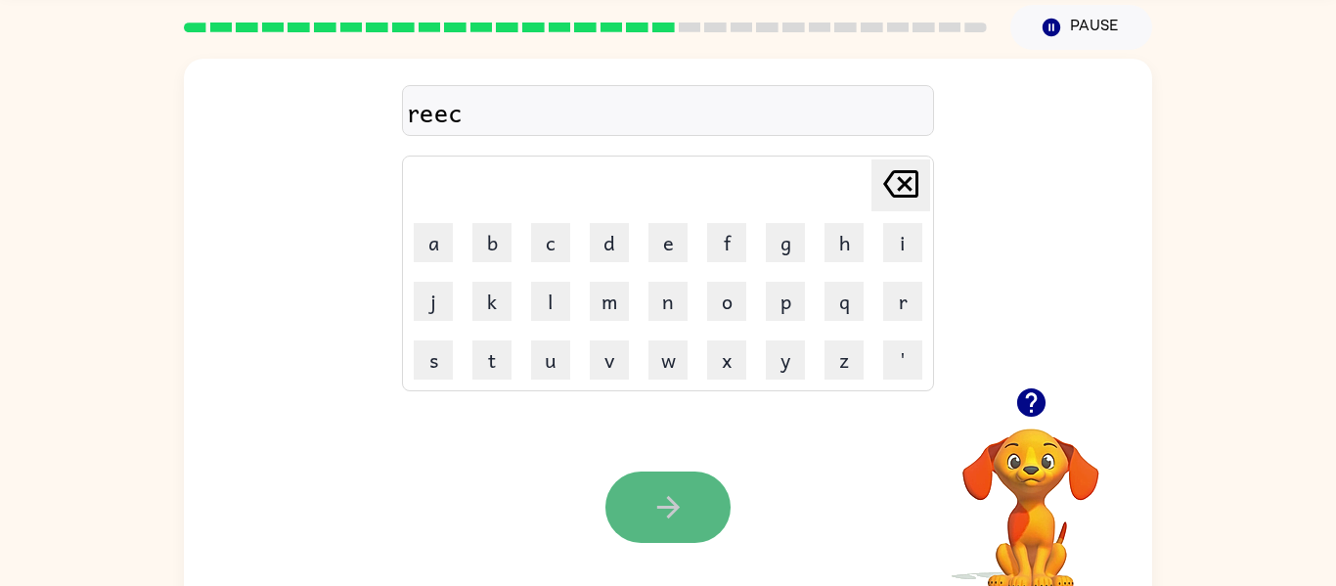
click at [654, 518] on icon "button" at bounding box center [669, 507] width 34 height 34
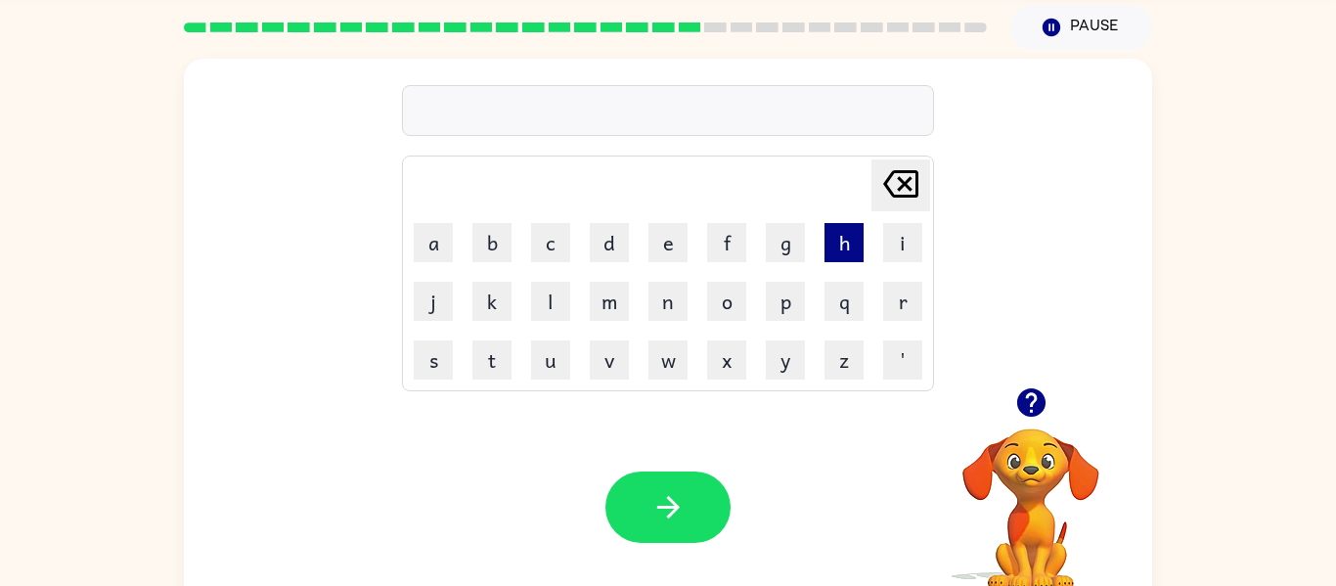
click at [838, 244] on button "h" at bounding box center [844, 242] width 39 height 39
click at [922, 240] on button "i" at bounding box center [902, 242] width 39 height 39
click at [680, 292] on button "n" at bounding box center [668, 301] width 39 height 39
click at [498, 345] on button "t" at bounding box center [492, 359] width 39 height 39
click at [908, 248] on button "i" at bounding box center [902, 242] width 39 height 39
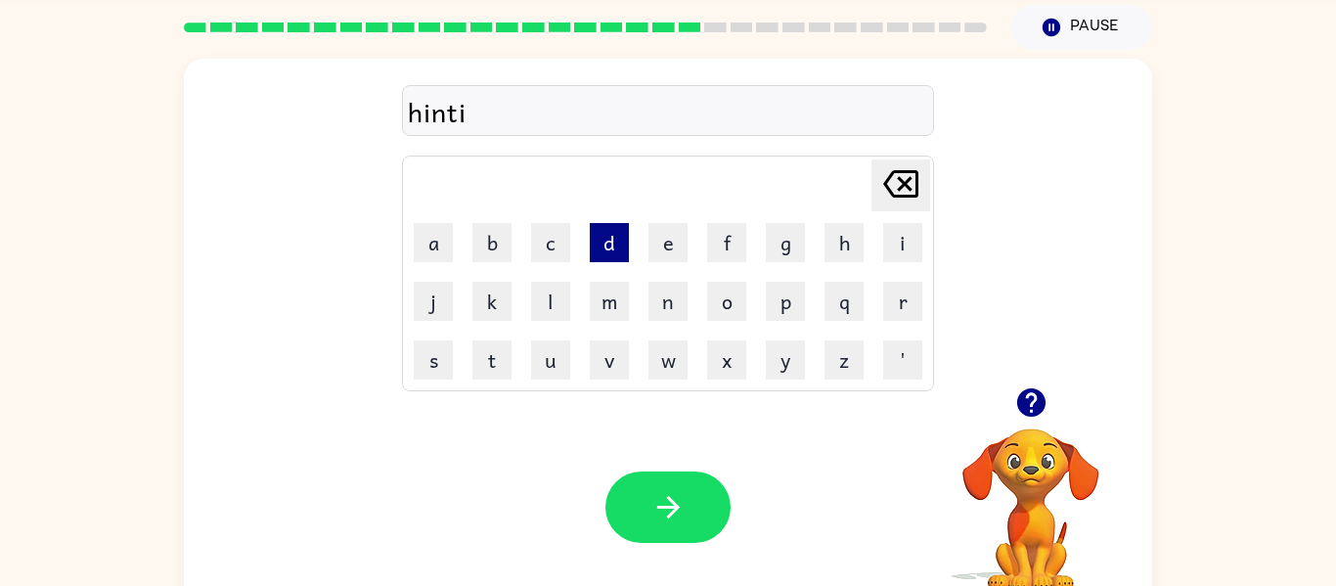
click at [612, 244] on button "d" at bounding box center [609, 242] width 39 height 39
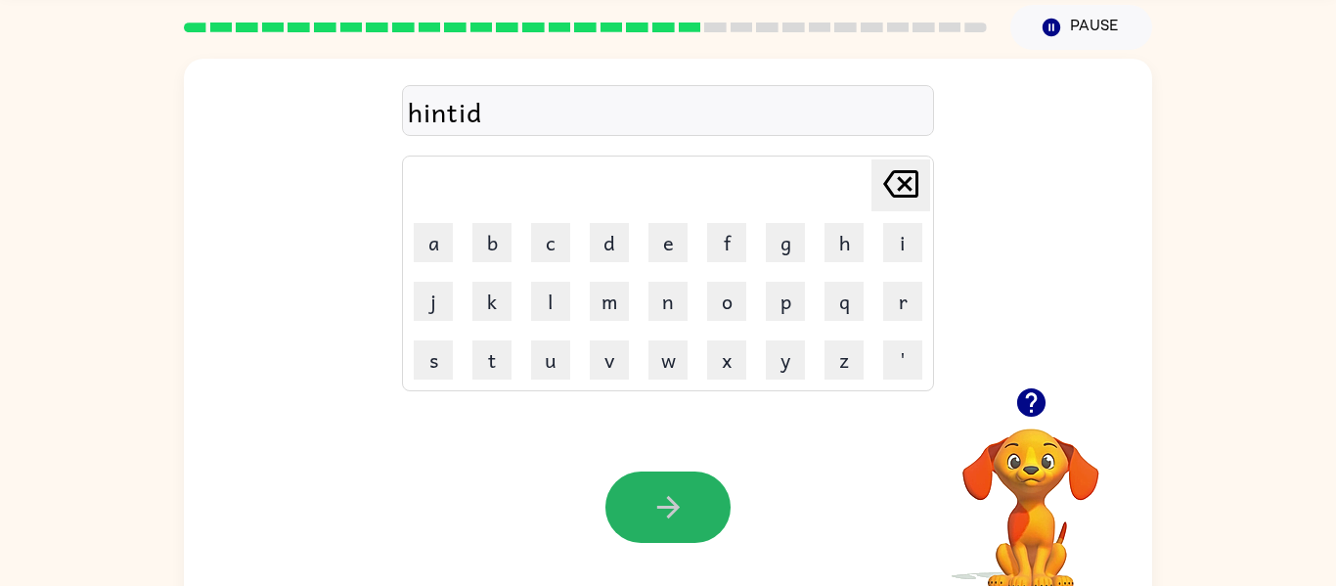
click at [612, 482] on div at bounding box center [668, 507] width 125 height 71
click at [611, 474] on div at bounding box center [668, 507] width 125 height 71
click at [630, 509] on button "button" at bounding box center [668, 507] width 125 height 71
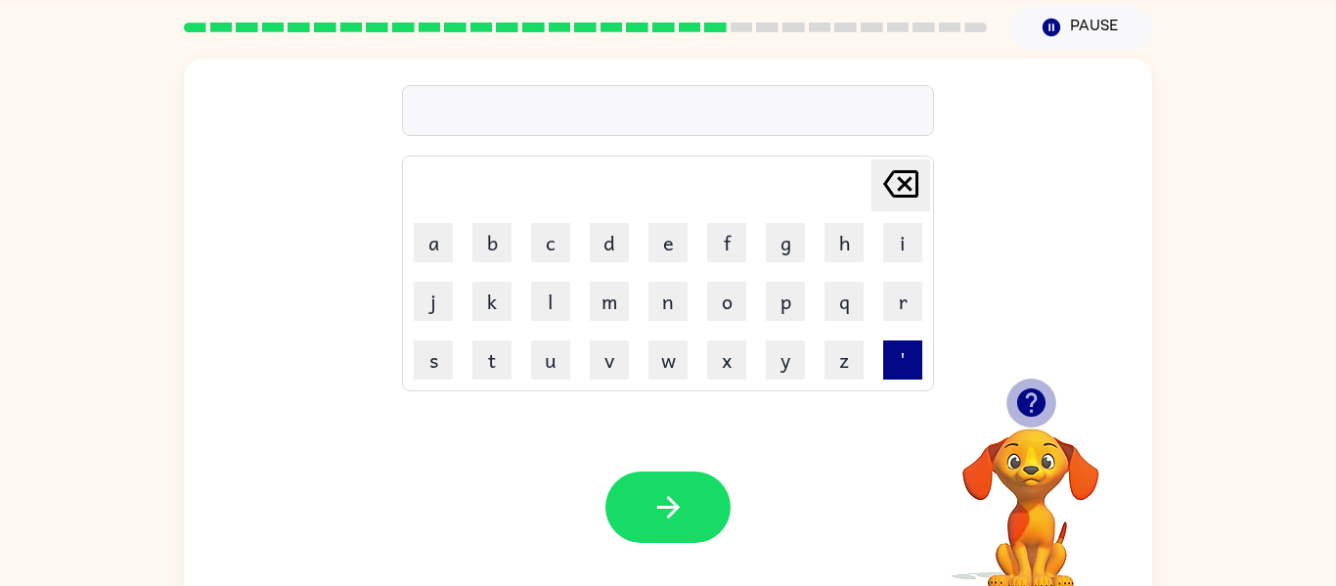
drag, startPoint x: 1027, startPoint y: 404, endPoint x: 917, endPoint y: 364, distance: 117.6
click at [999, 398] on div at bounding box center [1031, 403] width 196 height 50
drag, startPoint x: 1030, startPoint y: 391, endPoint x: 1006, endPoint y: 386, distance: 24.9
click at [1010, 386] on button "button" at bounding box center [1032, 403] width 50 height 50
drag, startPoint x: 892, startPoint y: 290, endPoint x: 857, endPoint y: 266, distance: 42.3
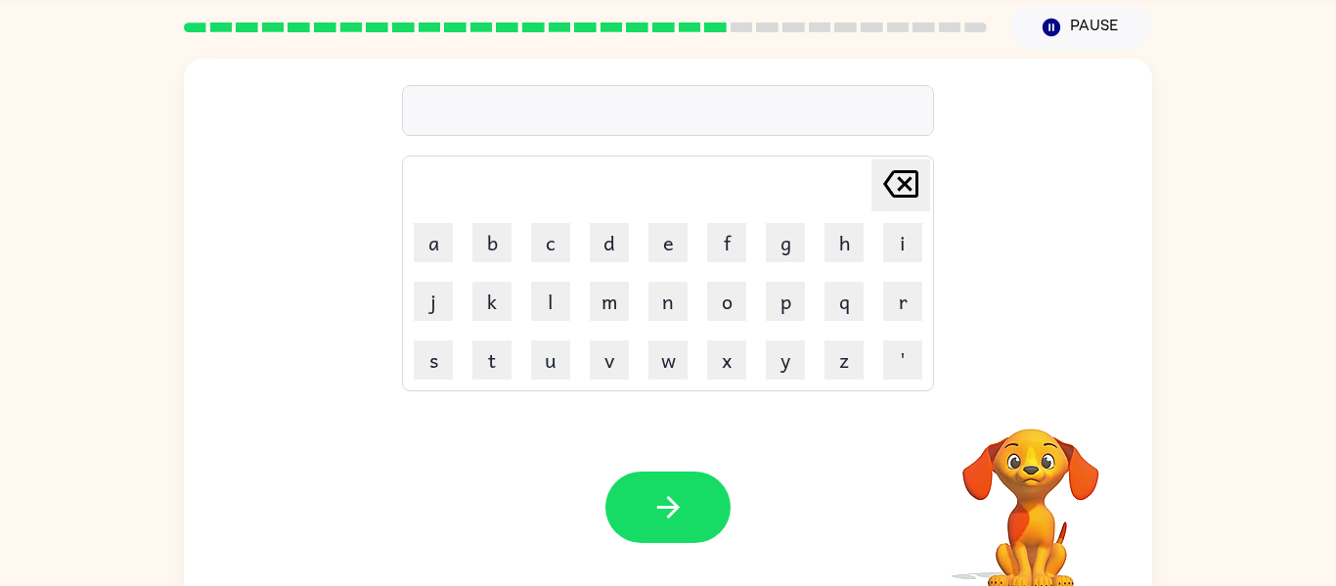
click at [885, 283] on button "r" at bounding box center [902, 301] width 39 height 39
click at [441, 235] on button "a" at bounding box center [433, 242] width 39 height 39
drag, startPoint x: 1027, startPoint y: 398, endPoint x: 1022, endPoint y: 374, distance: 24.9
click at [1024, 395] on icon "button" at bounding box center [1031, 402] width 28 height 28
click at [556, 242] on button "c" at bounding box center [550, 242] width 39 height 39
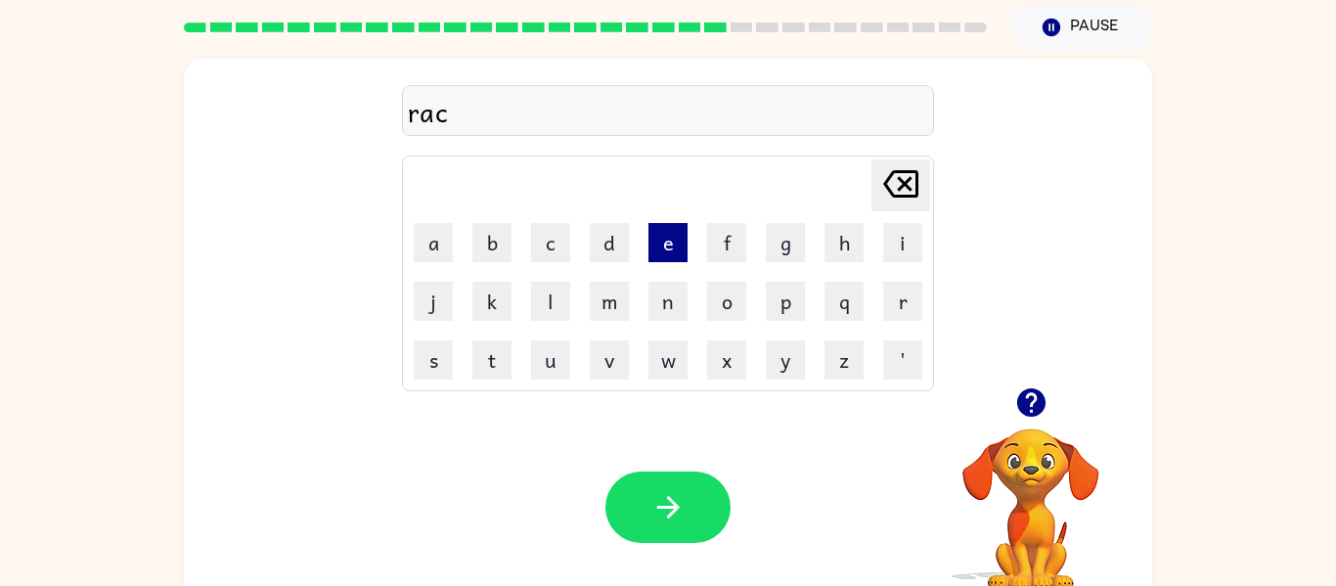
click at [666, 241] on button "e" at bounding box center [668, 242] width 39 height 39
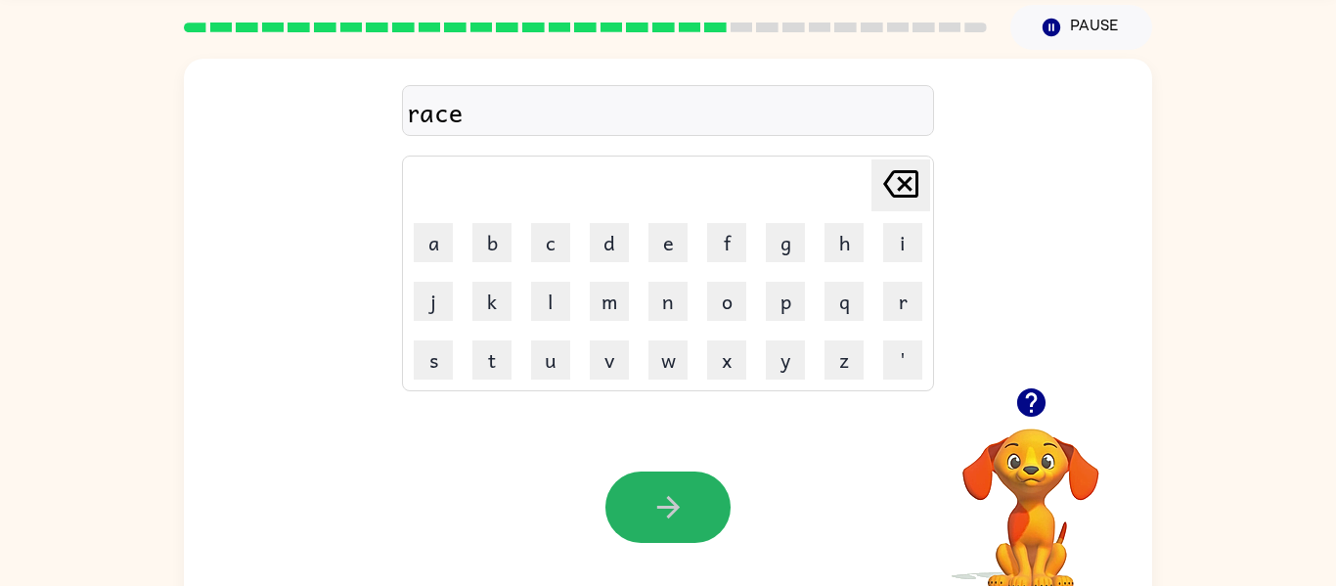
drag, startPoint x: 679, startPoint y: 490, endPoint x: 664, endPoint y: 466, distance: 28.5
click at [680, 490] on icon "button" at bounding box center [669, 507] width 34 height 34
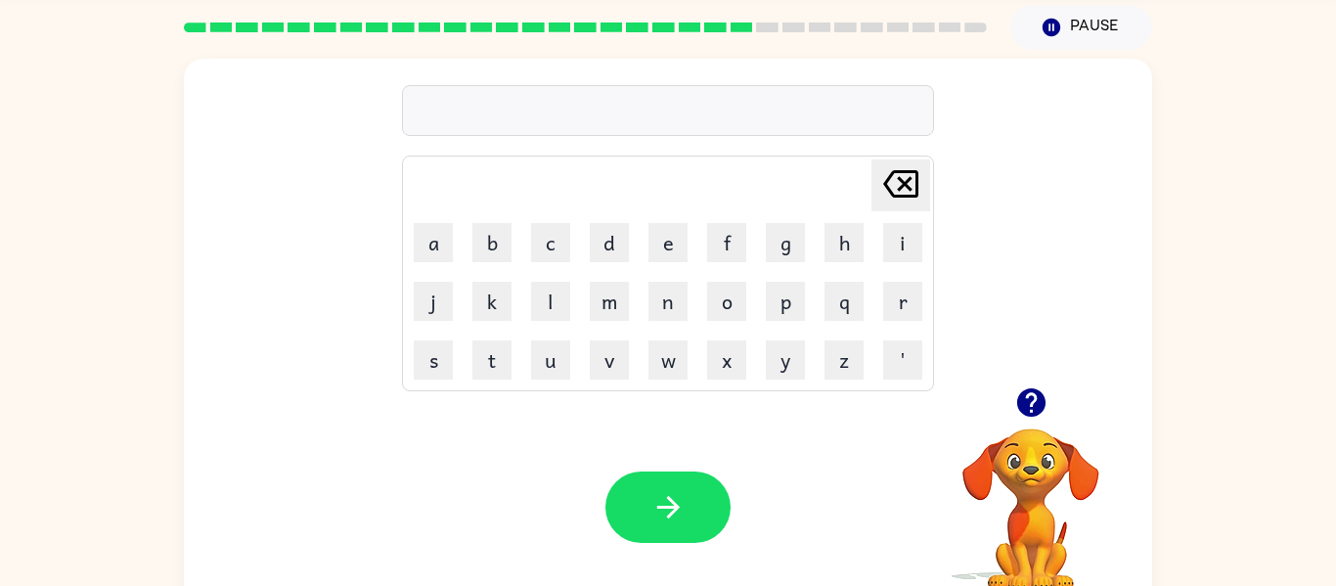
drag, startPoint x: 438, startPoint y: 372, endPoint x: 460, endPoint y: 353, distance: 28.4
click at [449, 363] on button "s" at bounding box center [433, 359] width 39 height 39
click at [837, 252] on button "h" at bounding box center [844, 242] width 39 height 39
click at [909, 308] on button "r" at bounding box center [902, 301] width 39 height 39
click at [656, 233] on button "e" at bounding box center [668, 242] width 39 height 39
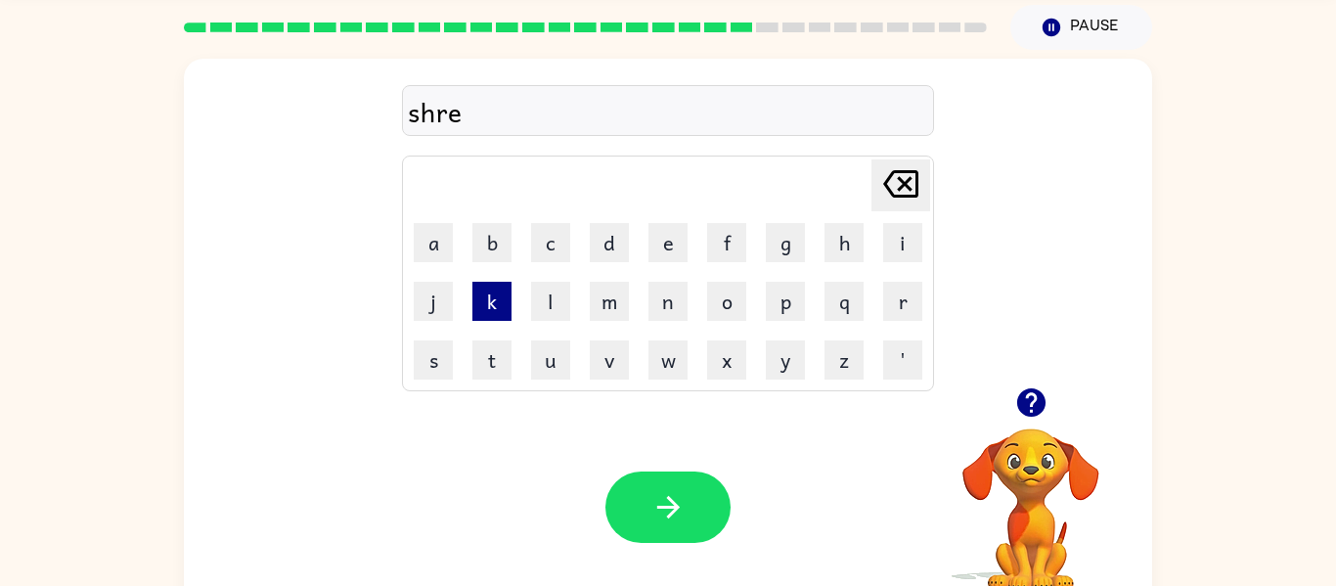
click at [500, 283] on button "k" at bounding box center [492, 301] width 39 height 39
click at [887, 181] on icon at bounding box center [900, 183] width 35 height 27
click at [889, 181] on icon "[PERSON_NAME] last character input" at bounding box center [901, 183] width 47 height 47
click at [896, 184] on icon "[PERSON_NAME] last character input" at bounding box center [901, 183] width 47 height 47
click at [903, 185] on icon "[PERSON_NAME] last character input" at bounding box center [901, 183] width 47 height 47
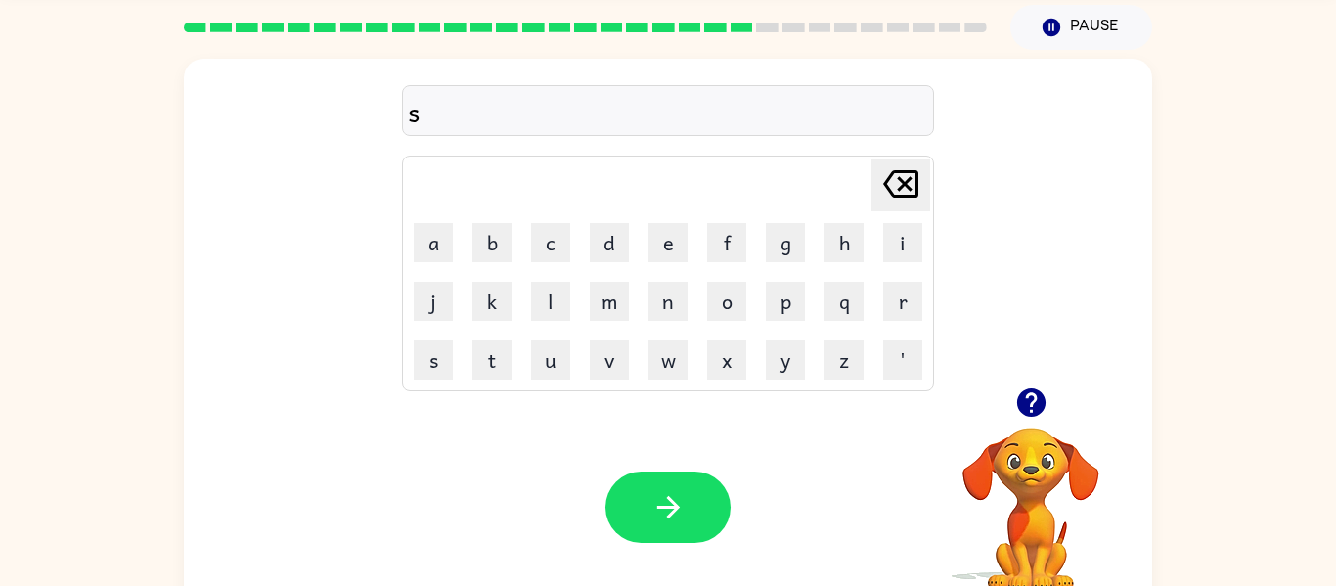
drag, startPoint x: 903, startPoint y: 185, endPoint x: 895, endPoint y: 176, distance: 11.8
click at [916, 184] on icon at bounding box center [900, 183] width 35 height 27
drag, startPoint x: 902, startPoint y: 301, endPoint x: 845, endPoint y: 189, distance: 126.0
click at [905, 273] on td "r" at bounding box center [903, 301] width 57 height 57
click at [417, 233] on button "a" at bounding box center [433, 242] width 39 height 39
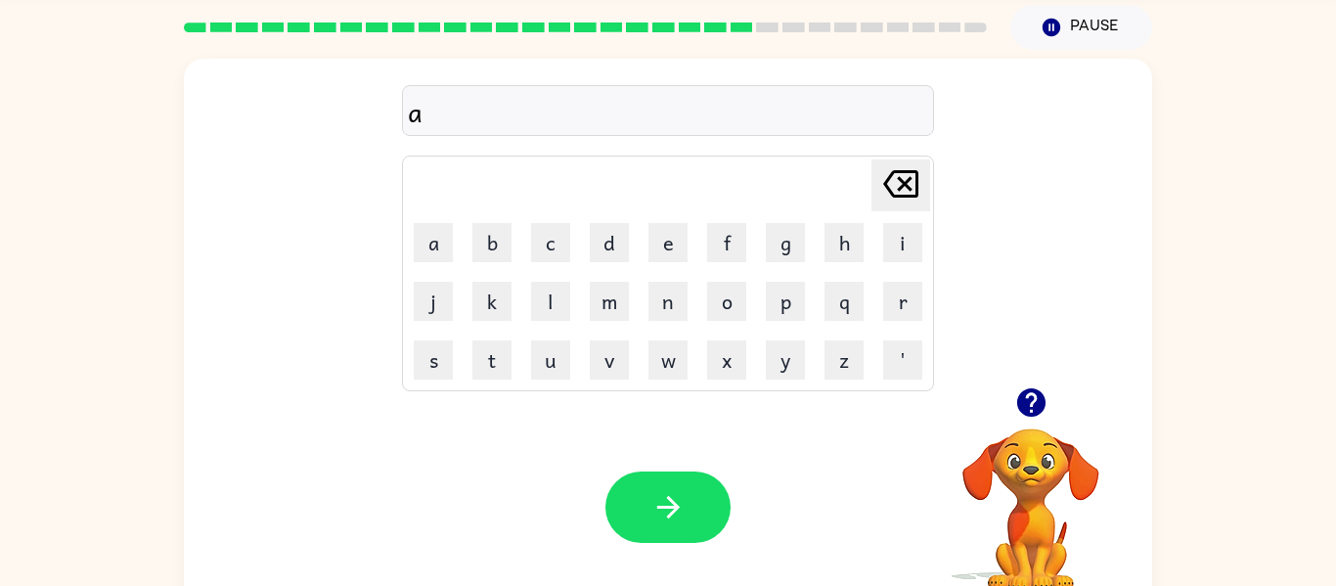
click at [918, 202] on icon "[PERSON_NAME] last character input" at bounding box center [901, 183] width 47 height 47
click at [914, 294] on button "r" at bounding box center [902, 301] width 39 height 39
click at [440, 234] on button "a" at bounding box center [433, 242] width 39 height 39
click at [1024, 412] on icon "button" at bounding box center [1031, 402] width 28 height 28
click at [924, 249] on td "i" at bounding box center [903, 242] width 57 height 57
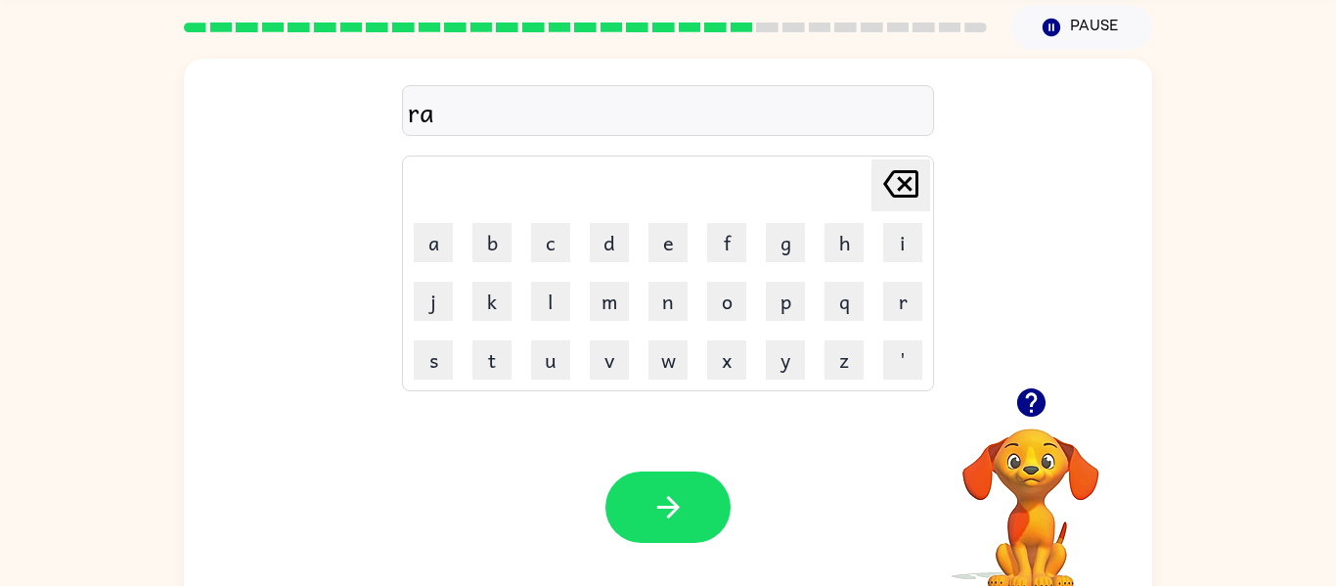
drag, startPoint x: 920, startPoint y: 241, endPoint x: 876, endPoint y: 248, distance: 44.6
click at [911, 239] on button "i" at bounding box center [902, 242] width 39 height 39
drag, startPoint x: 821, startPoint y: 265, endPoint x: 729, endPoint y: 265, distance: 92.0
click at [732, 267] on tr "a b c d e f g h i" at bounding box center [668, 242] width 526 height 57
click at [672, 298] on button "n" at bounding box center [668, 301] width 39 height 39
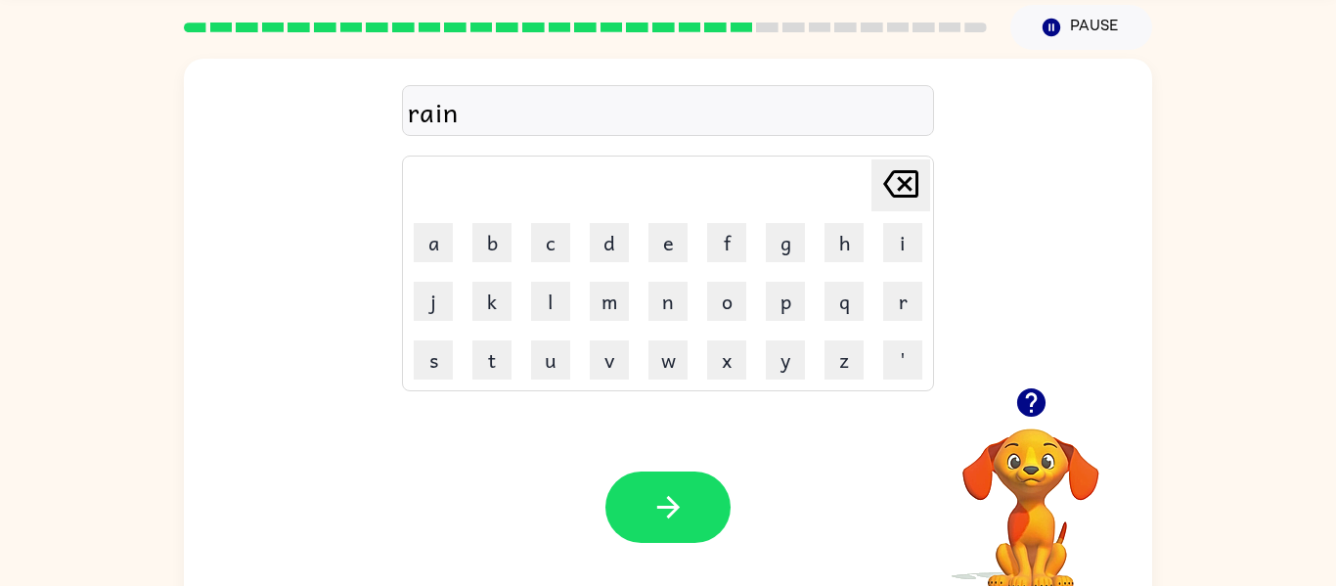
click at [1029, 288] on div "rain [PERSON_NAME] last character input a b c d e f g h i j k l m n o p q r s t…" at bounding box center [668, 223] width 969 height 329
click at [528, 234] on td "c" at bounding box center [550, 242] width 57 height 57
click at [711, 306] on button "o" at bounding box center [726, 301] width 39 height 39
drag, startPoint x: 904, startPoint y: 175, endPoint x: 789, endPoint y: 322, distance: 186.7
click at [872, 239] on tbody "[PERSON_NAME] last character input a b c d e f g h i j k l m n o p q r s t u v …" at bounding box center [668, 273] width 526 height 230
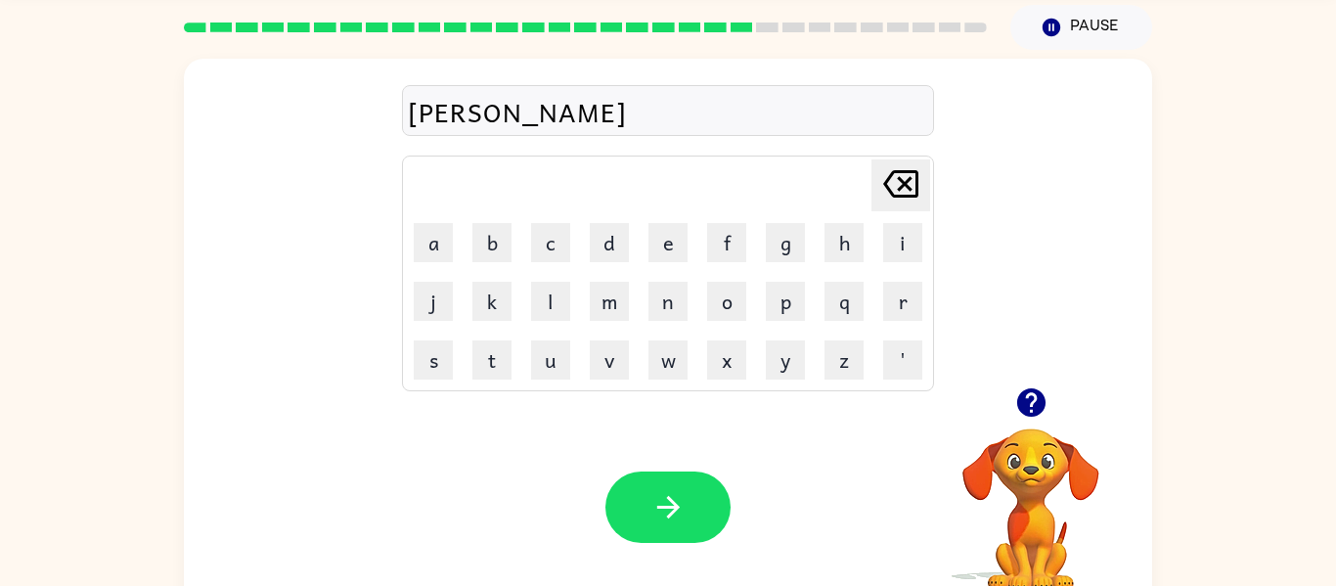
click at [901, 174] on icon "[PERSON_NAME] last character input" at bounding box center [901, 183] width 47 height 47
drag, startPoint x: 537, startPoint y: 232, endPoint x: 533, endPoint y: 249, distance: 17.1
click at [536, 232] on button "c" at bounding box center [550, 242] width 39 height 39
click at [726, 297] on button "o" at bounding box center [726, 301] width 39 height 39
click at [464, 351] on td "t" at bounding box center [492, 360] width 57 height 57
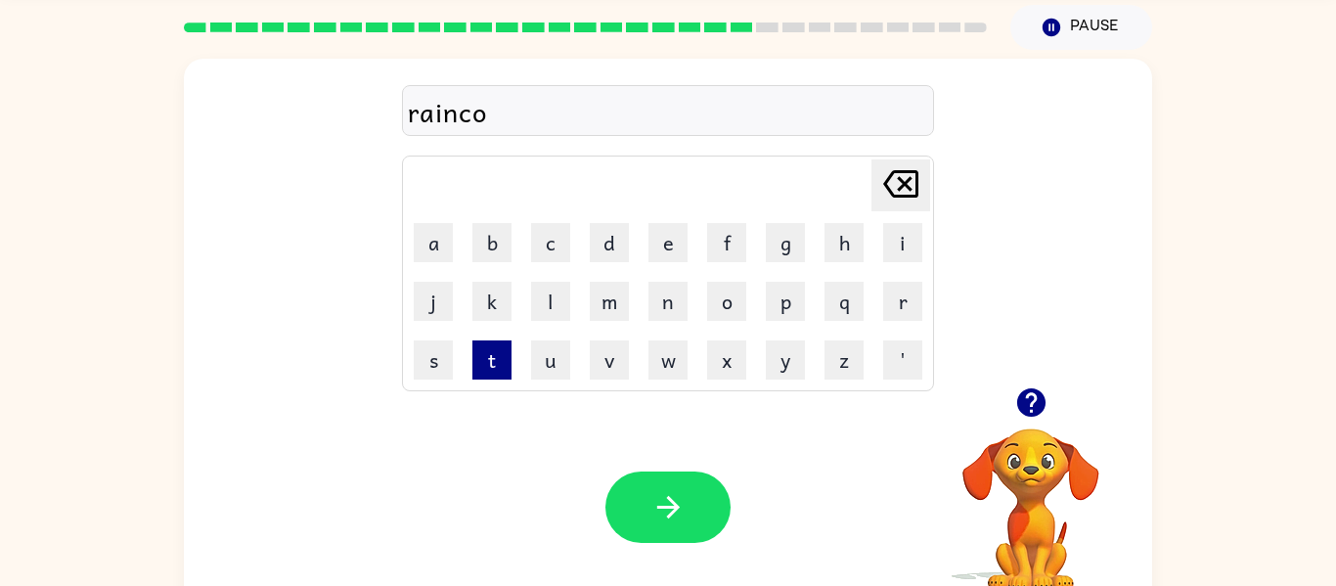
click at [484, 378] on button "t" at bounding box center [492, 359] width 39 height 39
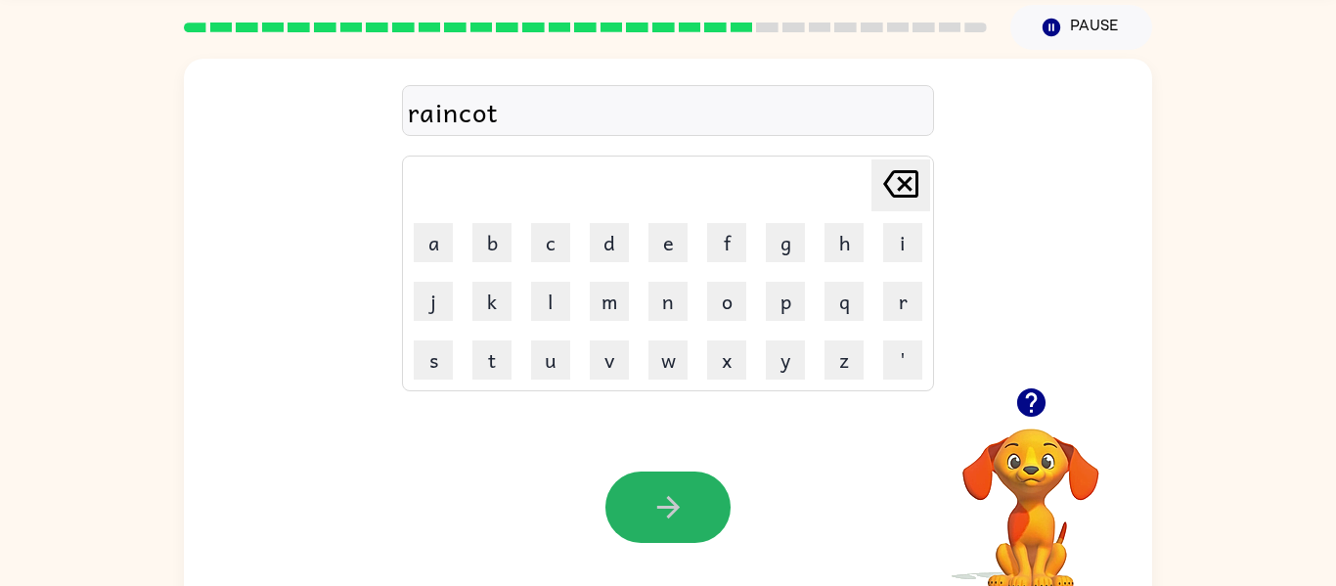
click at [639, 494] on button "button" at bounding box center [668, 507] width 125 height 71
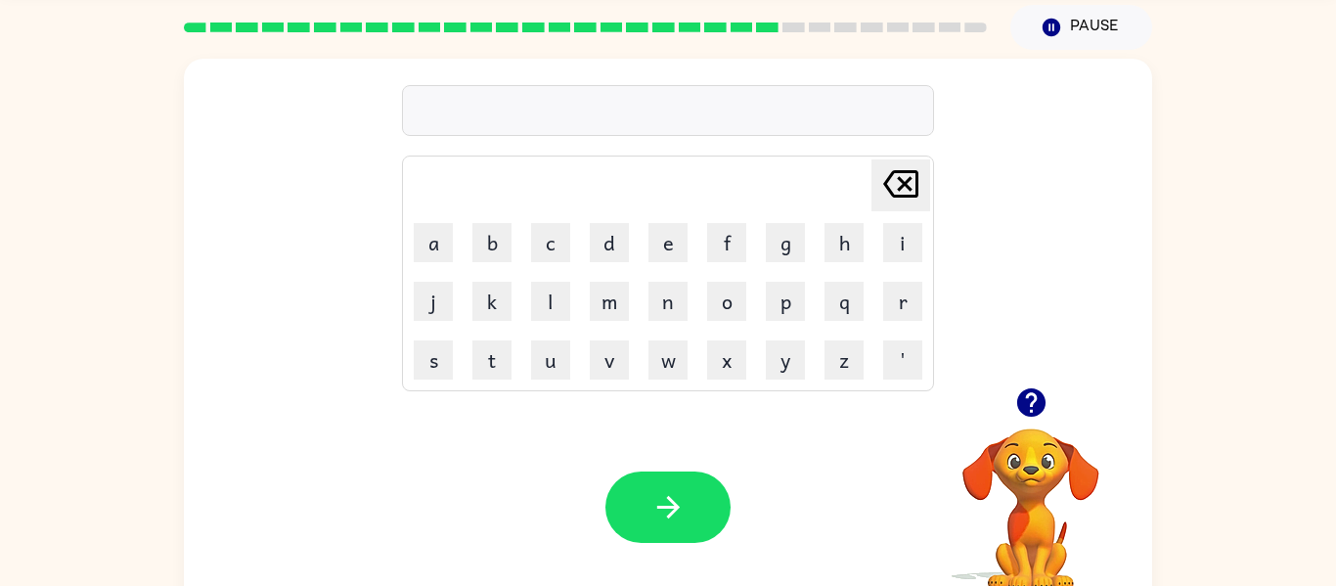
click at [1030, 410] on icon "button" at bounding box center [1032, 402] width 34 height 34
drag, startPoint x: 899, startPoint y: 308, endPoint x: 881, endPoint y: 298, distance: 21.0
click at [892, 305] on button "r" at bounding box center [902, 301] width 39 height 39
click at [611, 274] on td "m" at bounding box center [609, 301] width 57 height 57
click at [609, 292] on button "m" at bounding box center [609, 301] width 39 height 39
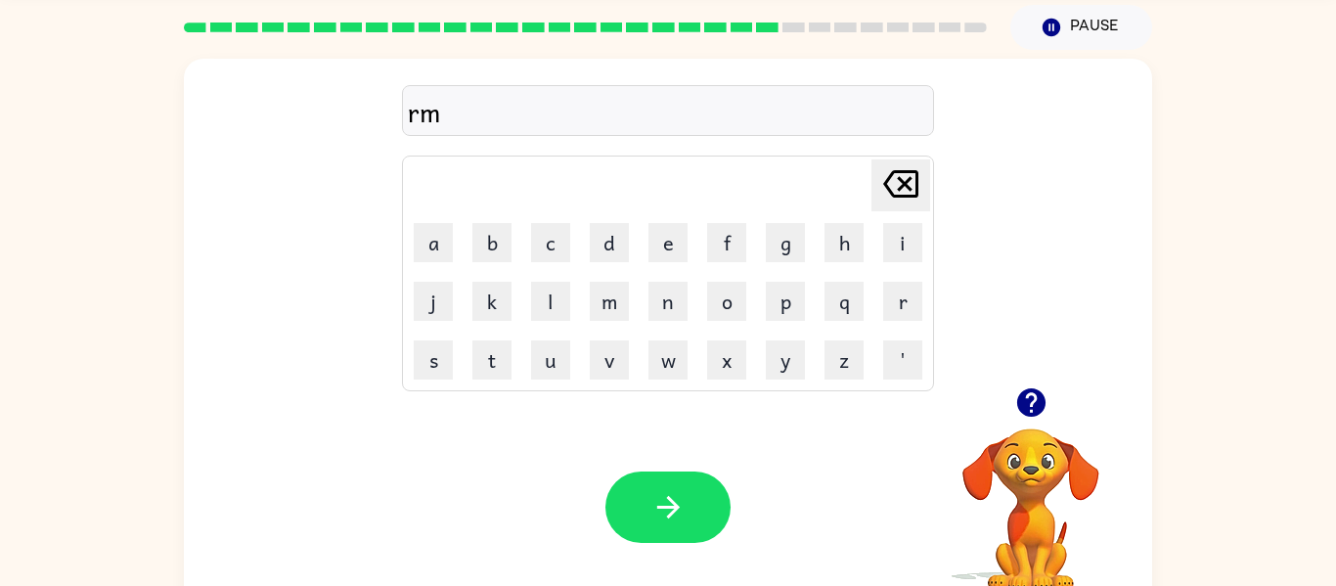
drag, startPoint x: 376, startPoint y: 403, endPoint x: 387, endPoint y: 395, distance: 14.1
click at [381, 413] on div "Your browser must support playing .mp4 files to use Literably. Please try using…" at bounding box center [668, 507] width 969 height 220
click at [451, 241] on td "a" at bounding box center [433, 242] width 57 height 57
click at [439, 235] on button "a" at bounding box center [433, 242] width 39 height 39
drag, startPoint x: 905, startPoint y: 170, endPoint x: 897, endPoint y: 181, distance: 13.3
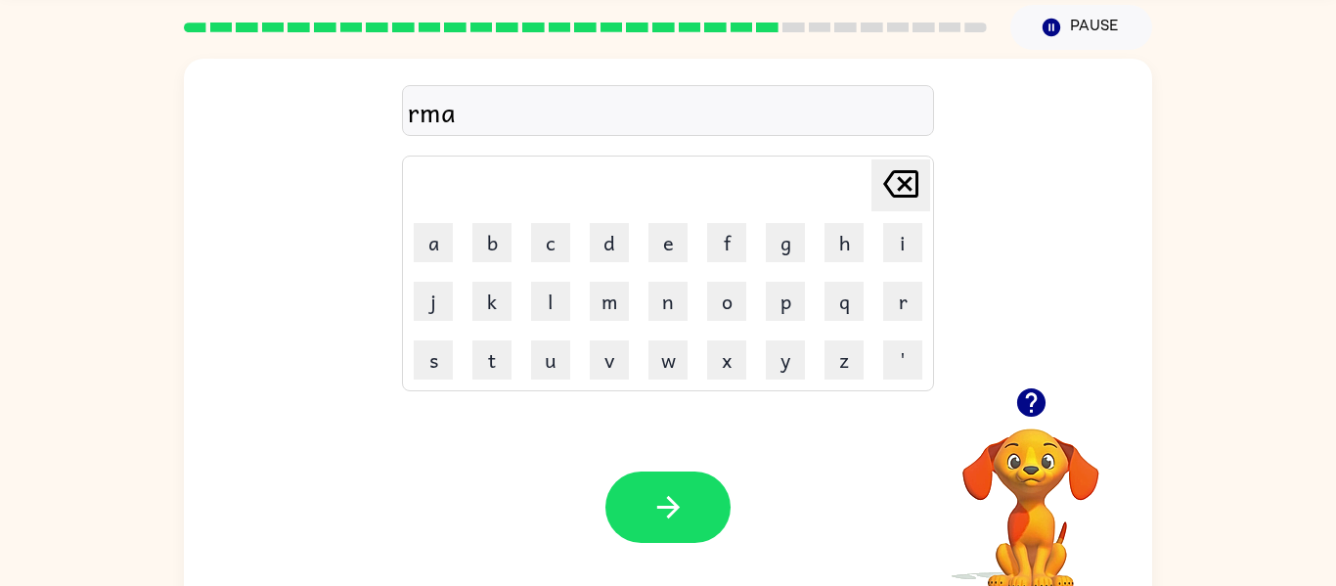
click at [905, 171] on icon at bounding box center [900, 183] width 35 height 27
click at [897, 181] on icon "[PERSON_NAME] last character input" at bounding box center [901, 183] width 47 height 47
click at [896, 181] on icon "[PERSON_NAME] last character input" at bounding box center [901, 183] width 47 height 47
drag, startPoint x: 883, startPoint y: 288, endPoint x: 834, endPoint y: 281, distance: 49.4
click at [886, 284] on button "r" at bounding box center [902, 301] width 39 height 39
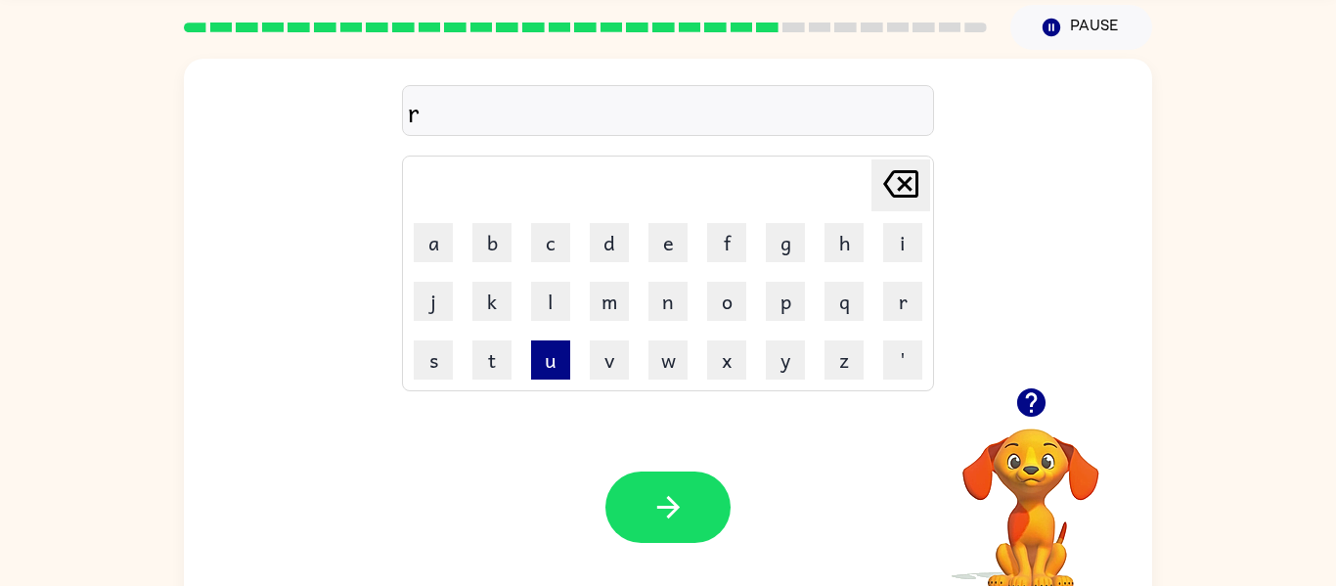
click at [566, 362] on button "u" at bounding box center [550, 359] width 39 height 39
click at [610, 310] on button "m" at bounding box center [609, 301] width 39 height 39
click at [444, 233] on button "a" at bounding box center [433, 242] width 39 height 39
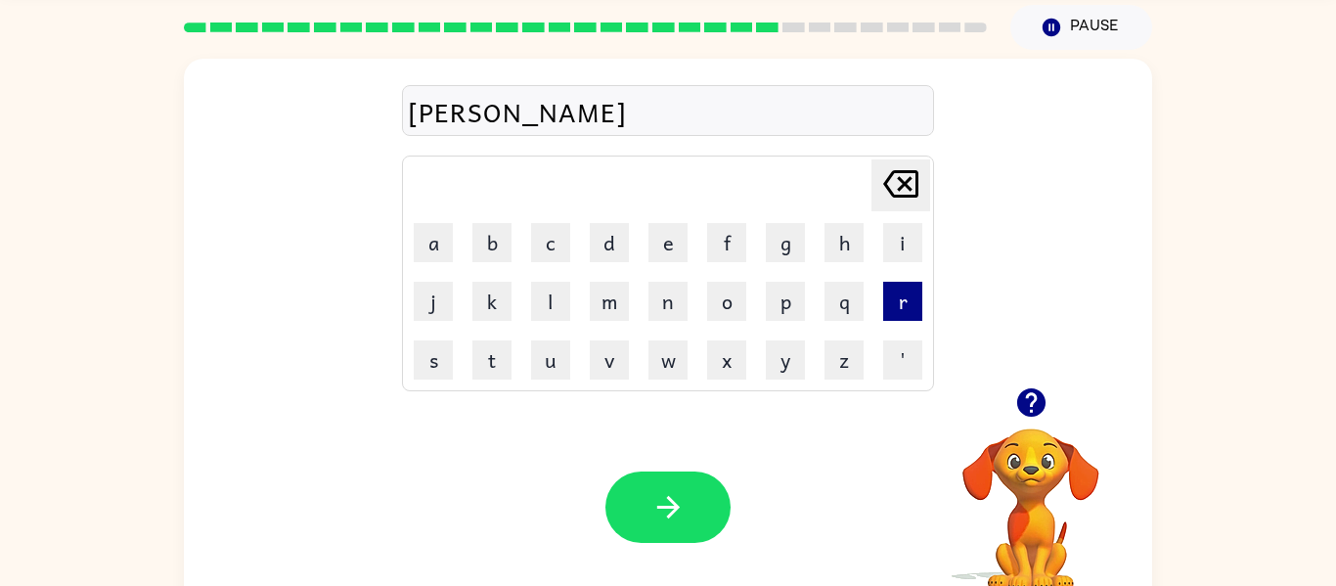
click at [903, 304] on button "r" at bounding box center [902, 301] width 39 height 39
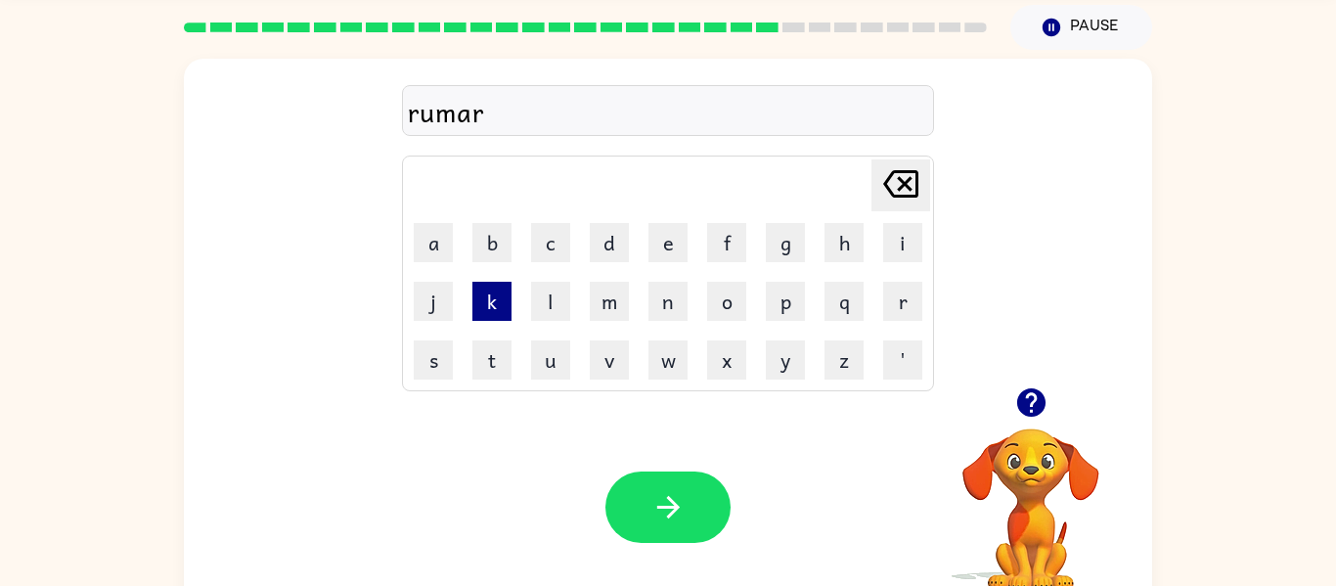
click at [479, 297] on button "k" at bounding box center [492, 301] width 39 height 39
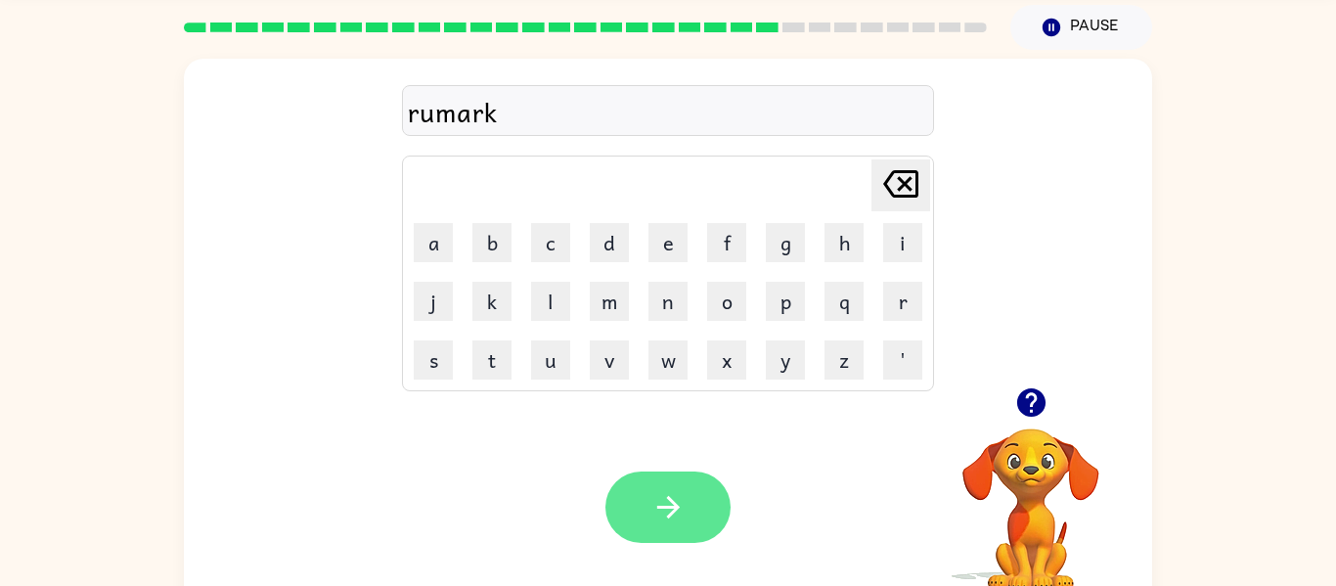
click at [647, 515] on button "button" at bounding box center [668, 507] width 125 height 71
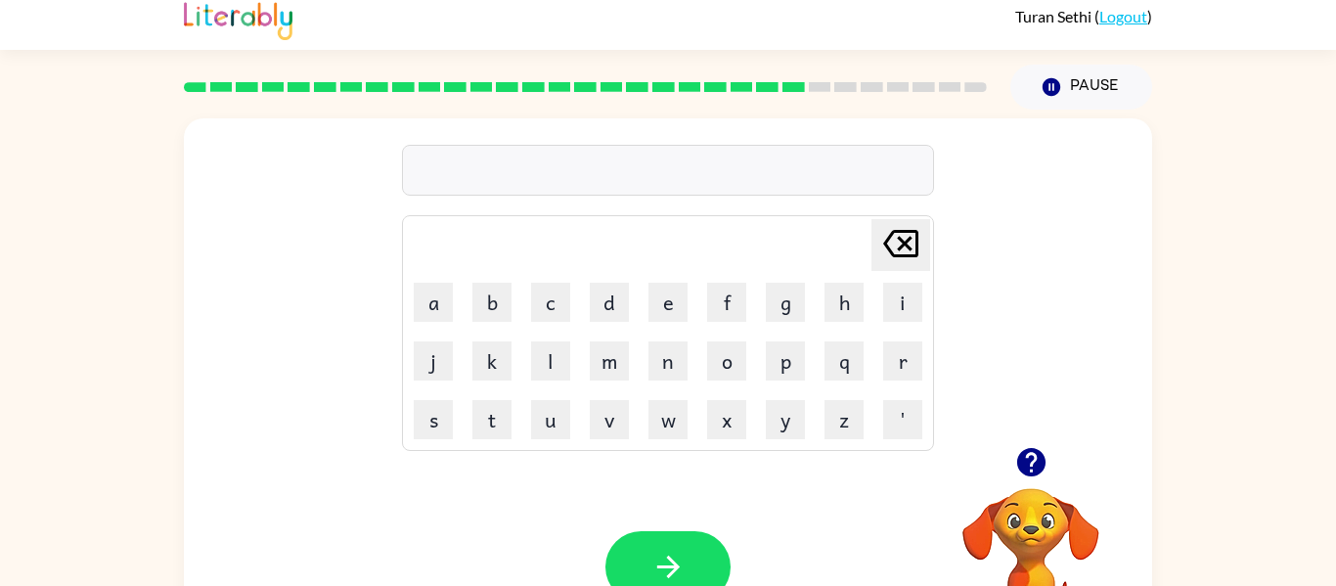
scroll to position [0, 0]
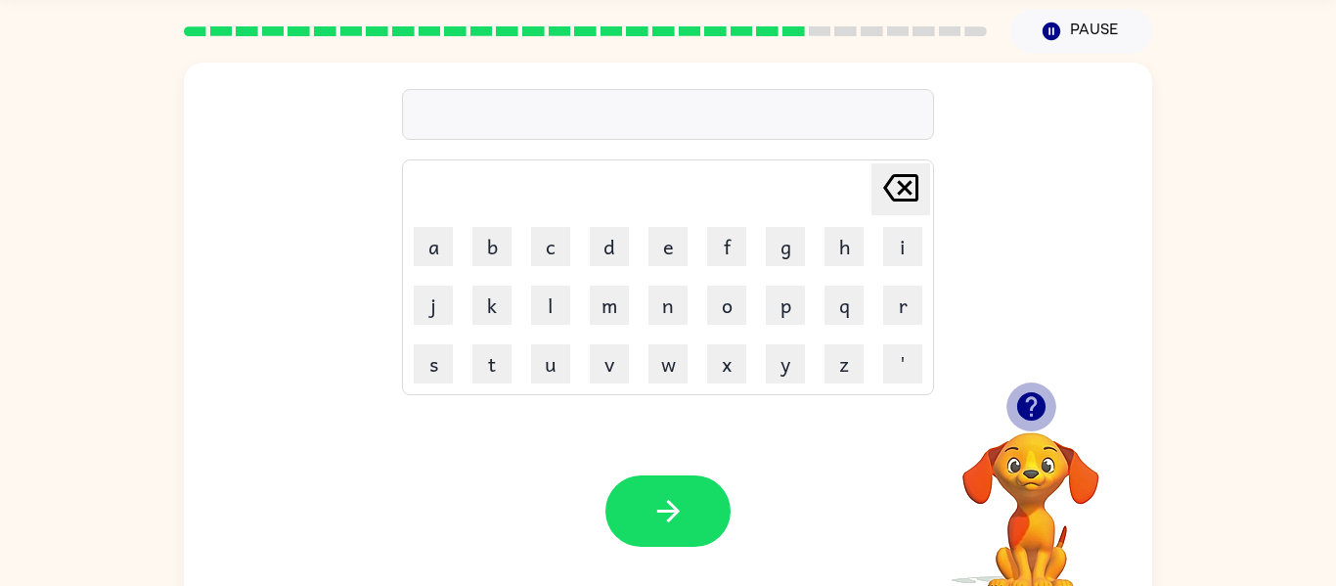
click at [1041, 402] on icon "button" at bounding box center [1031, 406] width 28 height 28
drag, startPoint x: 447, startPoint y: 249, endPoint x: 480, endPoint y: 308, distance: 67.5
click at [479, 302] on tbody "[PERSON_NAME] last character input a b c d e f g h i j k l m n o p q r s t u v …" at bounding box center [668, 277] width 526 height 230
click at [425, 244] on button "a" at bounding box center [433, 246] width 39 height 39
click at [617, 250] on button "d" at bounding box center [609, 246] width 39 height 39
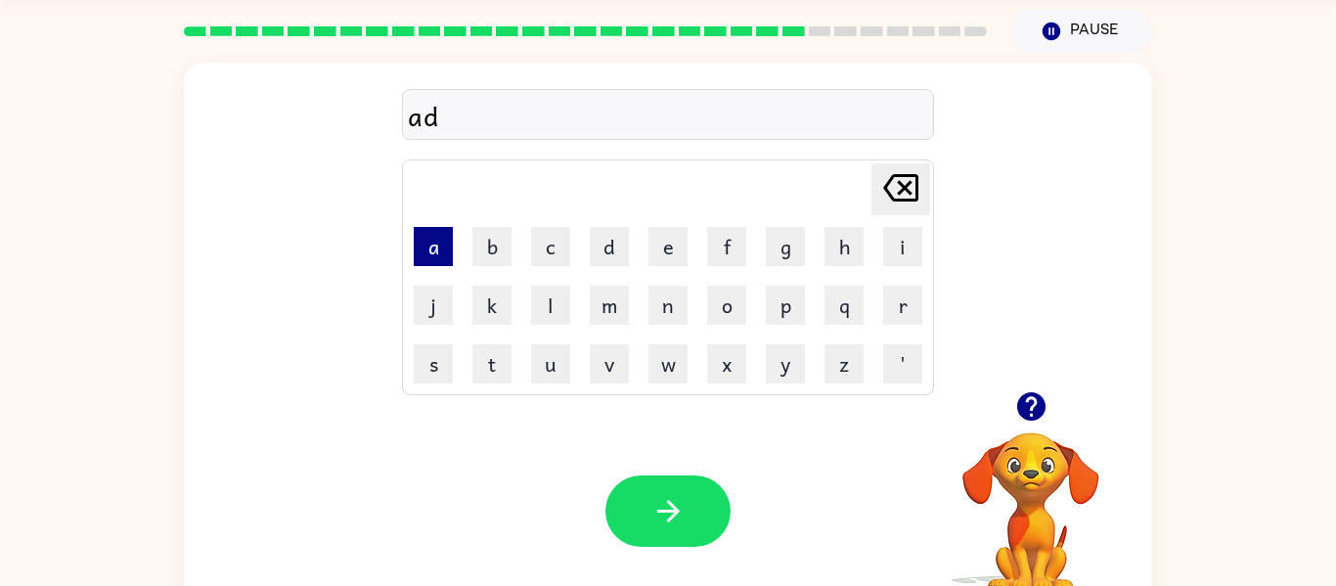
click at [414, 252] on button "a" at bounding box center [433, 246] width 39 height 39
click at [651, 312] on button "n" at bounding box center [668, 305] width 39 height 39
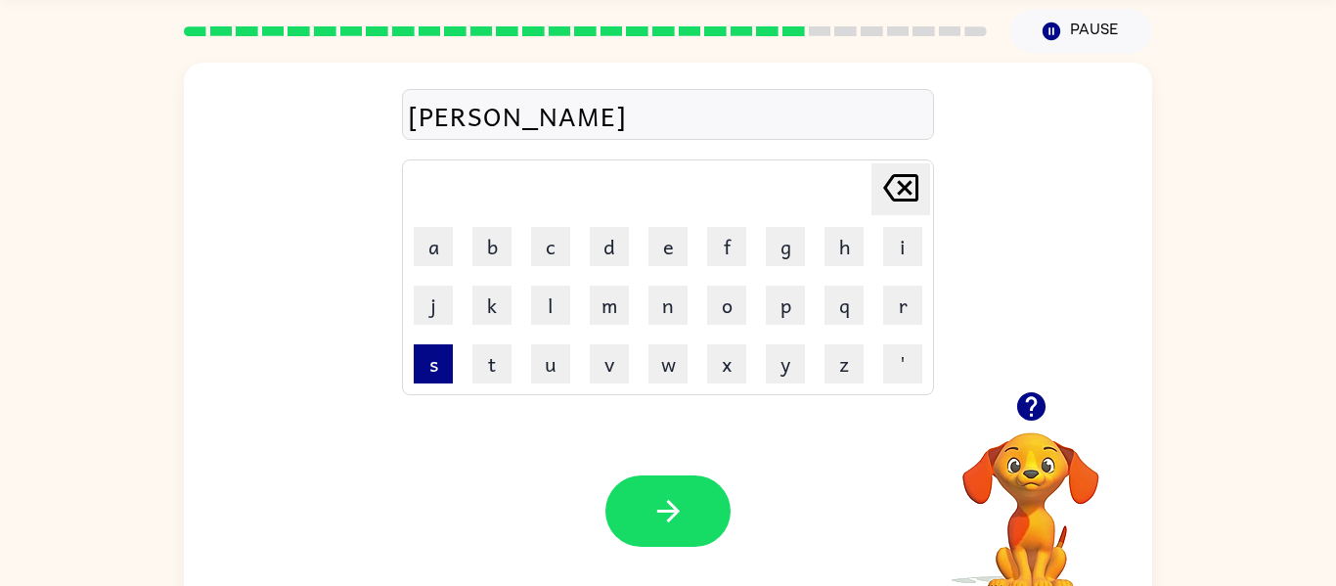
click at [436, 373] on button "s" at bounding box center [433, 363] width 39 height 39
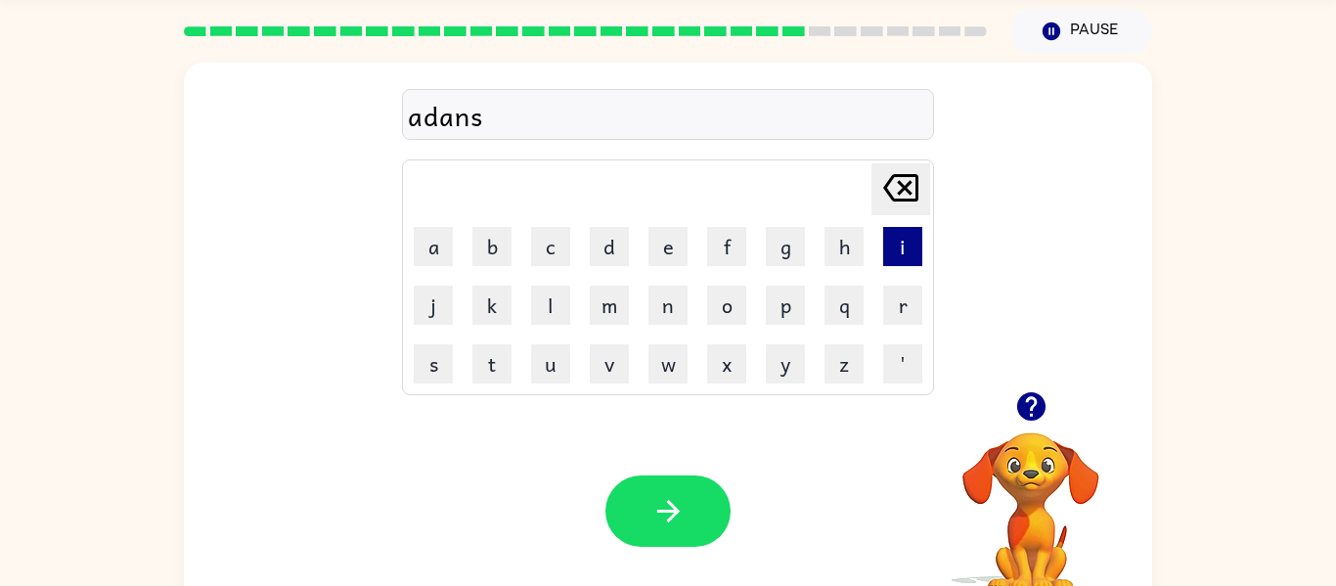
click at [902, 256] on button "i" at bounding box center [902, 246] width 39 height 39
click at [662, 303] on button "n" at bounding box center [668, 305] width 39 height 39
drag, startPoint x: 774, startPoint y: 260, endPoint x: 882, endPoint y: 415, distance: 188.4
click at [780, 267] on td "g" at bounding box center [785, 246] width 57 height 57
click at [785, 261] on button "g" at bounding box center [785, 246] width 39 height 39
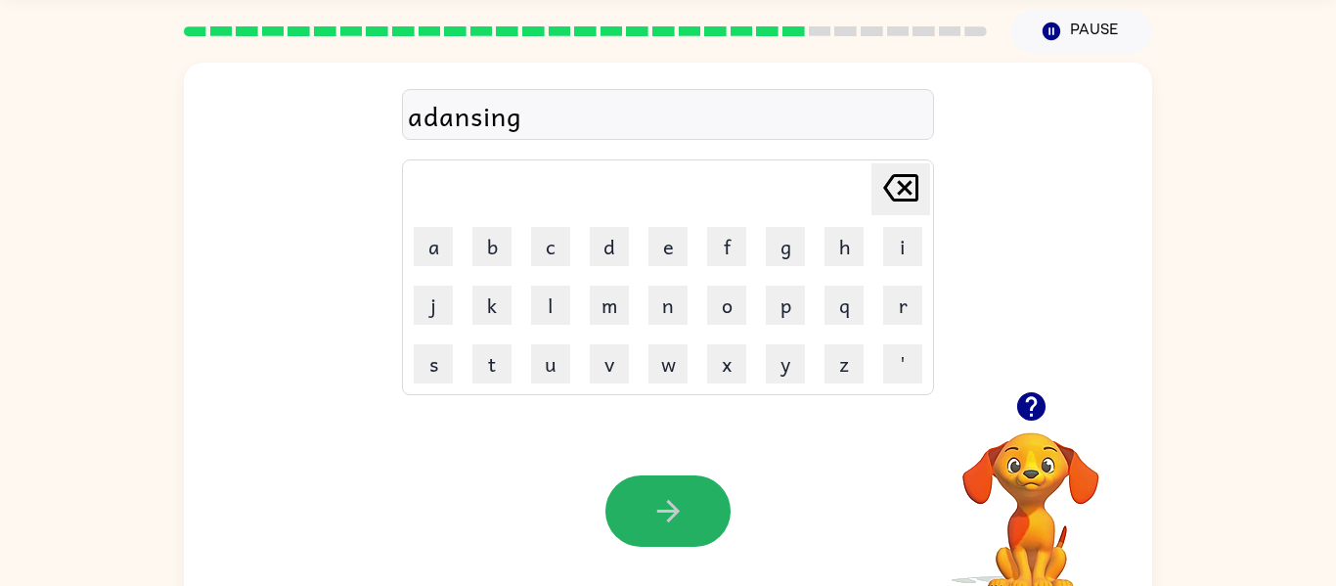
click at [719, 509] on button "button" at bounding box center [668, 510] width 125 height 71
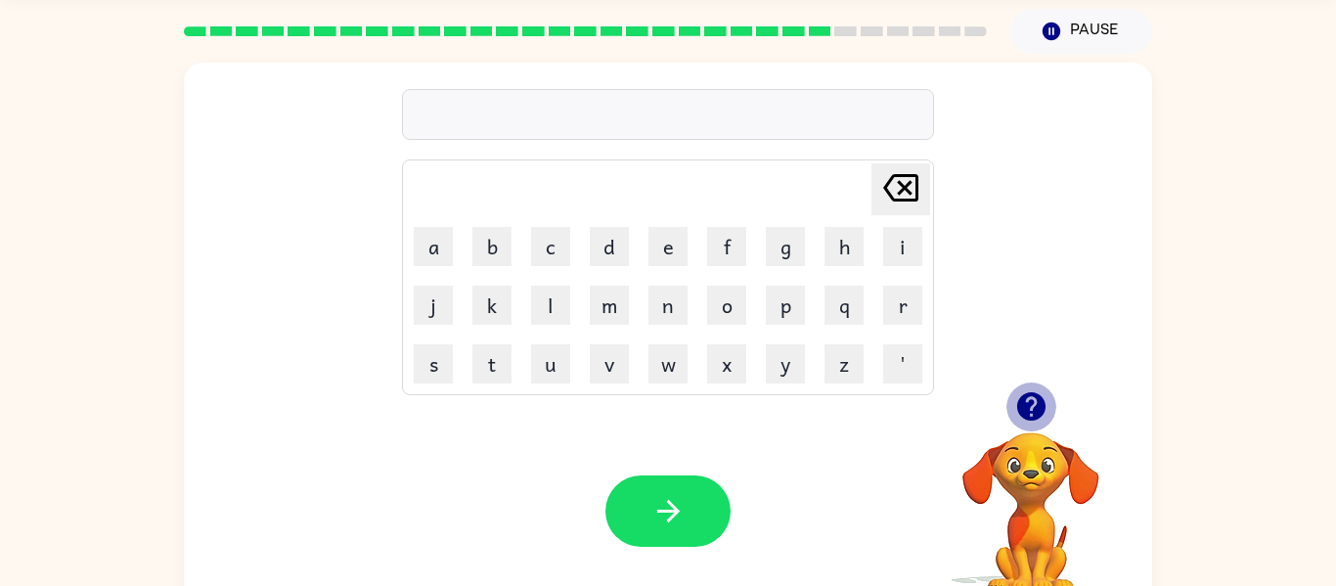
click at [1051, 412] on button "button" at bounding box center [1032, 407] width 50 height 50
drag, startPoint x: 419, startPoint y: 372, endPoint x: 436, endPoint y: 383, distance: 20.6
click at [434, 382] on button "s" at bounding box center [433, 363] width 39 height 39
click at [543, 372] on button "u" at bounding box center [550, 363] width 39 height 39
click at [663, 308] on button "n" at bounding box center [668, 305] width 39 height 39
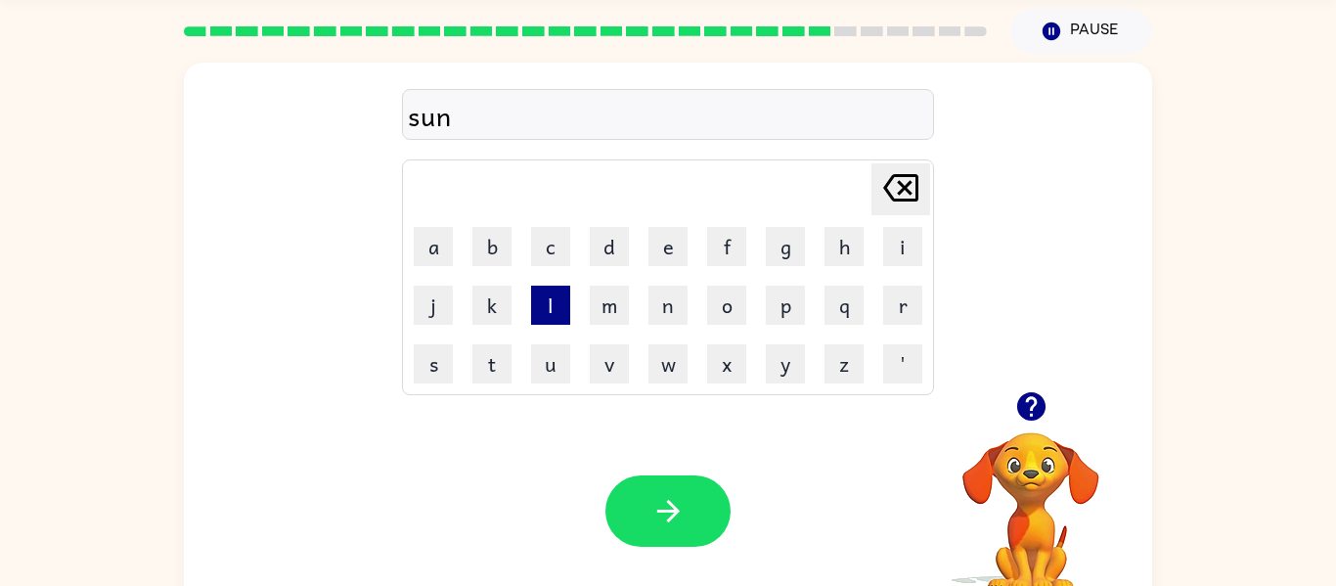
click at [557, 305] on button "l" at bounding box center [550, 305] width 39 height 39
click at [912, 251] on button "i" at bounding box center [902, 246] width 39 height 39
click at [468, 341] on td "t" at bounding box center [492, 364] width 57 height 57
click at [471, 350] on td "t" at bounding box center [492, 364] width 57 height 57
click at [480, 380] on button "t" at bounding box center [492, 363] width 39 height 39
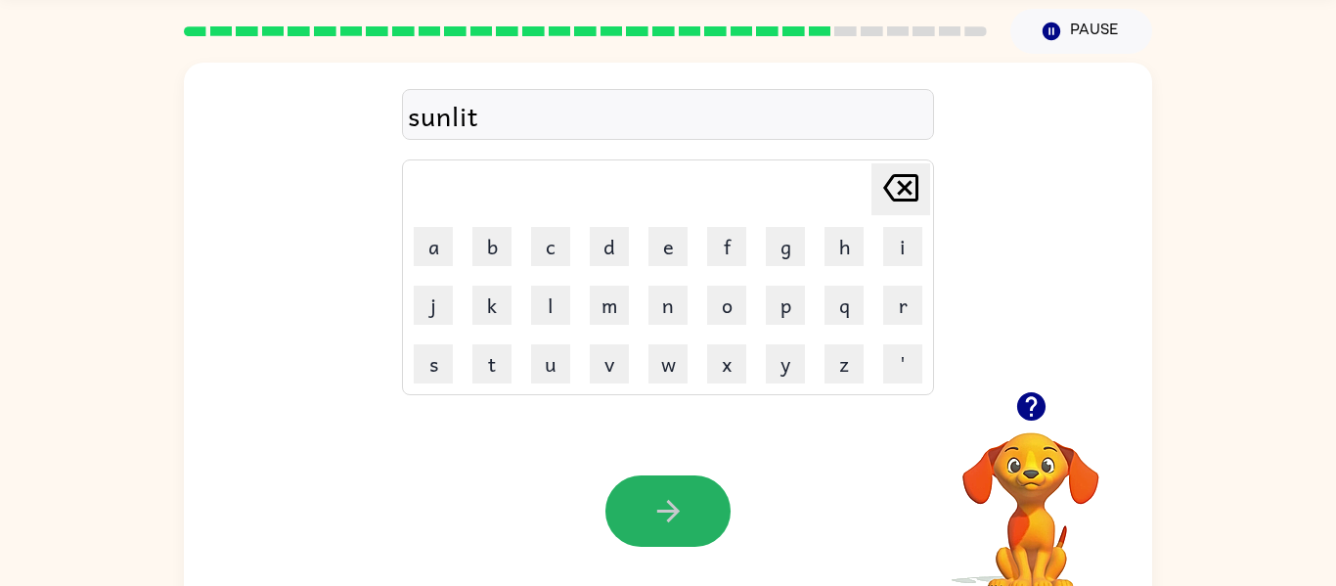
drag, startPoint x: 647, startPoint y: 536, endPoint x: 755, endPoint y: 478, distance: 123.0
click at [651, 530] on button "button" at bounding box center [668, 510] width 125 height 71
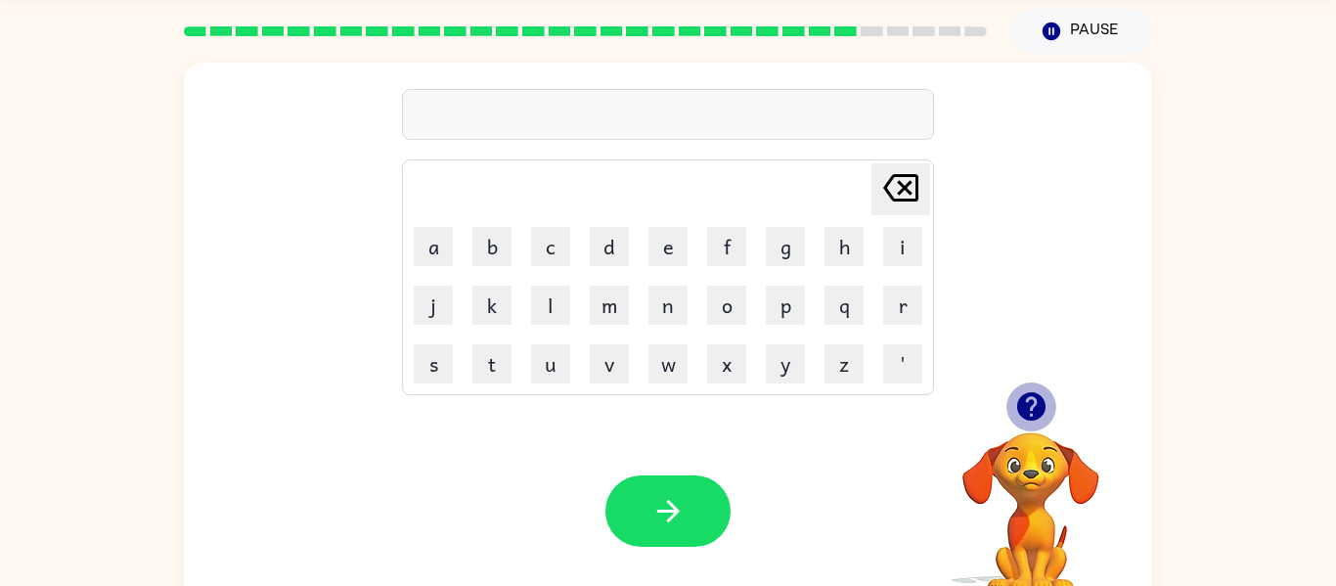
click at [1053, 395] on button "button" at bounding box center [1032, 407] width 50 height 50
click at [594, 251] on button "d" at bounding box center [609, 246] width 39 height 39
click at [880, 250] on td "i" at bounding box center [903, 246] width 57 height 57
click at [891, 245] on button "i" at bounding box center [902, 246] width 39 height 39
click at [440, 371] on button "s" at bounding box center [433, 363] width 39 height 39
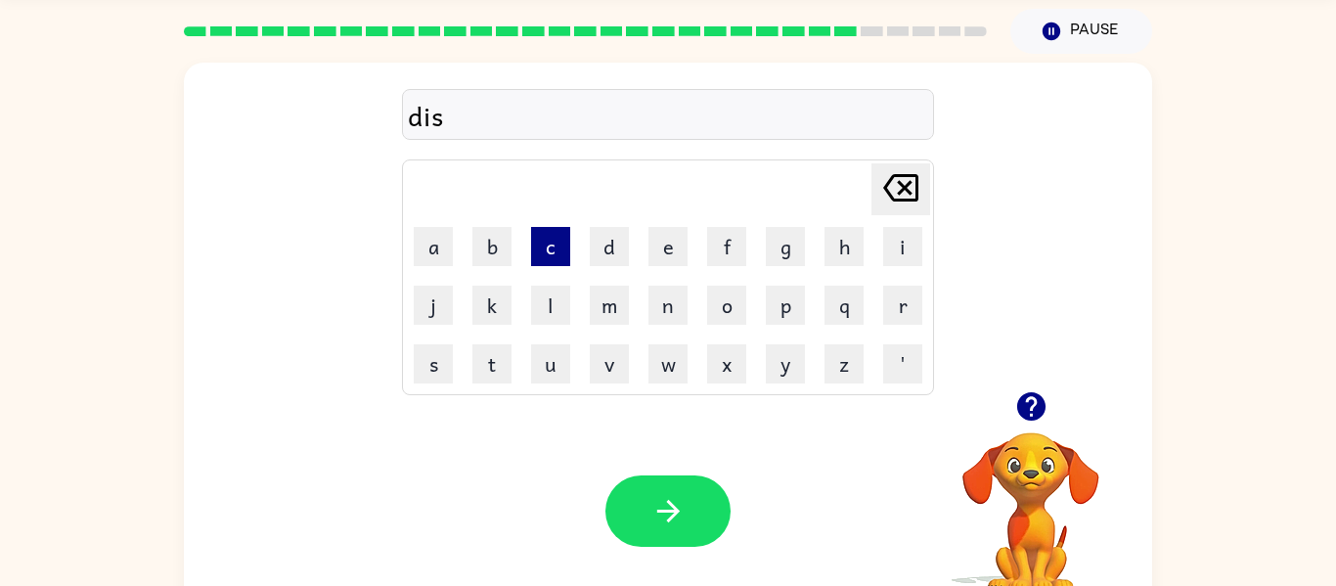
click at [554, 257] on button "c" at bounding box center [550, 246] width 39 height 39
click at [718, 315] on button "o" at bounding box center [726, 305] width 39 height 39
click at [615, 354] on button "v" at bounding box center [609, 363] width 39 height 39
click at [656, 248] on button "e" at bounding box center [668, 246] width 39 height 39
click at [919, 297] on button "r" at bounding box center [902, 305] width 39 height 39
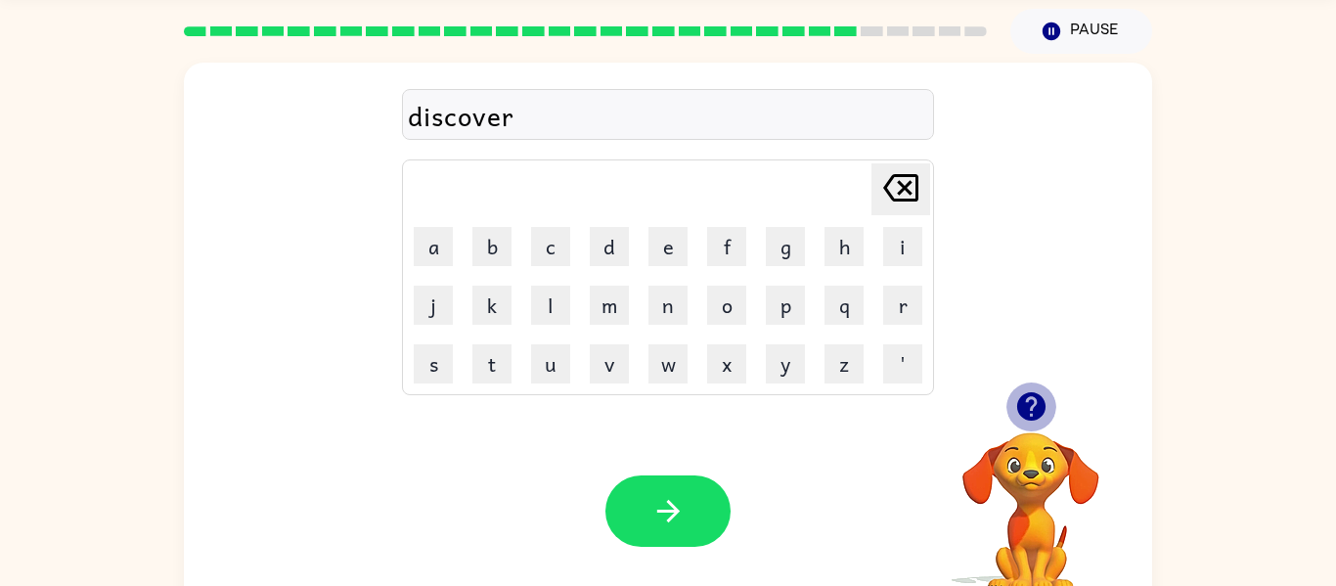
click at [1025, 408] on icon "button" at bounding box center [1031, 406] width 28 height 28
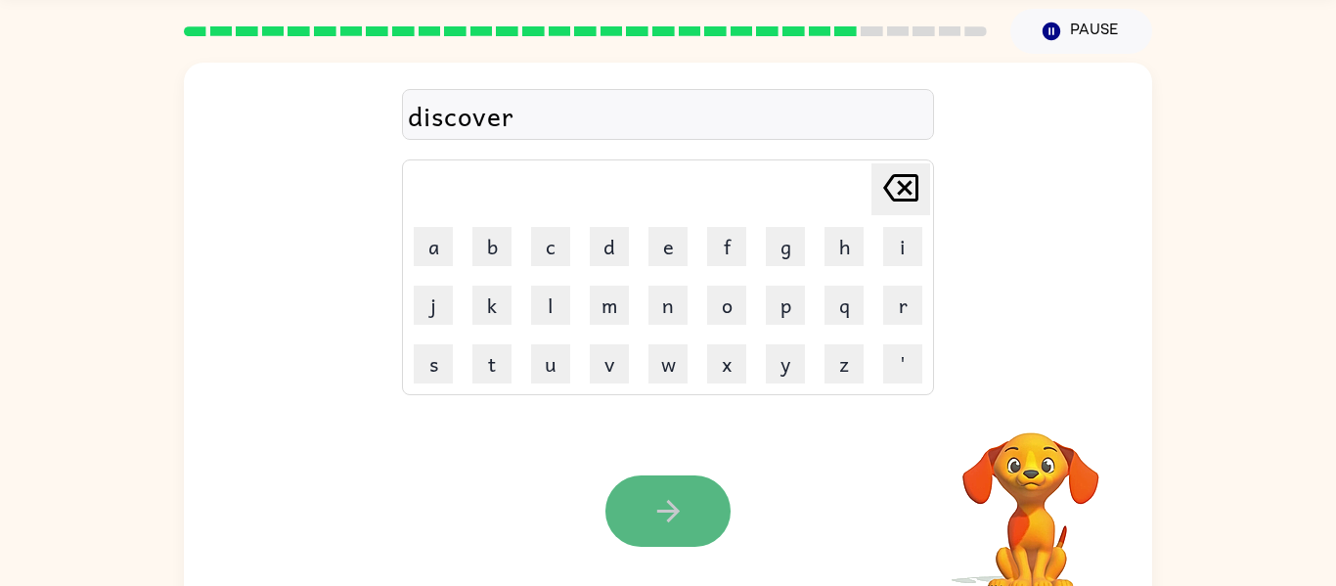
click at [611, 531] on button "button" at bounding box center [668, 510] width 125 height 71
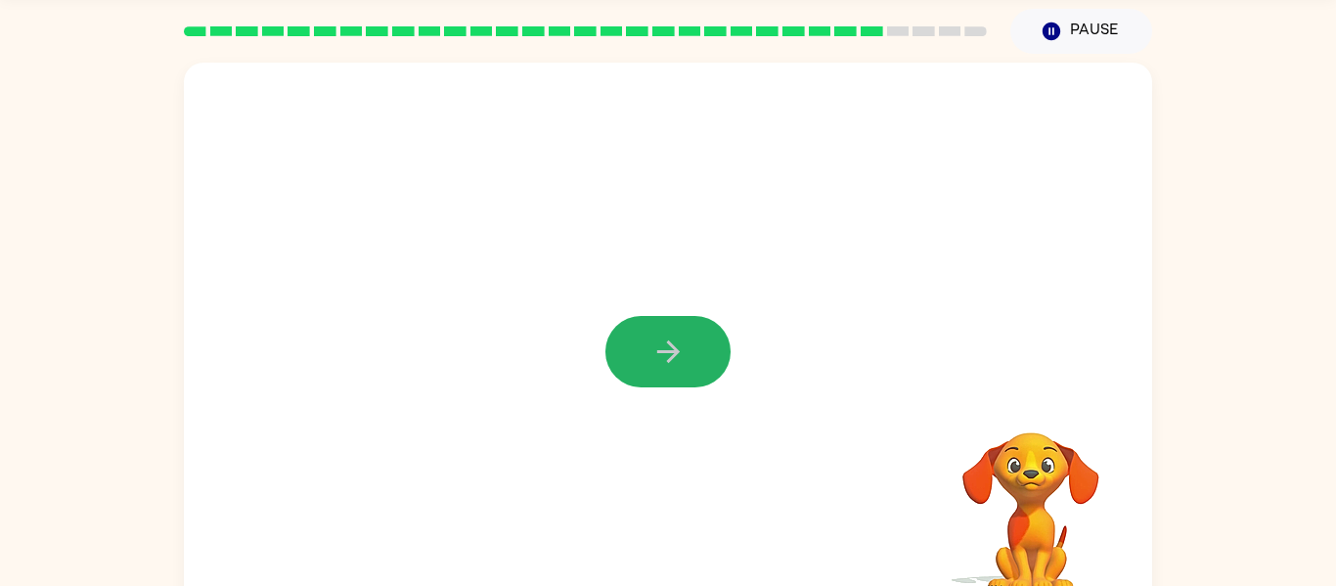
click at [671, 352] on icon "button" at bounding box center [669, 352] width 34 height 34
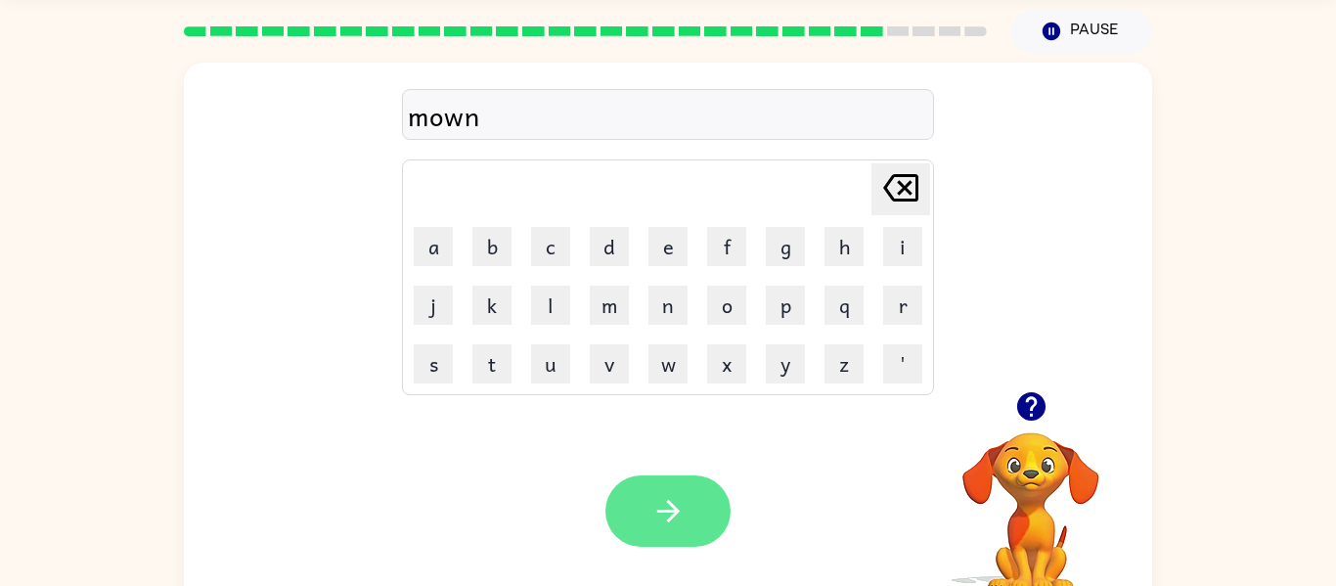
click at [652, 503] on icon "button" at bounding box center [669, 511] width 34 height 34
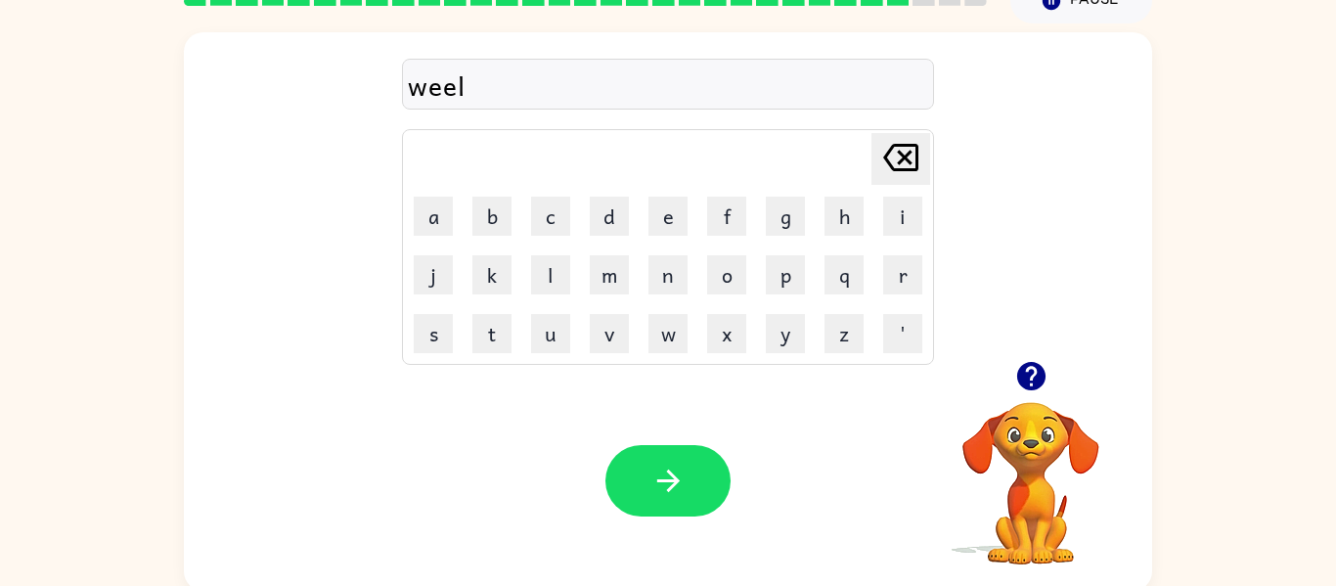
scroll to position [102, 0]
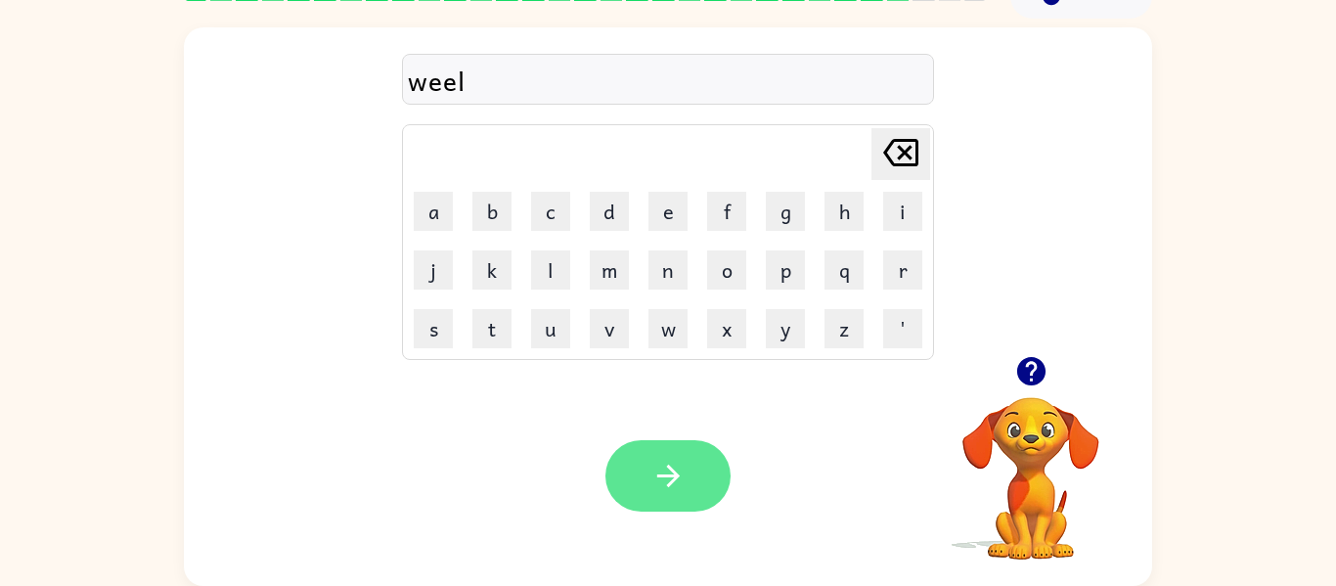
click at [658, 493] on icon "button" at bounding box center [669, 476] width 34 height 34
click at [697, 507] on button "button" at bounding box center [668, 475] width 125 height 71
click at [661, 442] on button "button" at bounding box center [668, 475] width 125 height 71
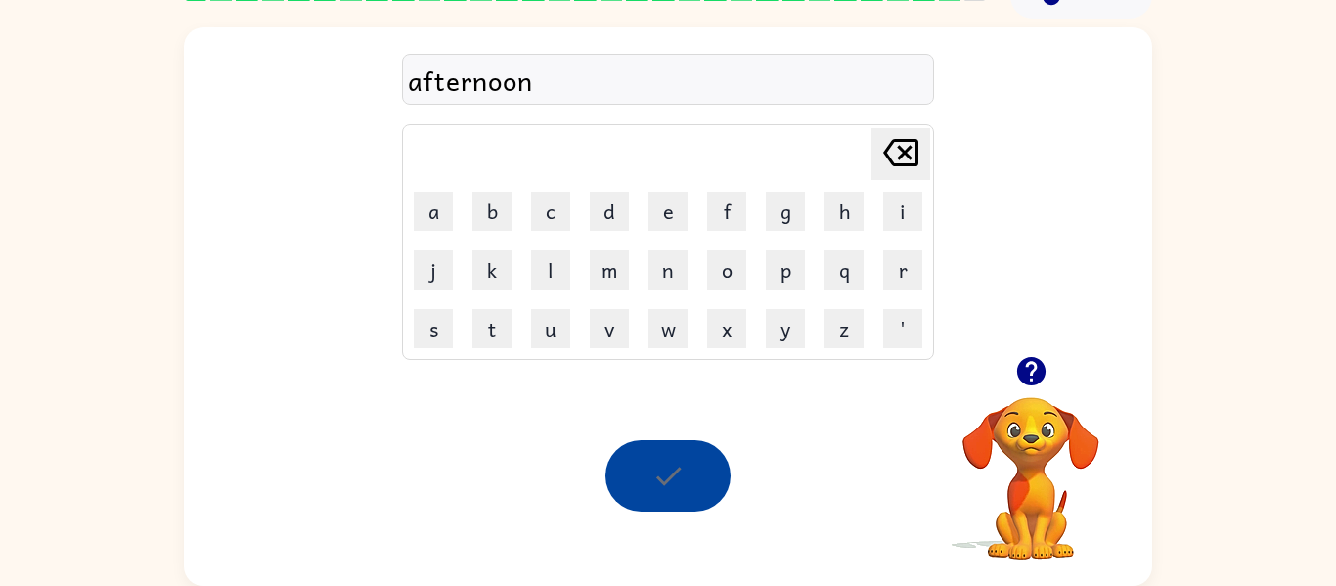
scroll to position [67, 0]
